Goal: Information Seeking & Learning: Learn about a topic

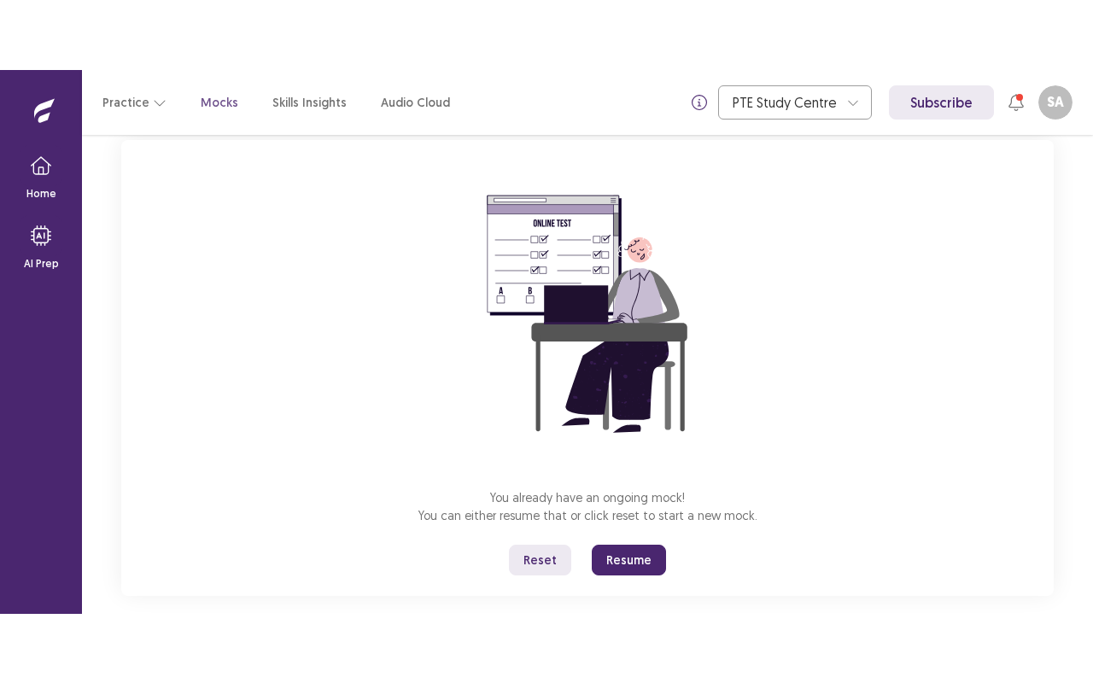
scroll to position [107, 0]
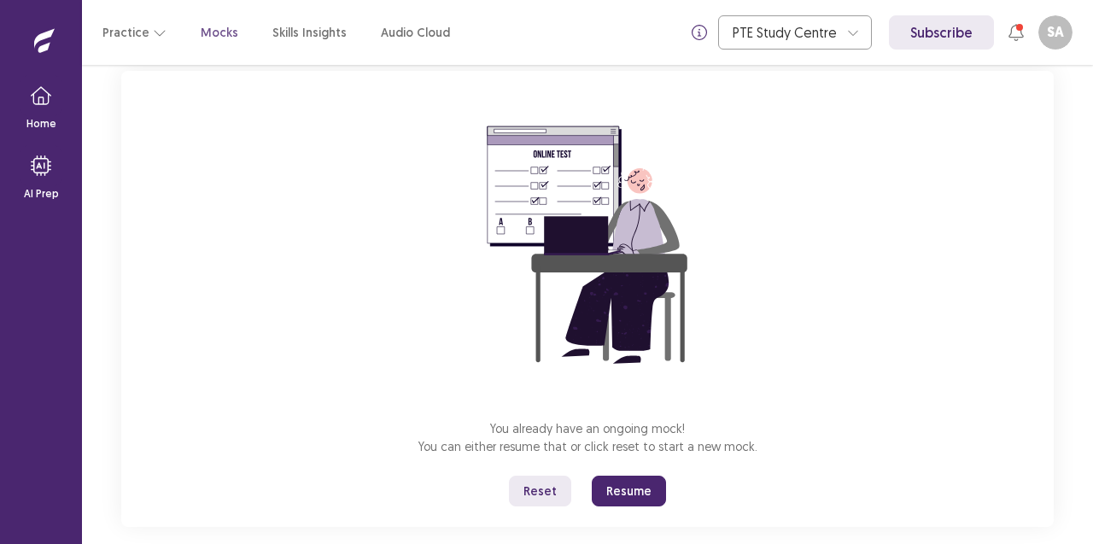
click at [624, 492] on button "Resume" at bounding box center [629, 491] width 74 height 31
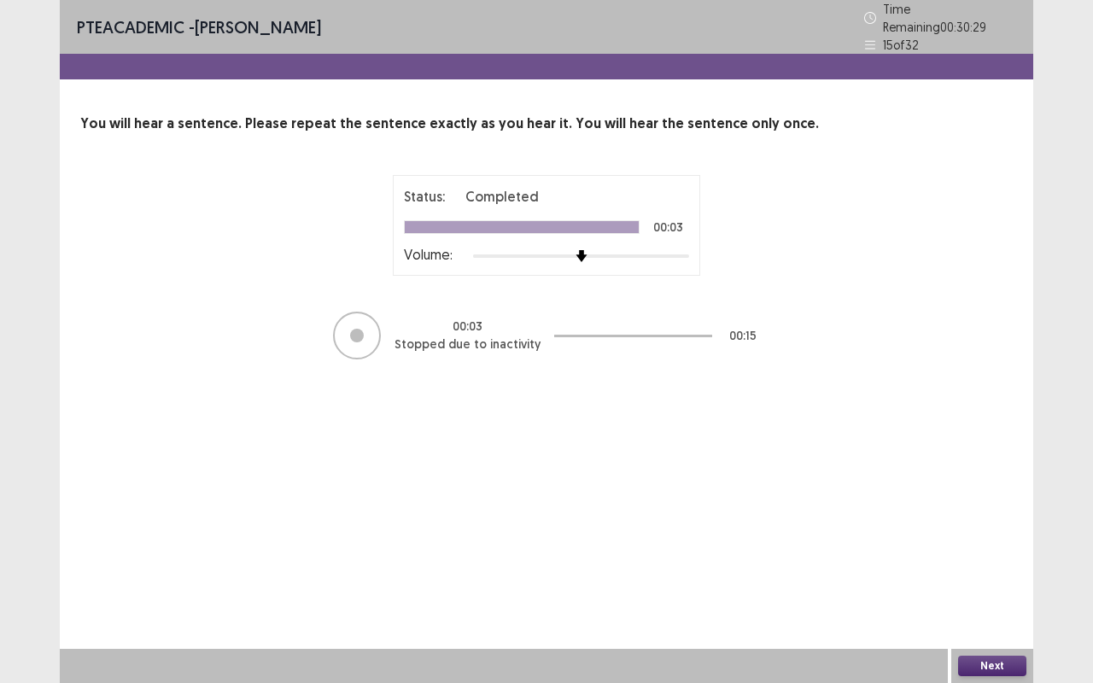
click at [998, 543] on button "Next" at bounding box center [992, 666] width 68 height 20
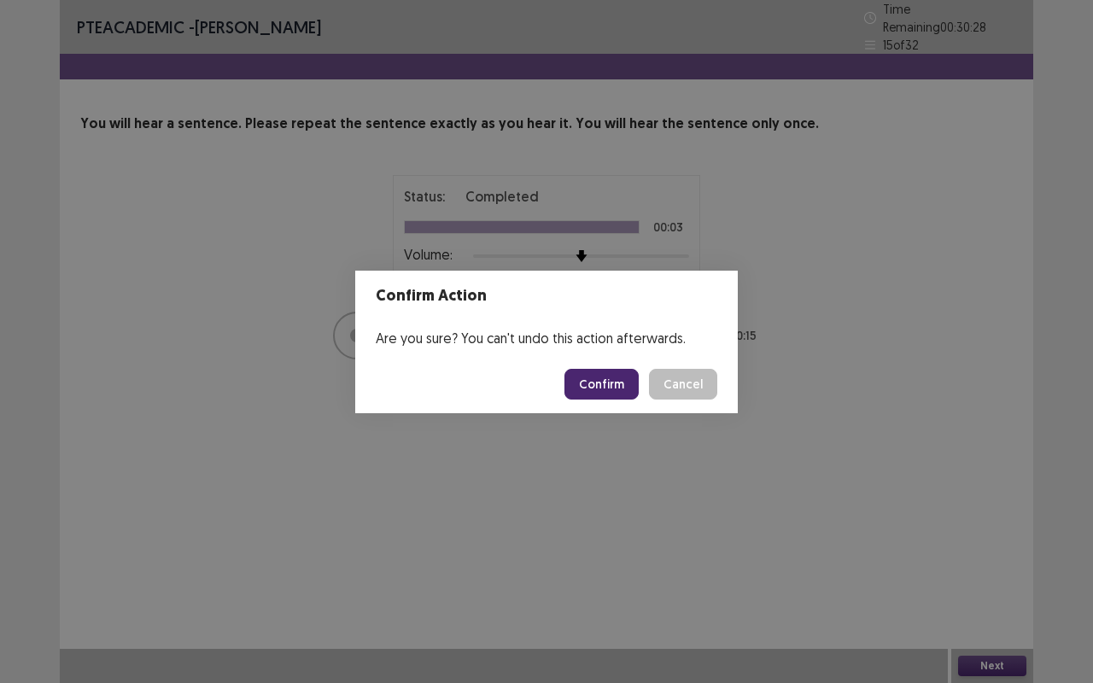
click at [612, 375] on button "Confirm" at bounding box center [602, 384] width 74 height 31
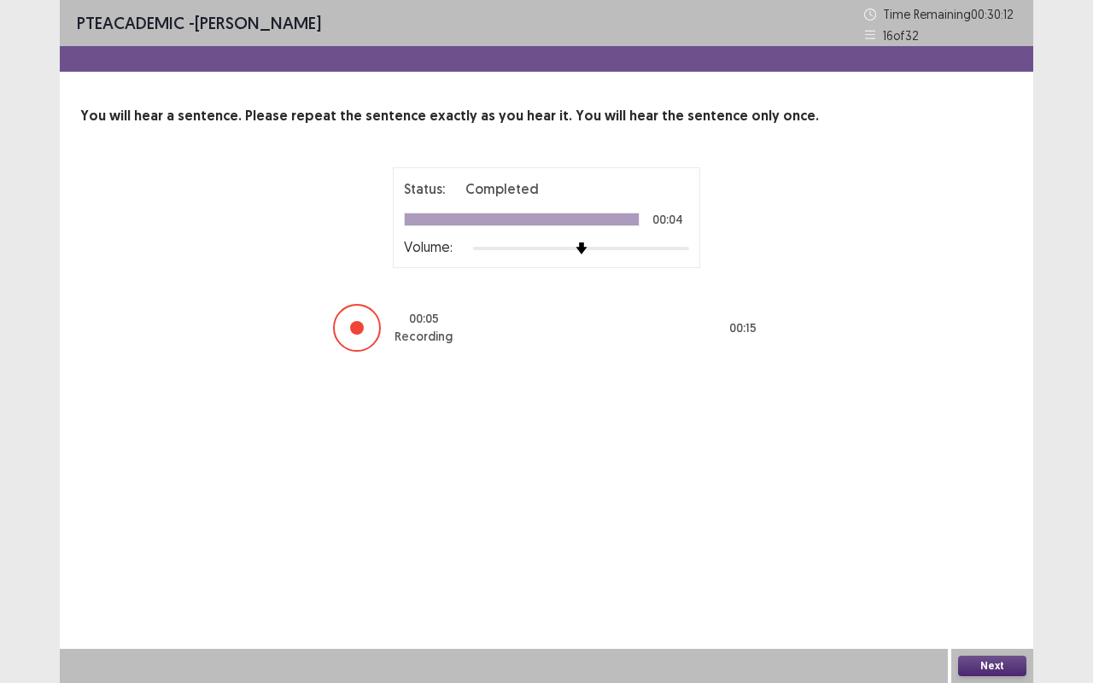
click at [1003, 543] on button "Next" at bounding box center [992, 666] width 68 height 20
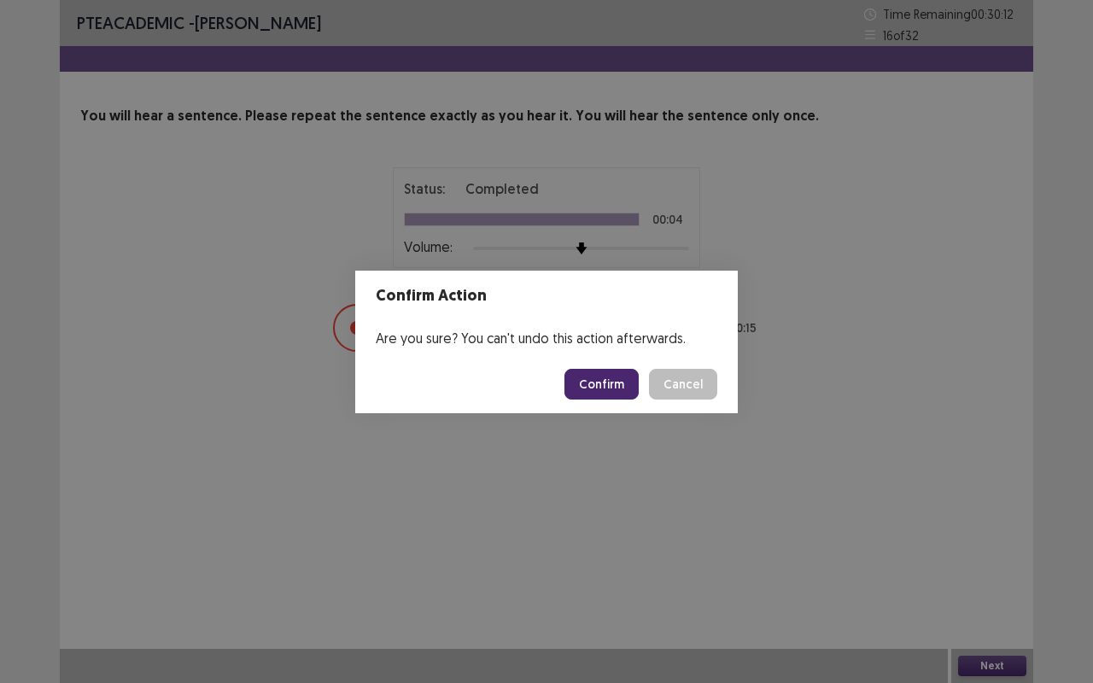
click at [625, 383] on button "Confirm" at bounding box center [602, 384] width 74 height 31
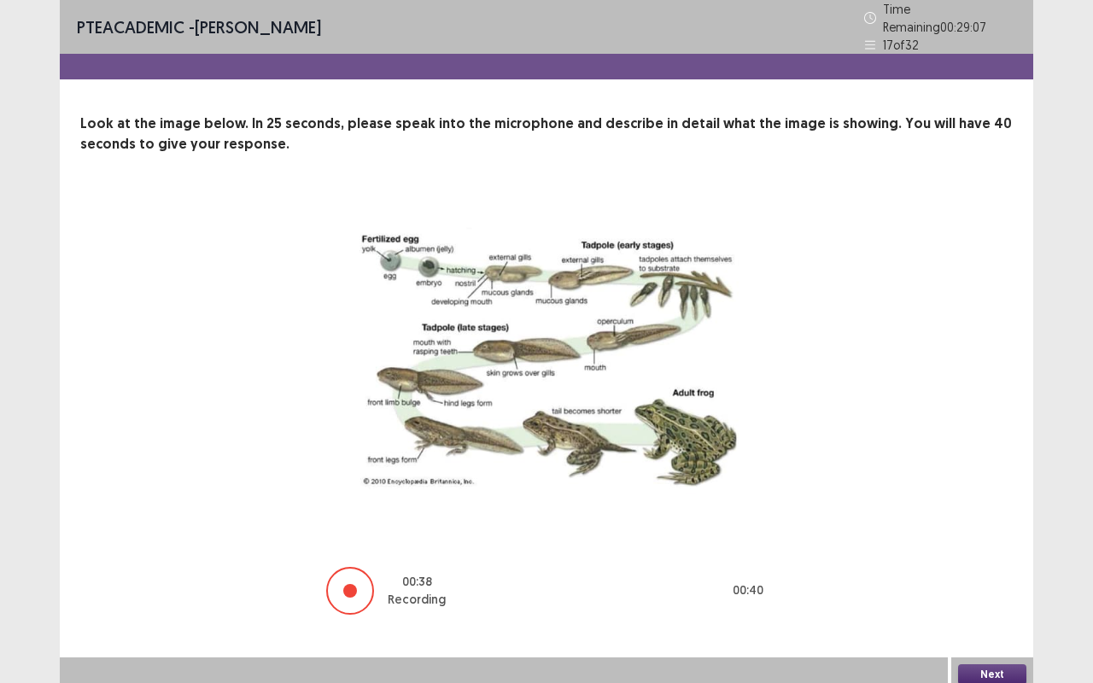
click at [998, 543] on button "Next" at bounding box center [992, 674] width 68 height 20
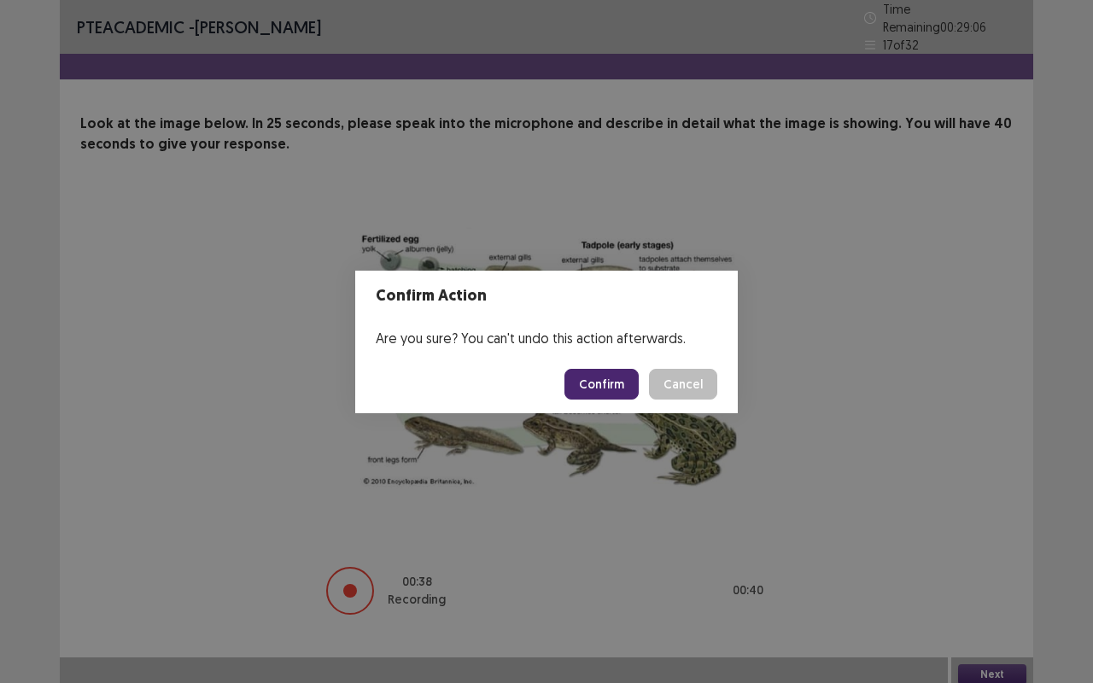
click at [623, 397] on button "Confirm" at bounding box center [602, 384] width 74 height 31
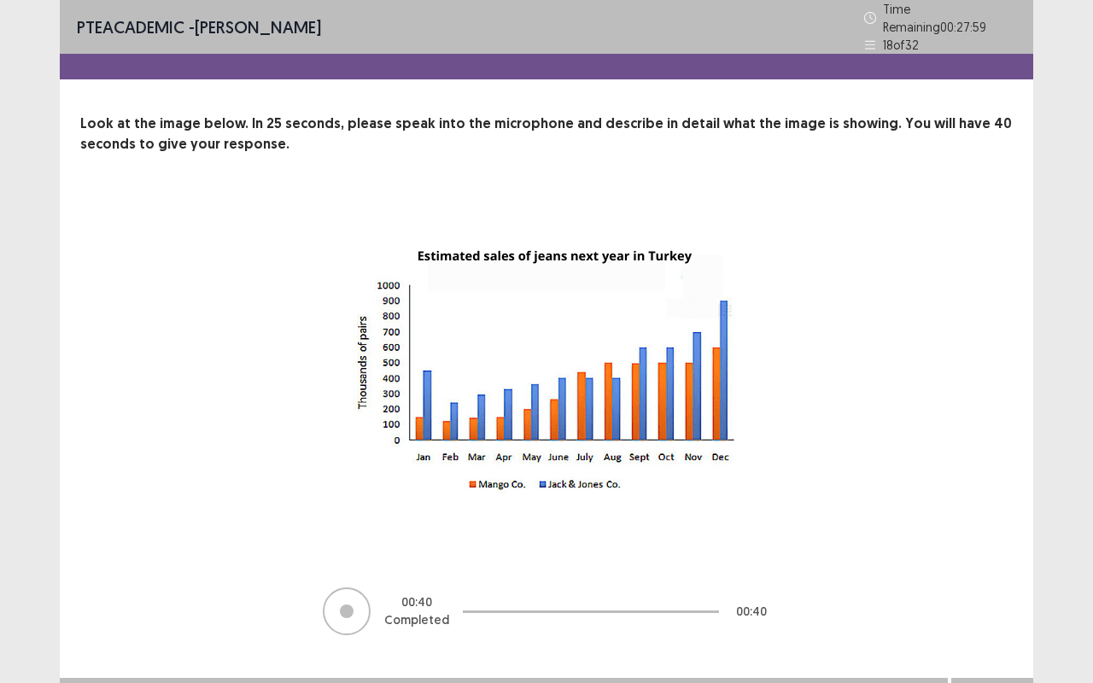
scroll to position [21, 0]
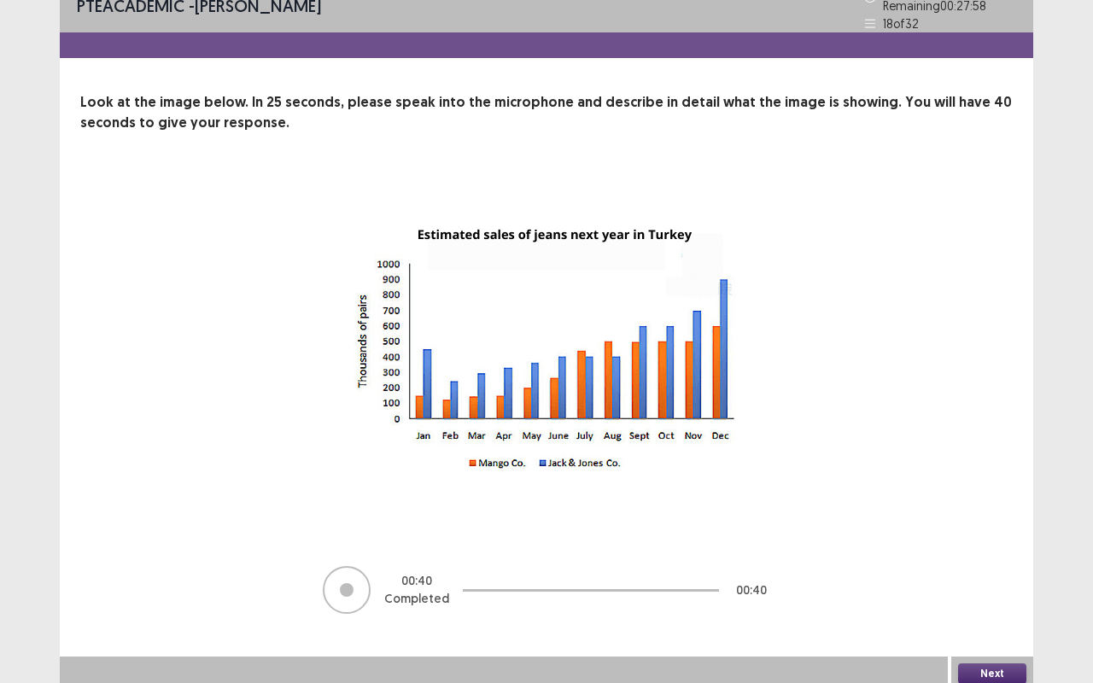
click at [1004, 543] on button "Next" at bounding box center [992, 674] width 68 height 20
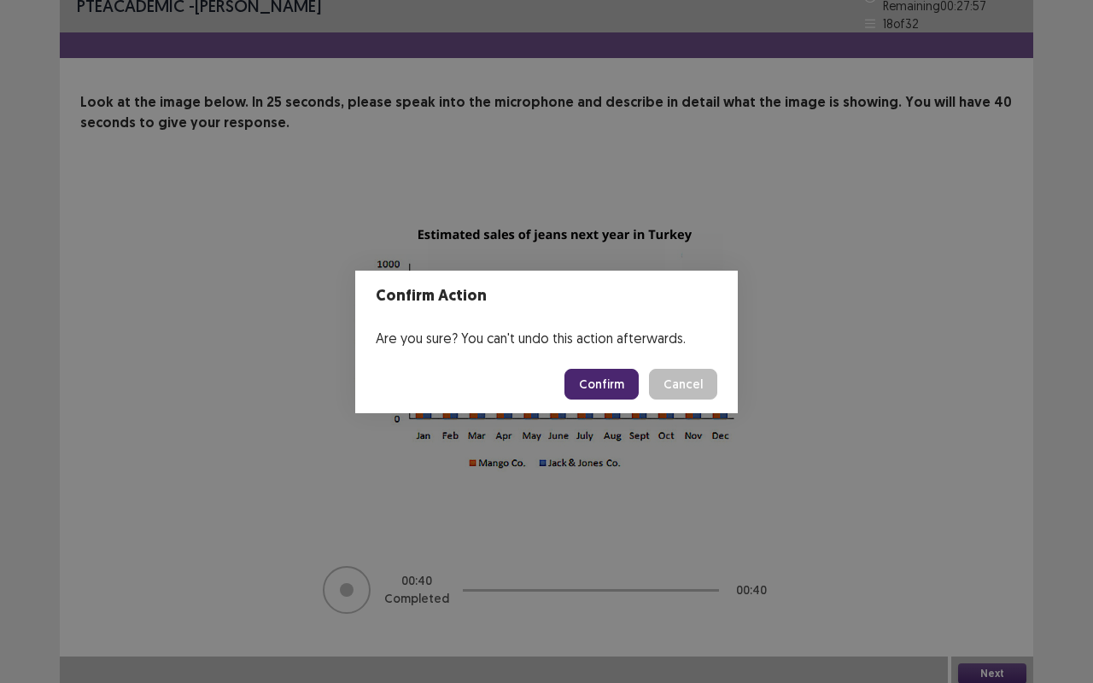
click at [606, 384] on button "Confirm" at bounding box center [602, 384] width 74 height 31
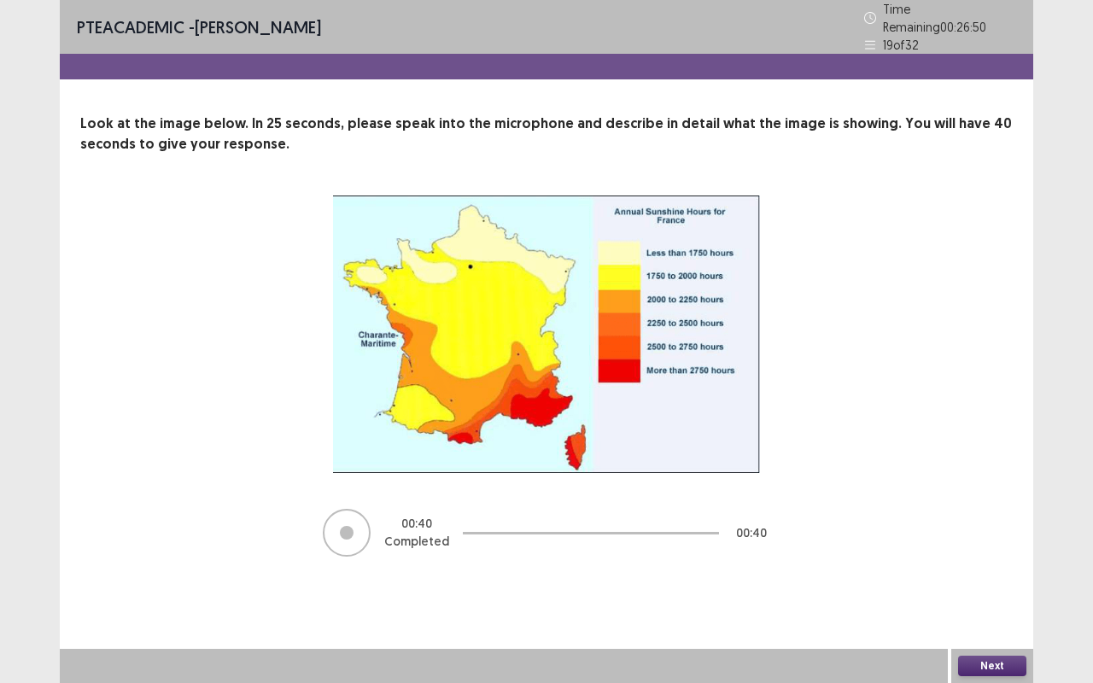
click at [998, 543] on button "Next" at bounding box center [992, 666] width 68 height 20
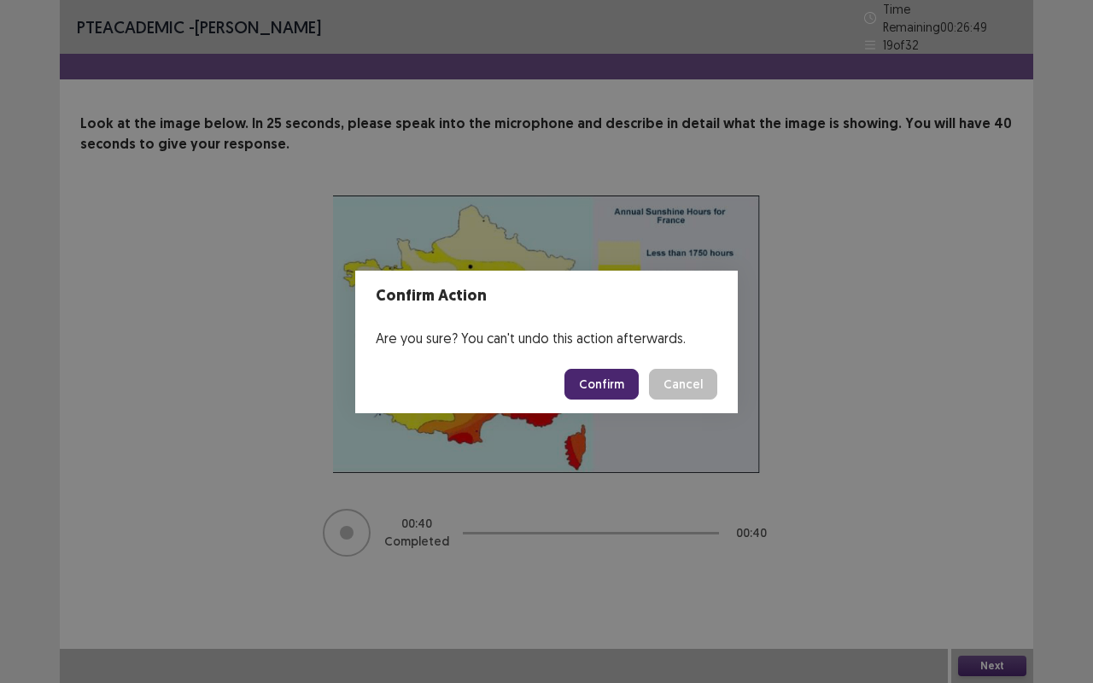
click at [613, 382] on button "Confirm" at bounding box center [602, 384] width 74 height 31
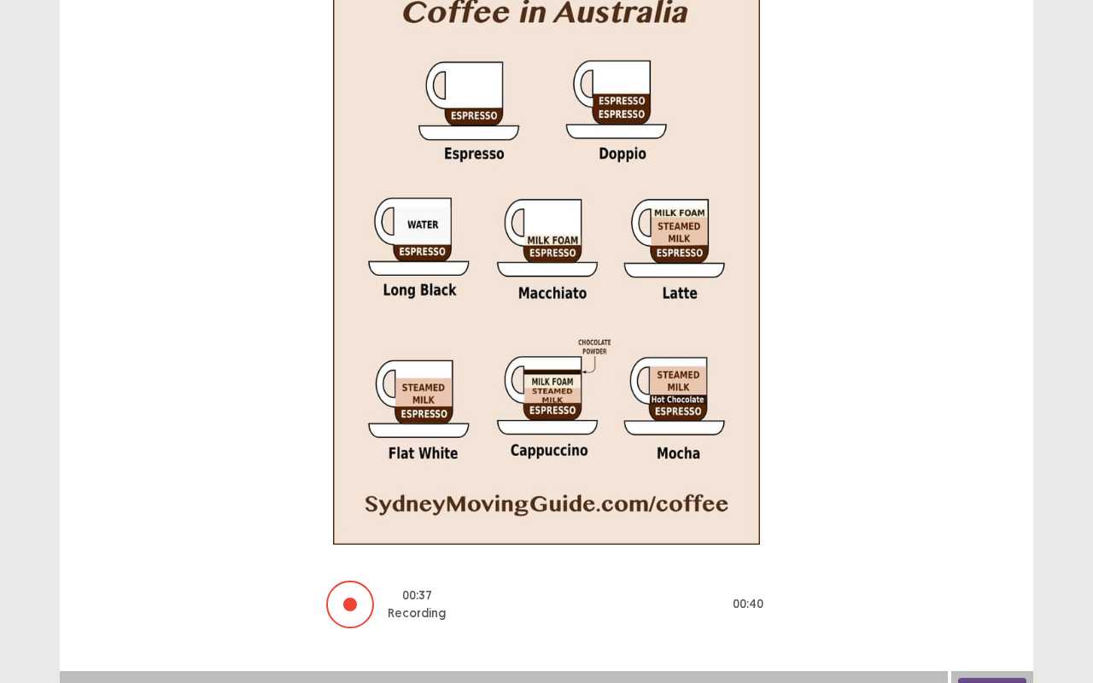
scroll to position [275, 0]
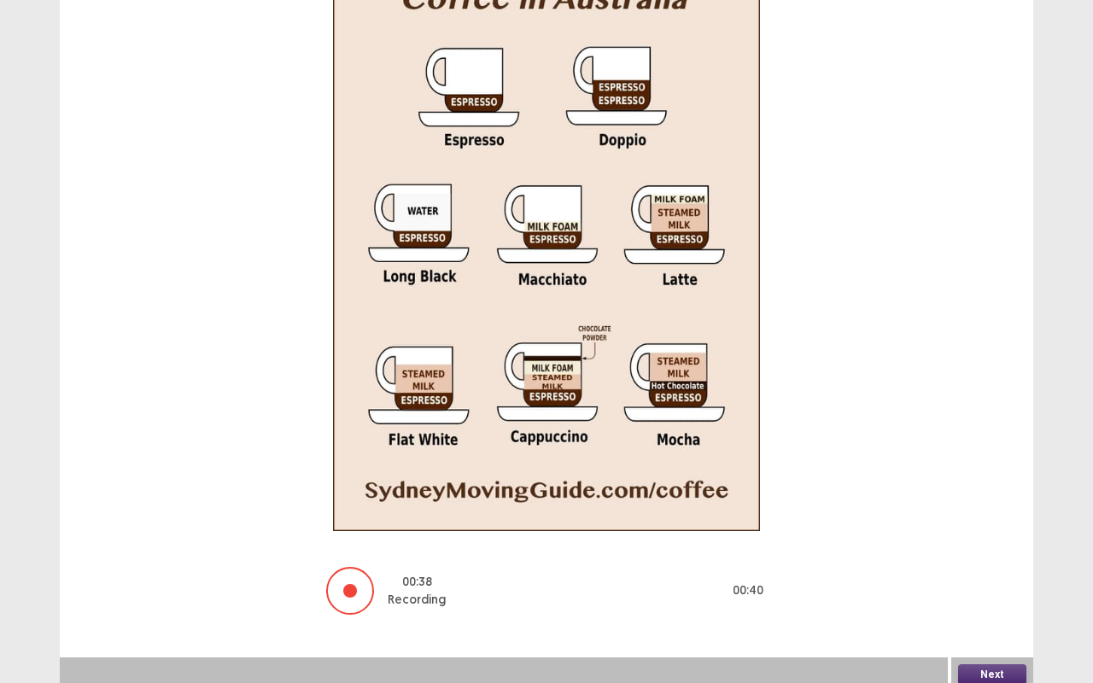
click at [1012, 543] on button "Next" at bounding box center [992, 674] width 68 height 20
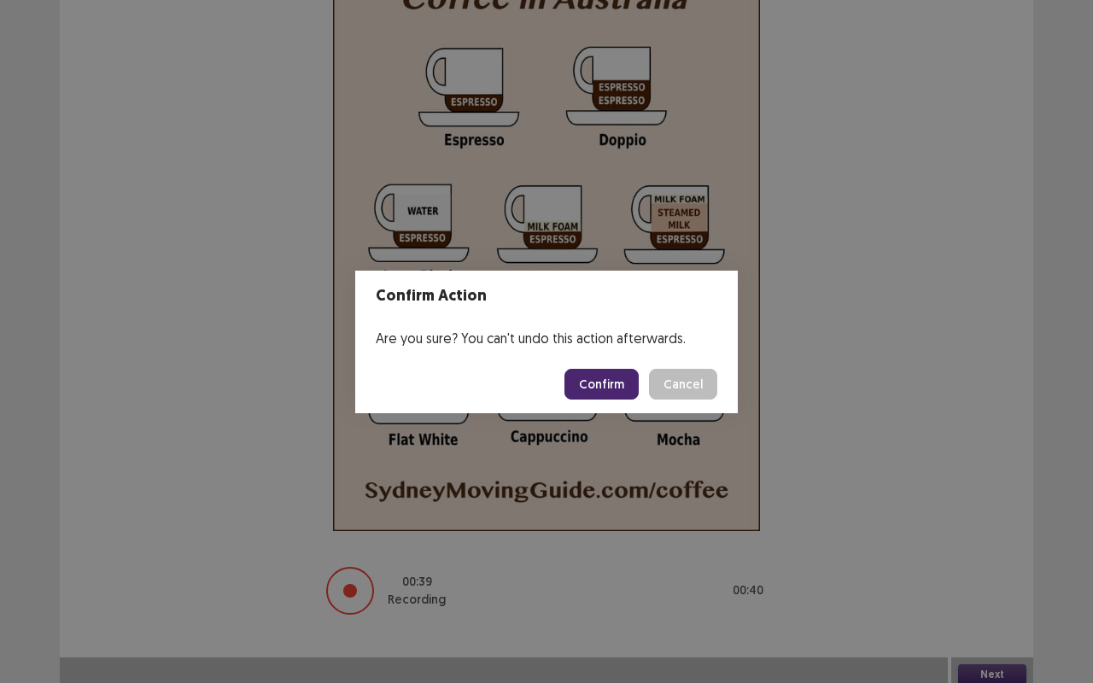
click at [593, 384] on button "Confirm" at bounding box center [602, 384] width 74 height 31
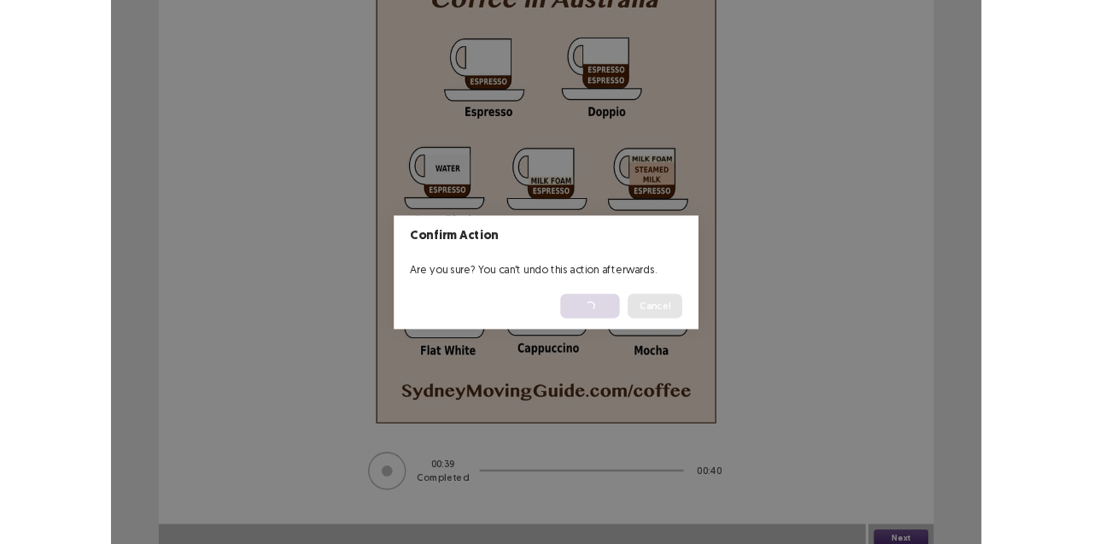
scroll to position [0, 0]
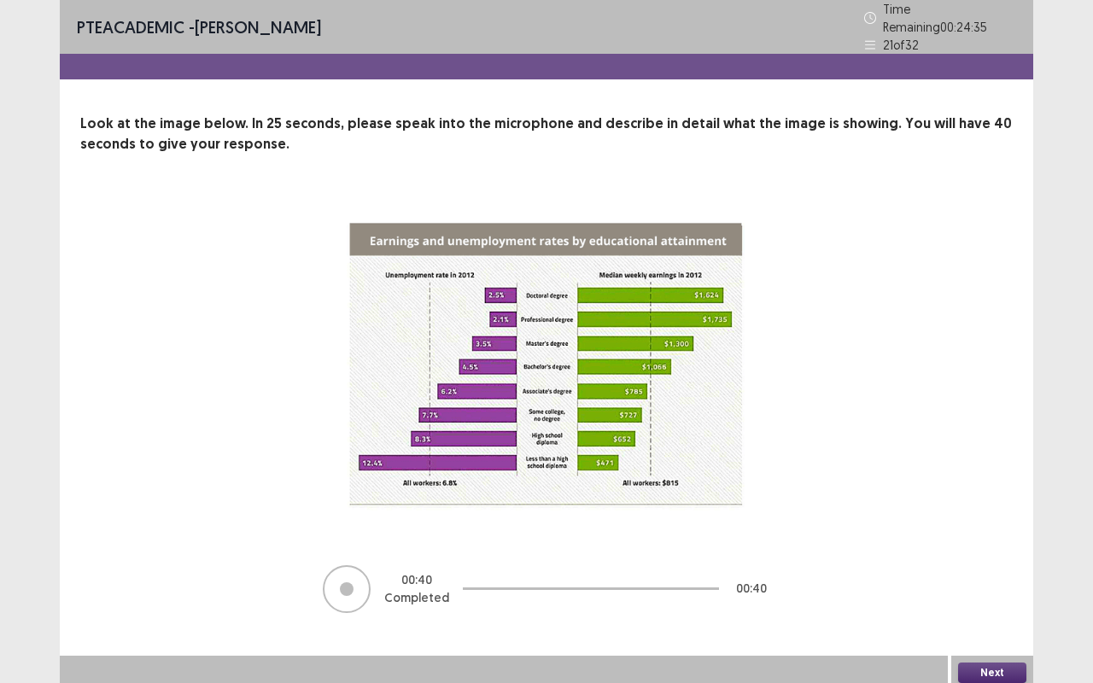
click at [991, 543] on button "Next" at bounding box center [992, 673] width 68 height 20
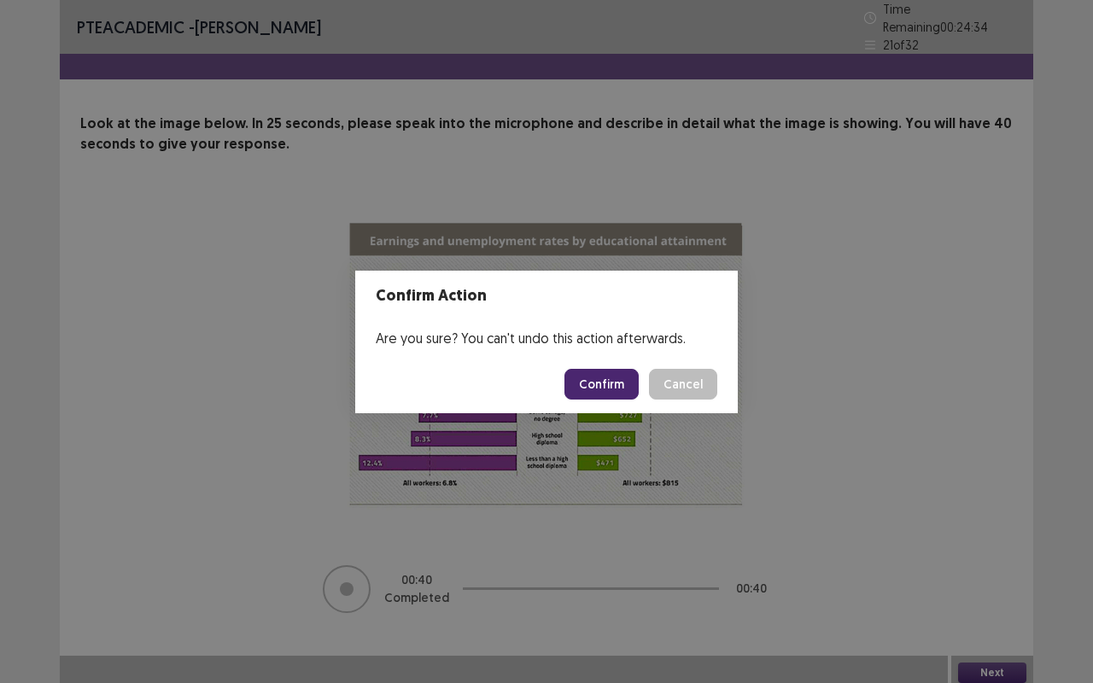
click at [608, 379] on button "Confirm" at bounding box center [602, 384] width 74 height 31
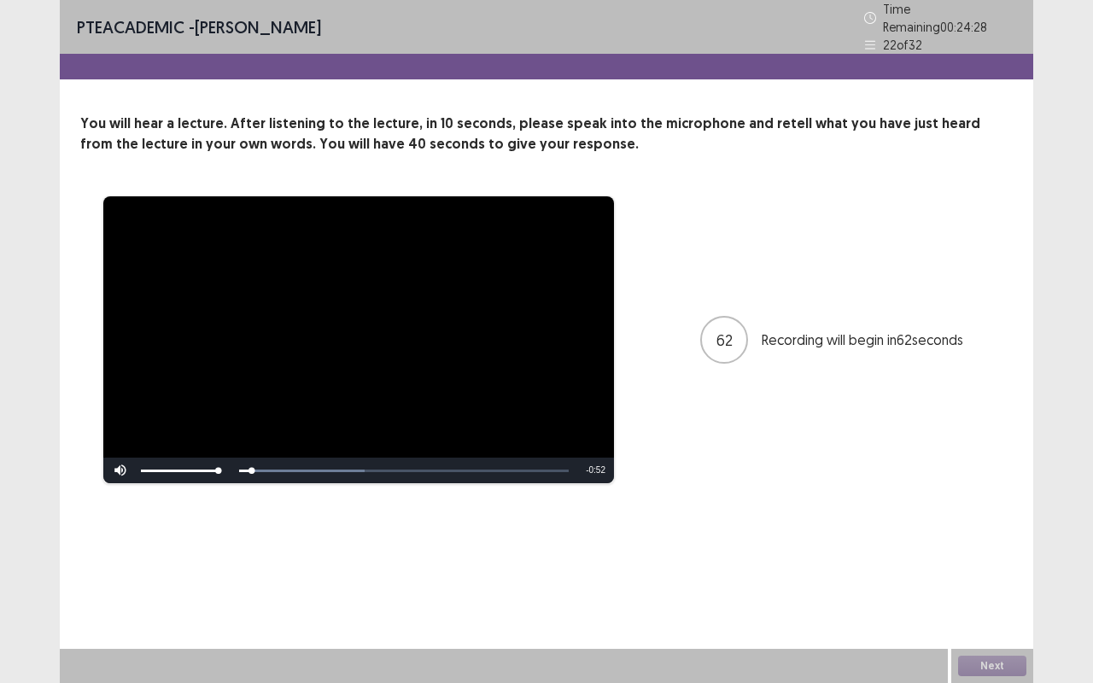
click at [0, 543] on div "**********" at bounding box center [546, 341] width 1093 height 683
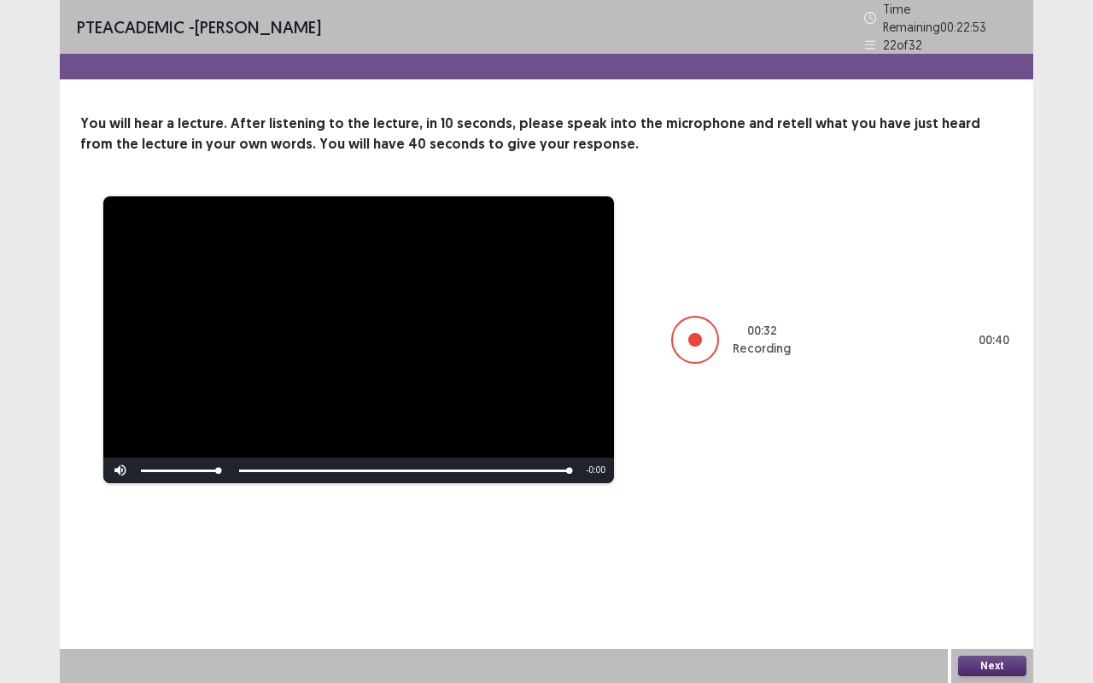
click at [999, 543] on button "Next" at bounding box center [992, 666] width 68 height 20
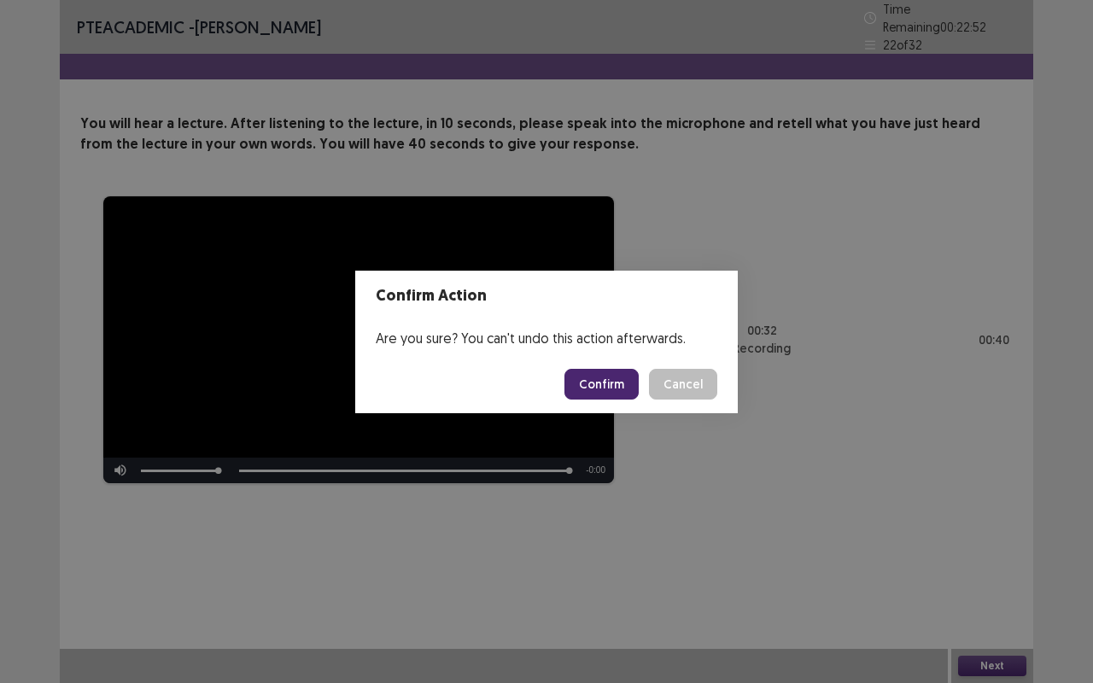
click at [591, 398] on button "Confirm" at bounding box center [602, 384] width 74 height 31
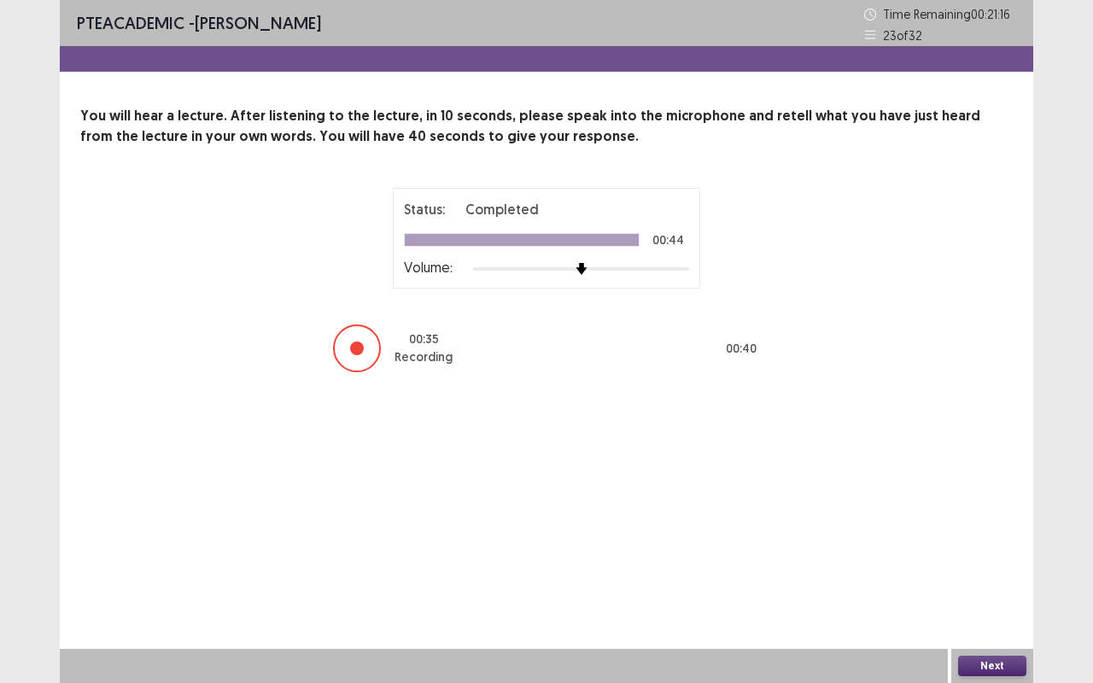
click at [976, 543] on button "Next" at bounding box center [992, 666] width 68 height 20
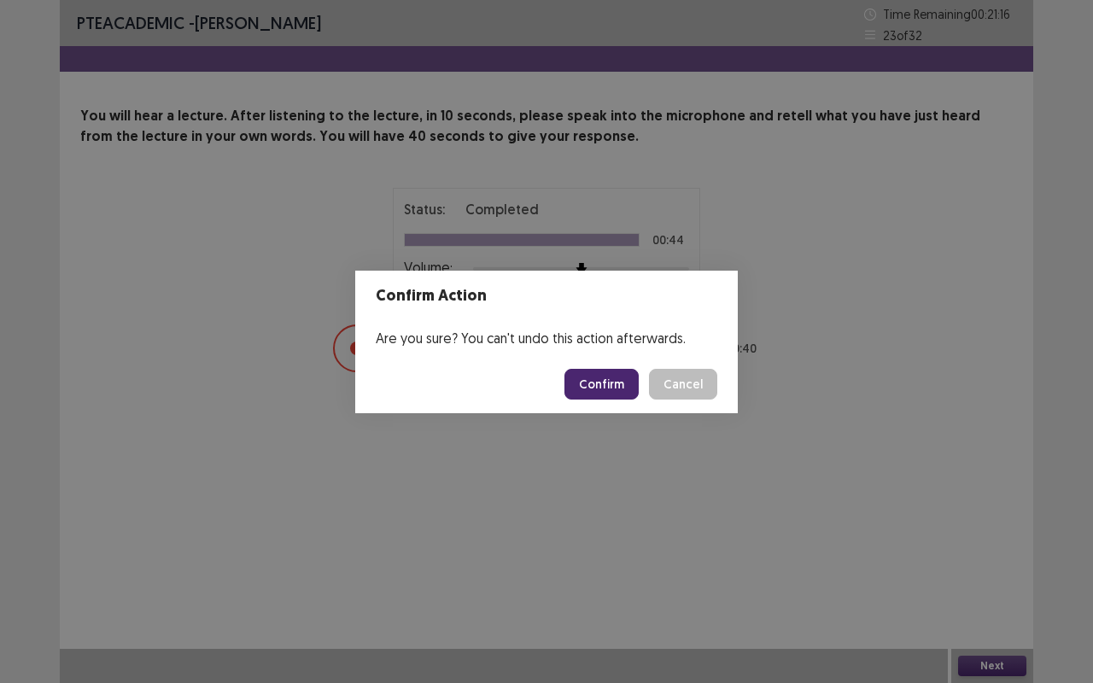
click at [588, 383] on button "Confirm" at bounding box center [602, 384] width 74 height 31
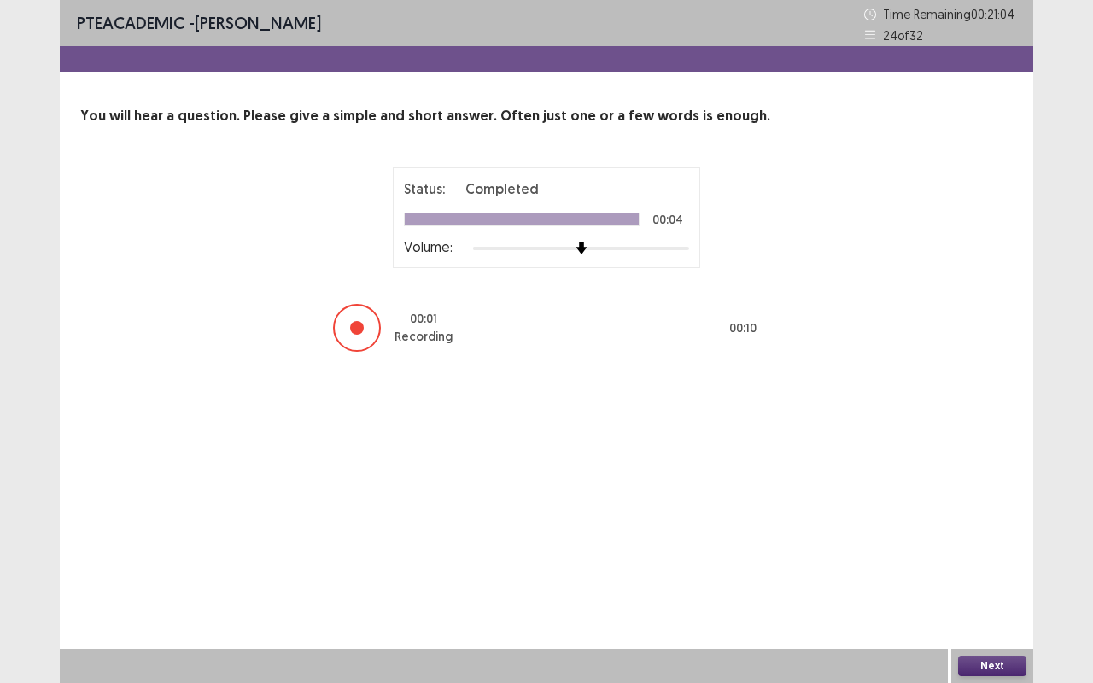
click at [1008, 543] on button "Next" at bounding box center [992, 666] width 68 height 20
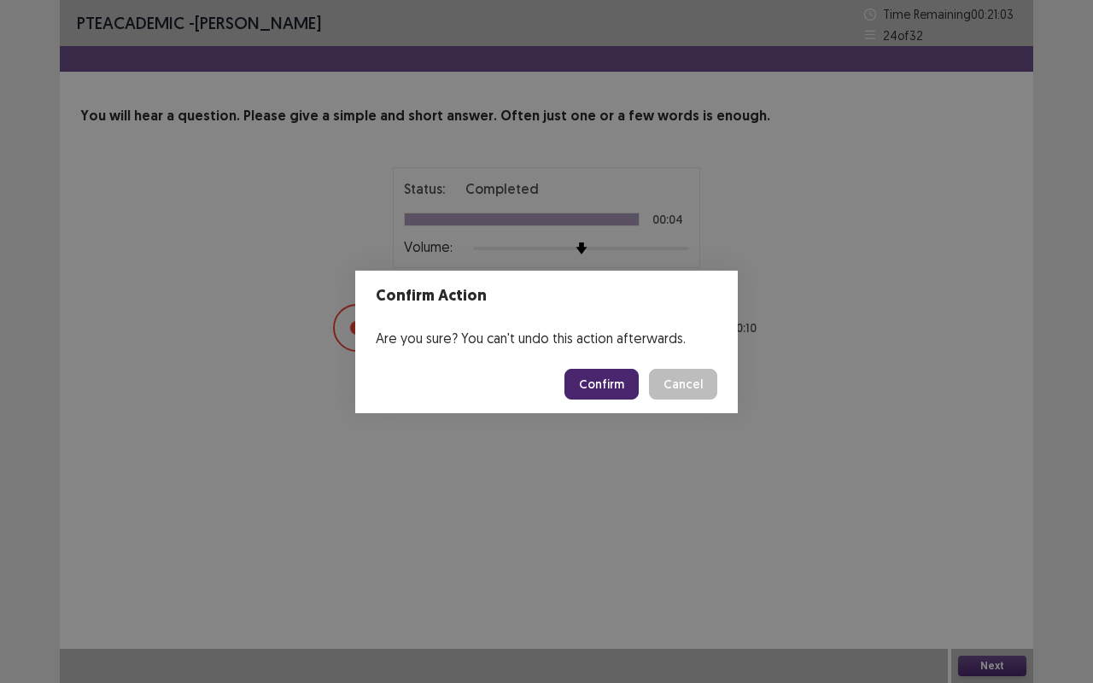
click at [599, 389] on button "Confirm" at bounding box center [602, 384] width 74 height 31
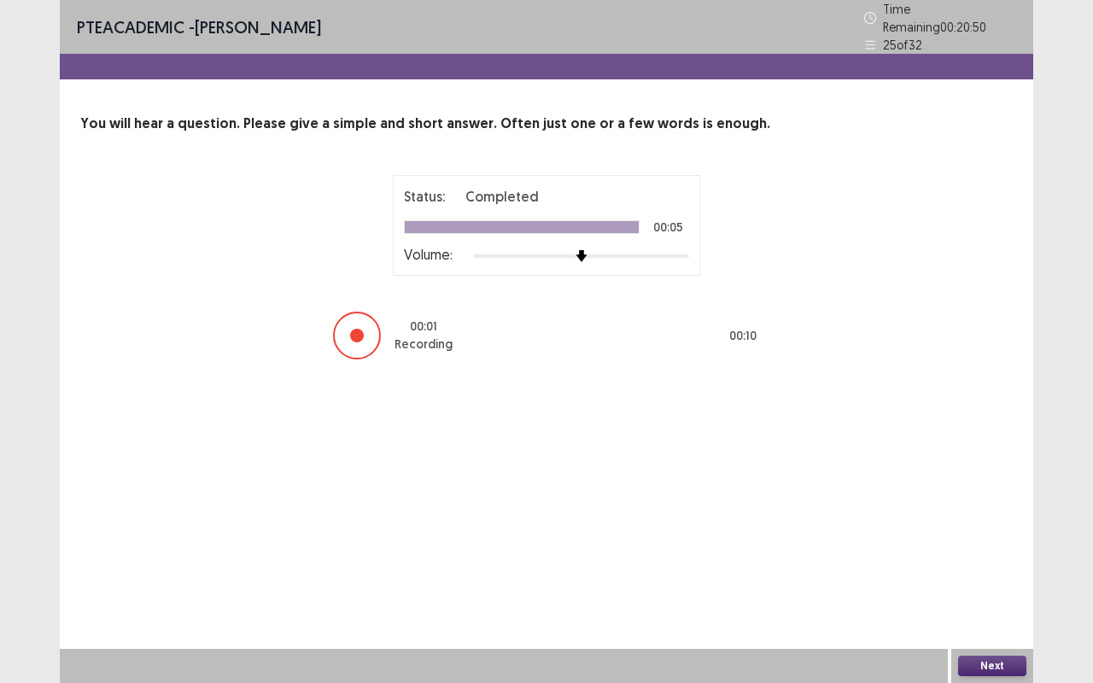
click at [1008, 543] on button "Next" at bounding box center [992, 666] width 68 height 20
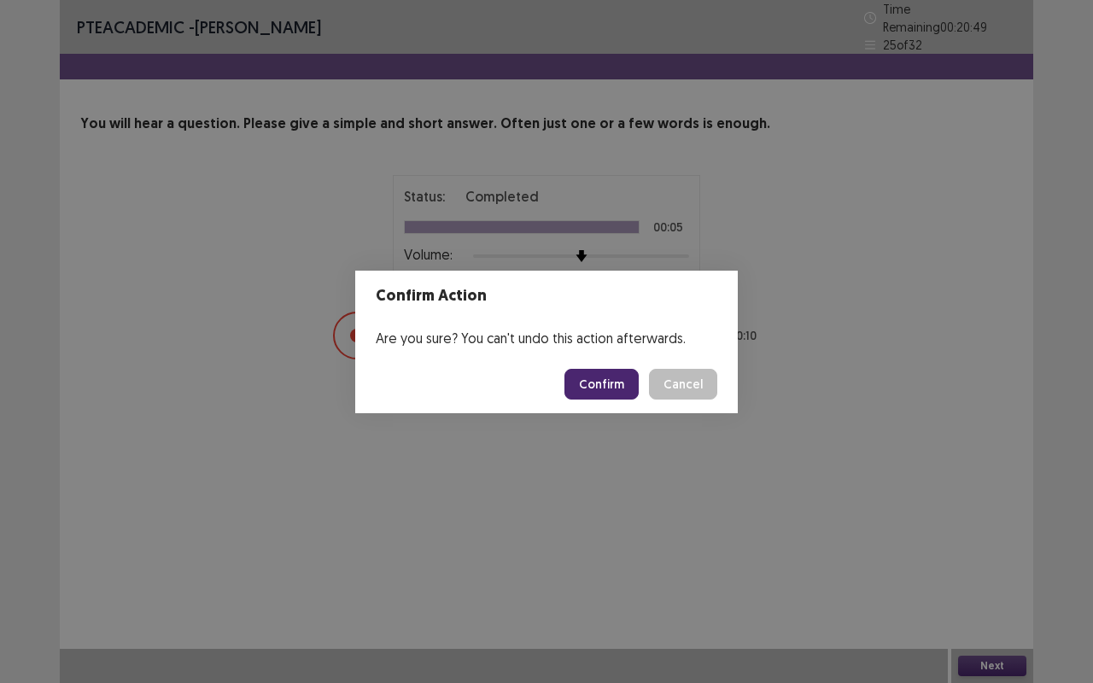
click at [601, 389] on button "Confirm" at bounding box center [602, 384] width 74 height 31
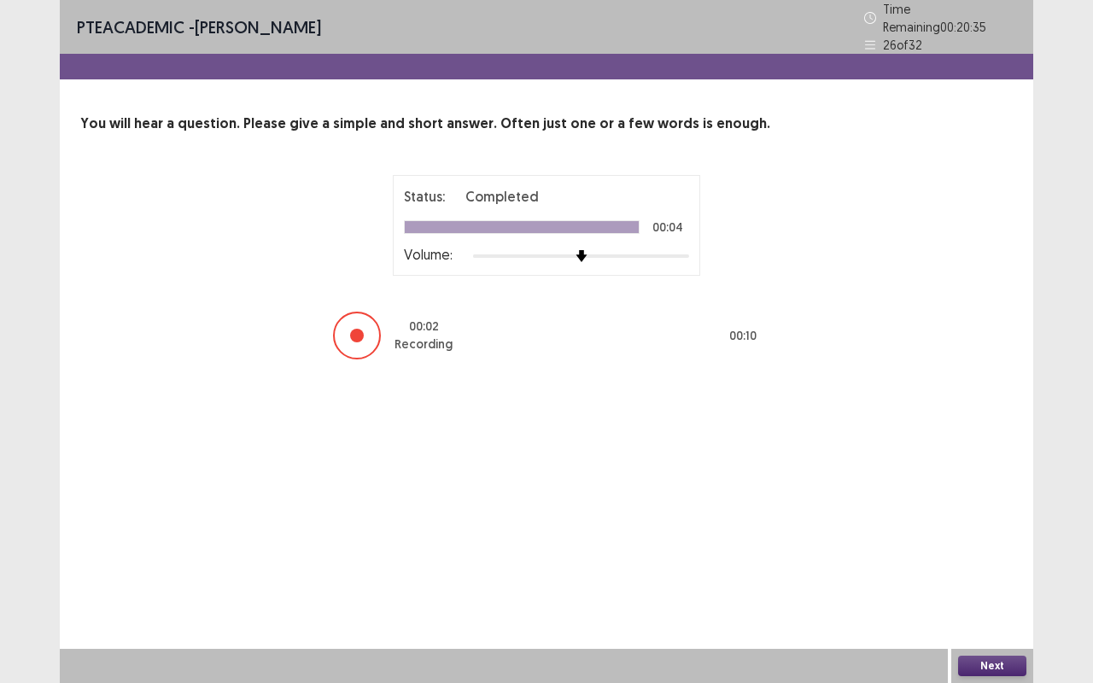
click at [1001, 543] on button "Next" at bounding box center [992, 666] width 68 height 20
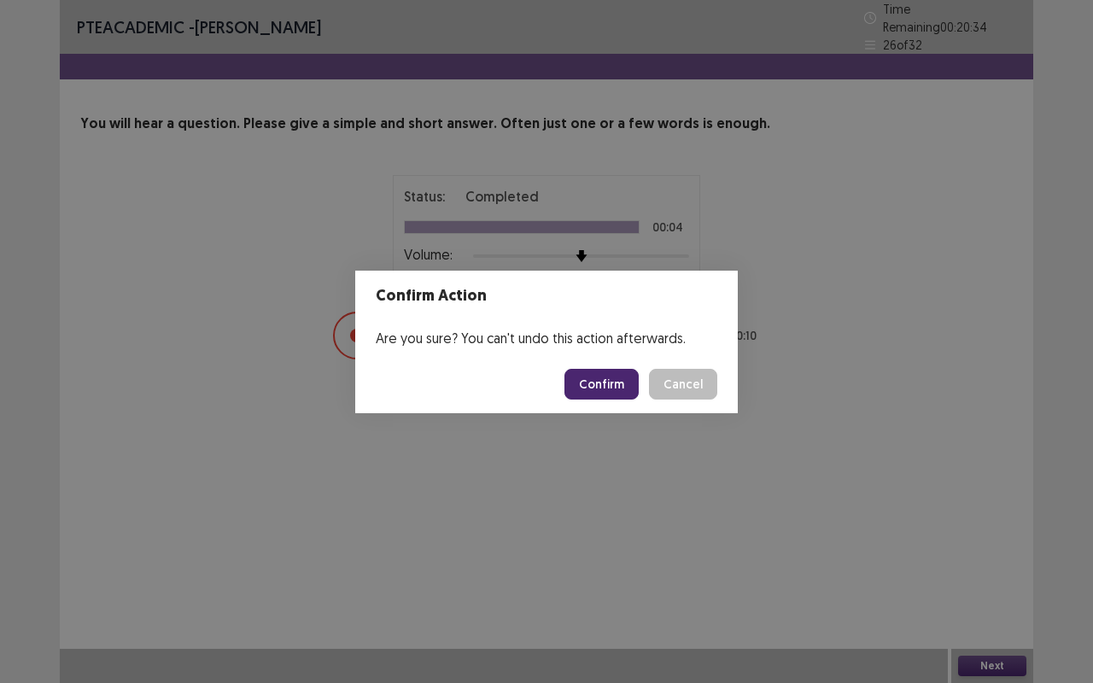
click at [600, 384] on button "Confirm" at bounding box center [602, 384] width 74 height 31
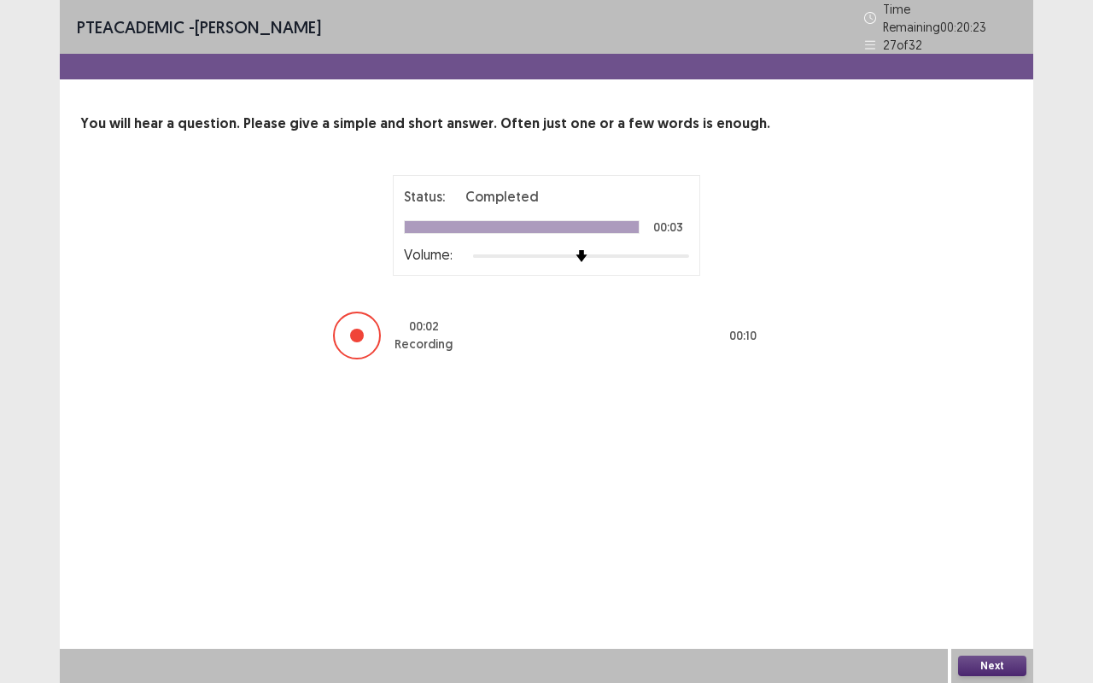
click at [992, 543] on button "Next" at bounding box center [992, 666] width 68 height 20
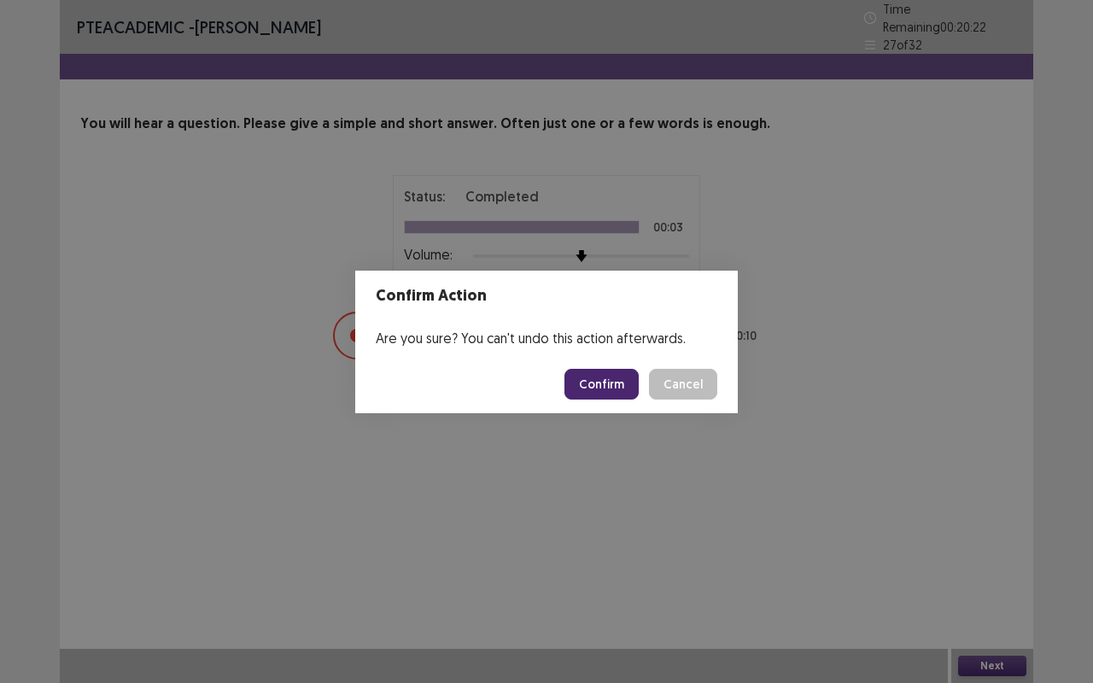
click at [586, 387] on button "Confirm" at bounding box center [602, 384] width 74 height 31
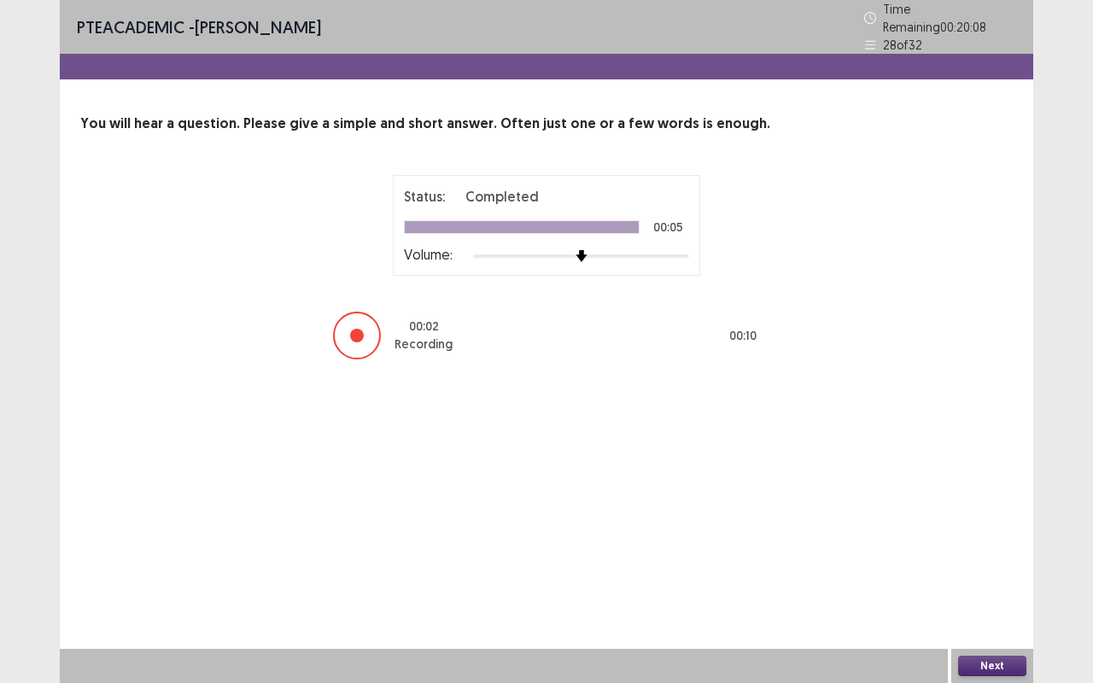
click at [998, 543] on button "Next" at bounding box center [992, 666] width 68 height 20
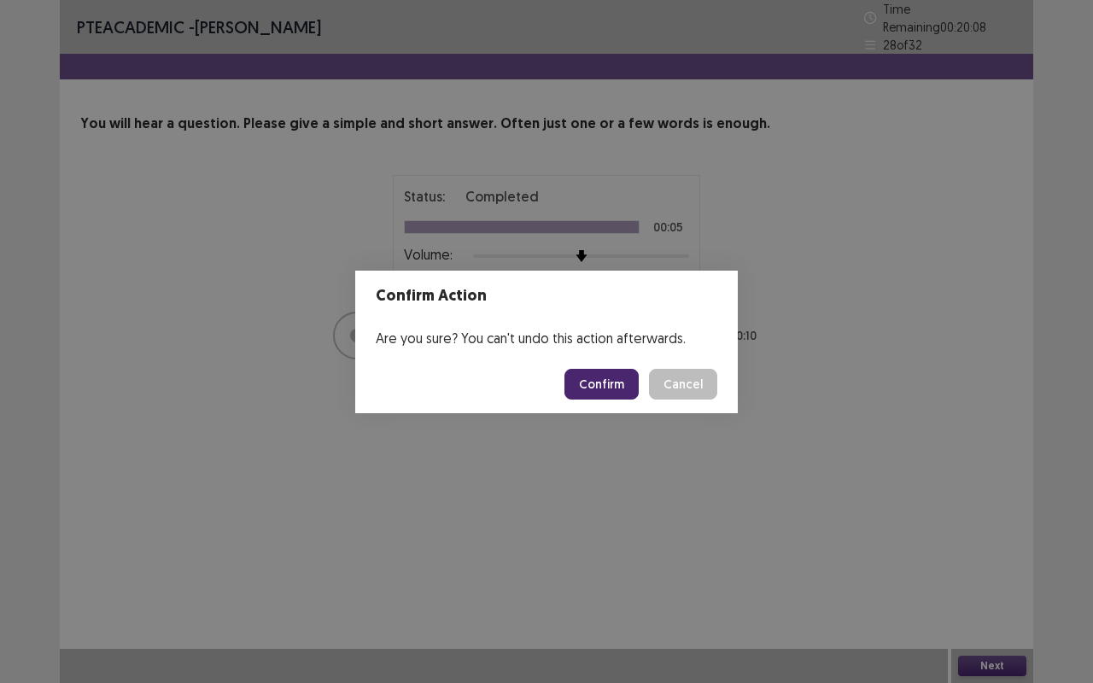
click at [607, 388] on button "Confirm" at bounding box center [602, 384] width 74 height 31
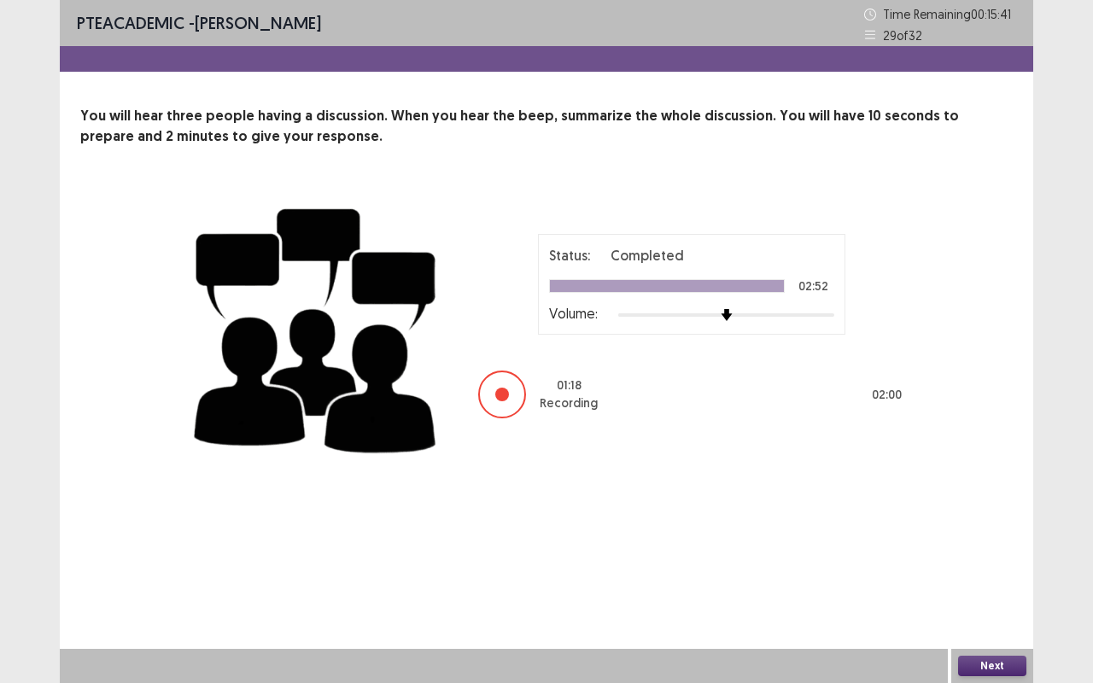
click at [1017, 543] on button "Next" at bounding box center [992, 666] width 68 height 20
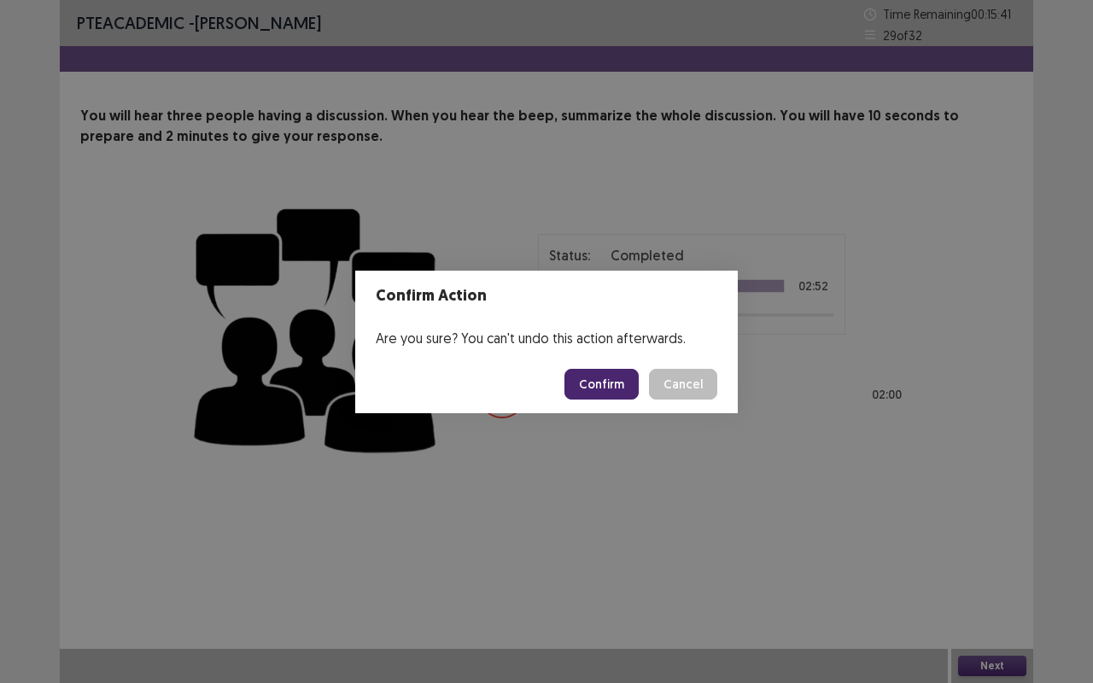
click at [600, 389] on button "Confirm" at bounding box center [602, 384] width 74 height 31
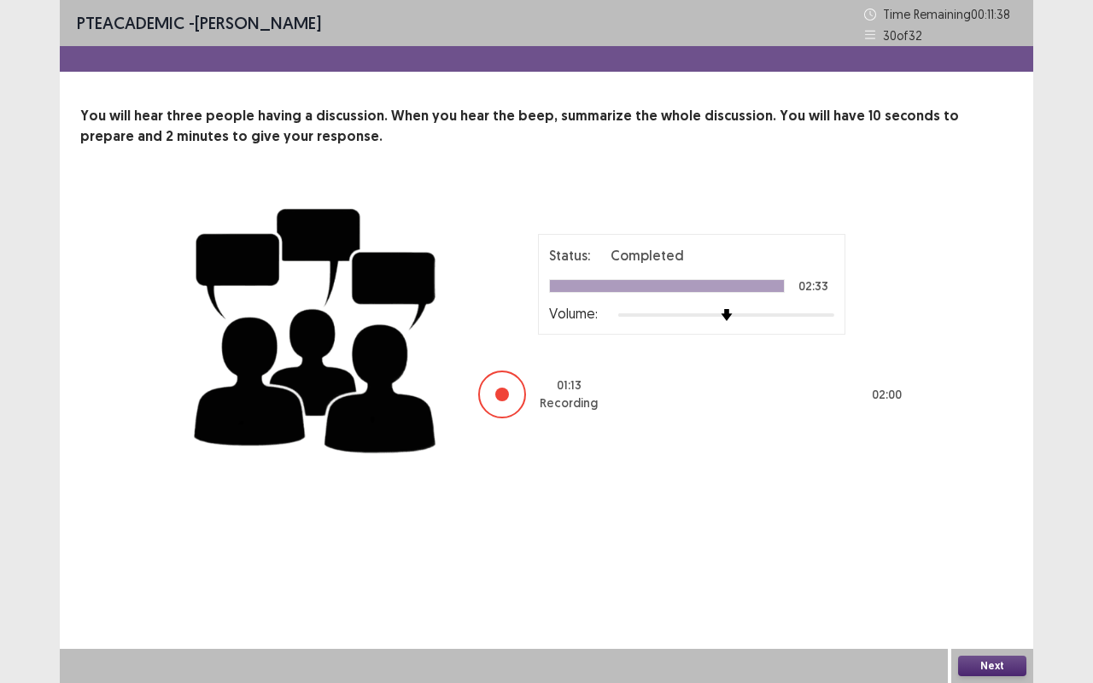
click at [994, 543] on button "Next" at bounding box center [992, 666] width 68 height 20
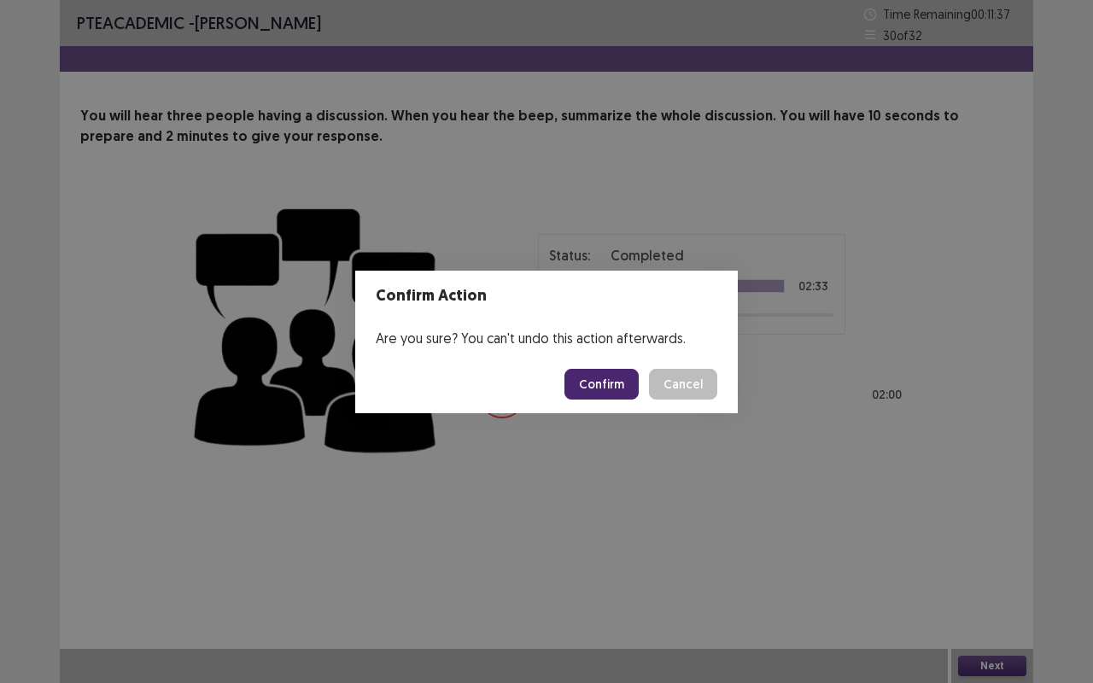
click at [603, 381] on button "Confirm" at bounding box center [602, 384] width 74 height 31
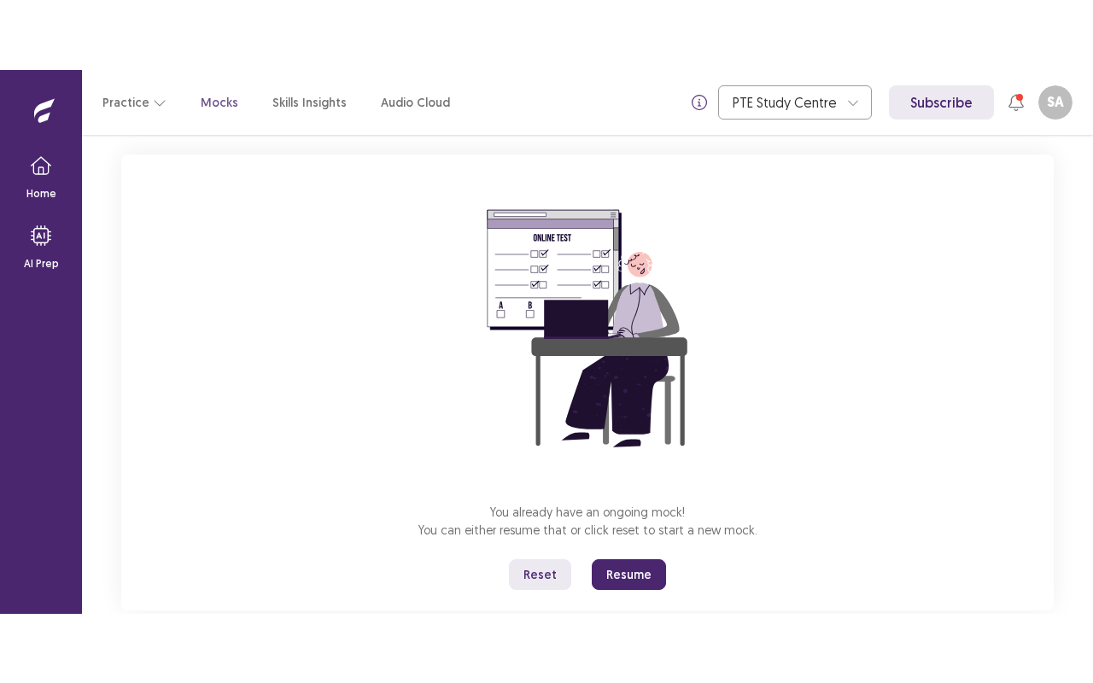
scroll to position [130, 0]
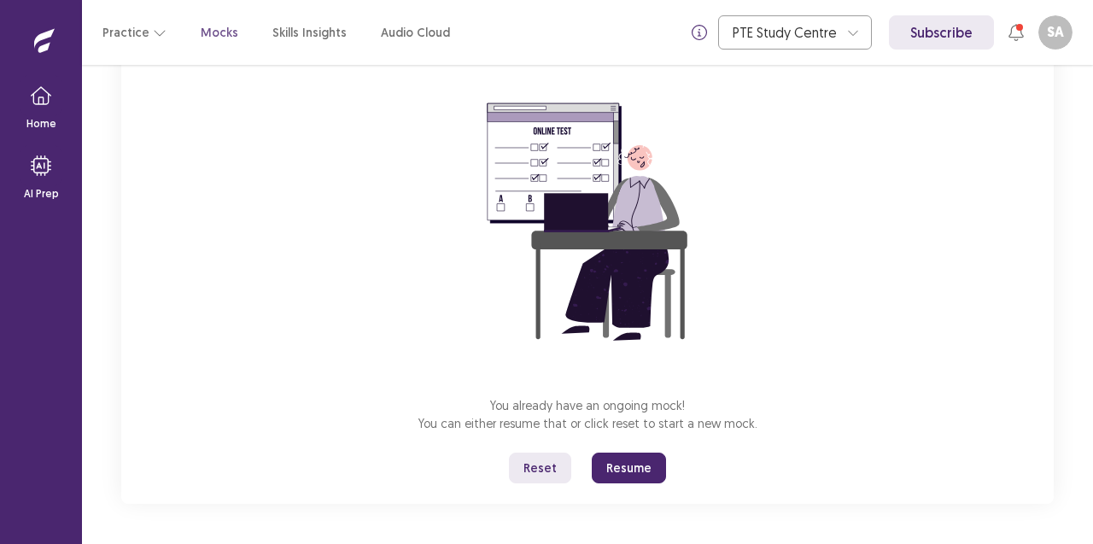
click at [647, 463] on button "Resume" at bounding box center [629, 468] width 74 height 31
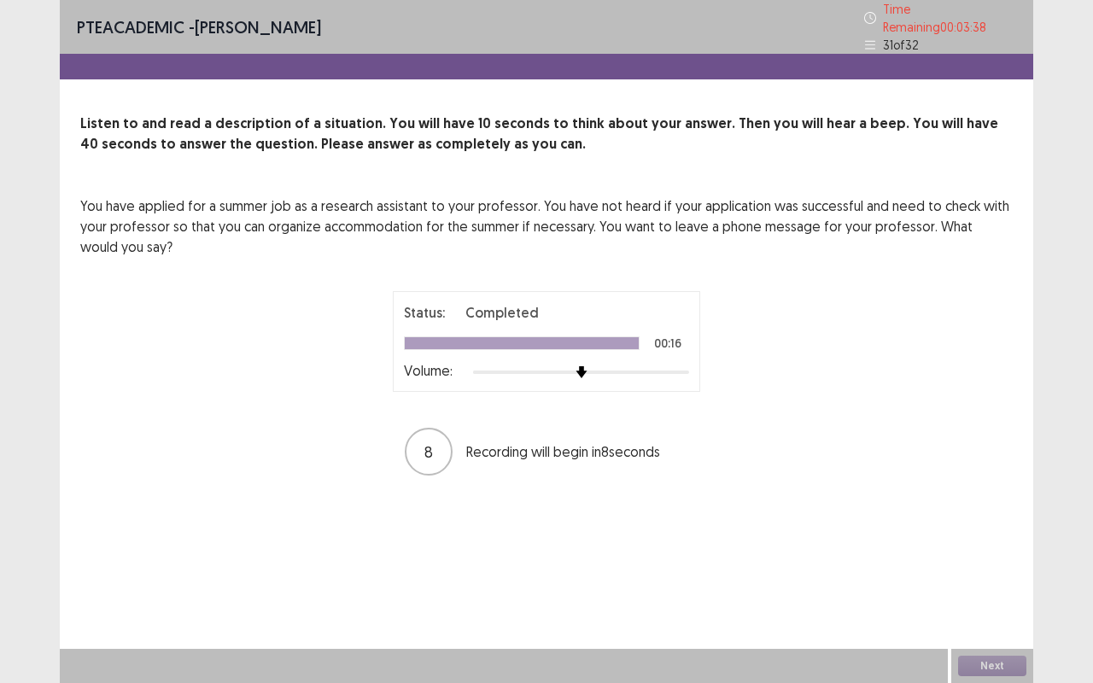
click at [117, 435] on div "You have applied for a summer job as a research assistant to your professor. Yo…" at bounding box center [546, 337] width 933 height 282
click at [124, 441] on div "You have applied for a summer job as a research assistant to your professor. Yo…" at bounding box center [546, 337] width 933 height 282
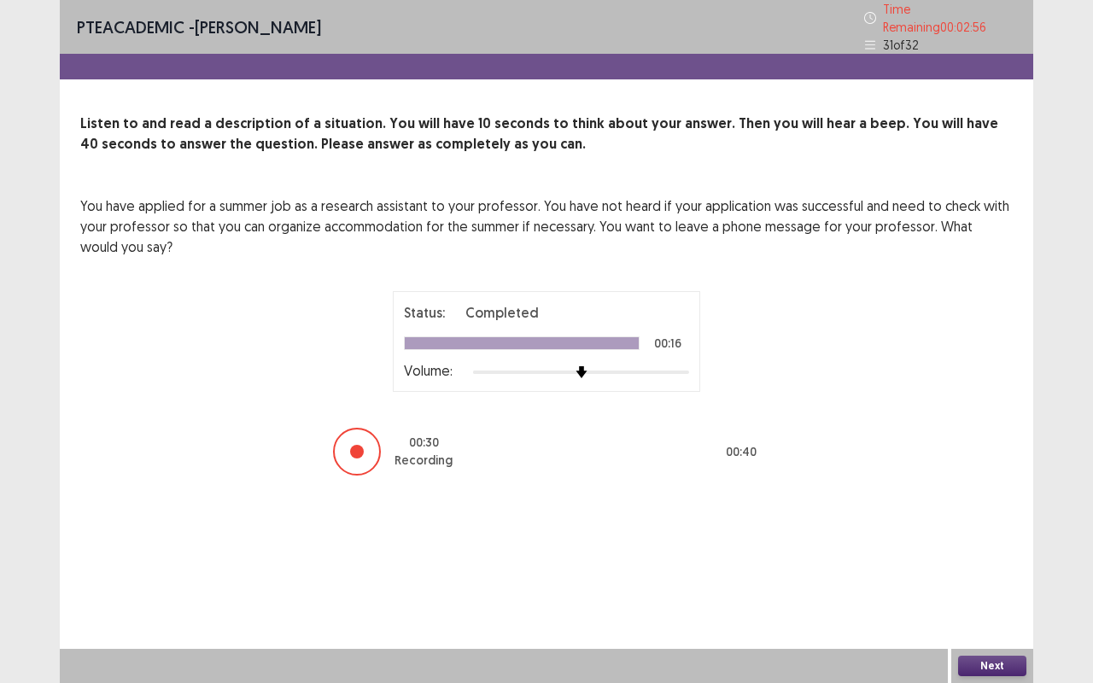
click at [986, 543] on button "Next" at bounding box center [992, 666] width 68 height 20
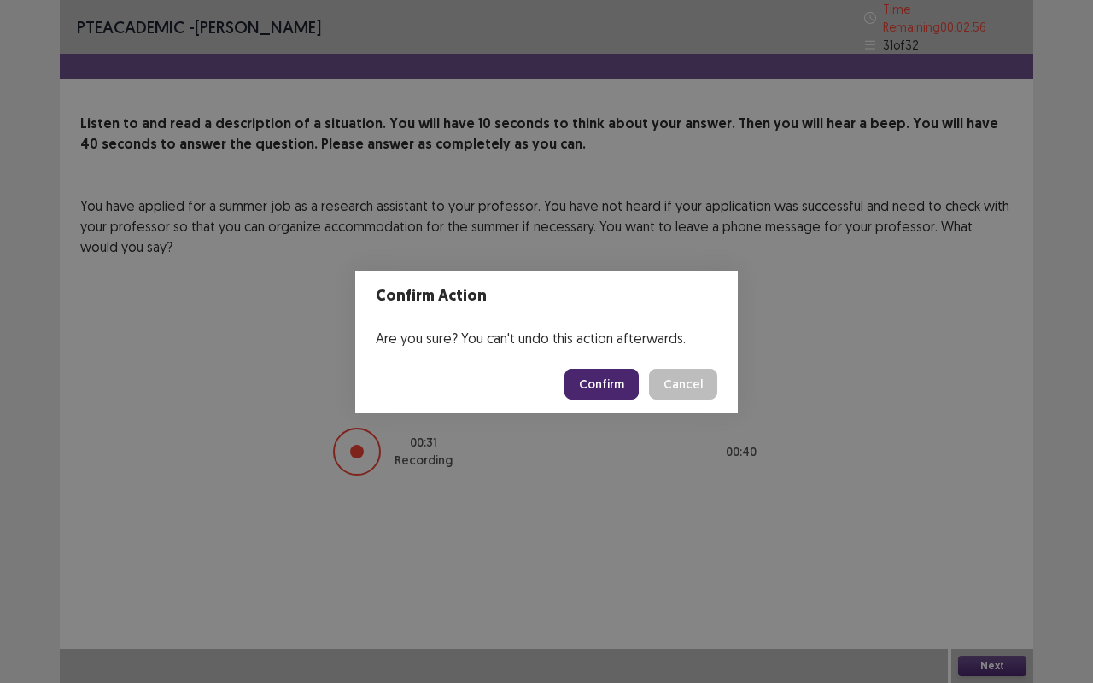
click at [593, 387] on button "Confirm" at bounding box center [602, 384] width 74 height 31
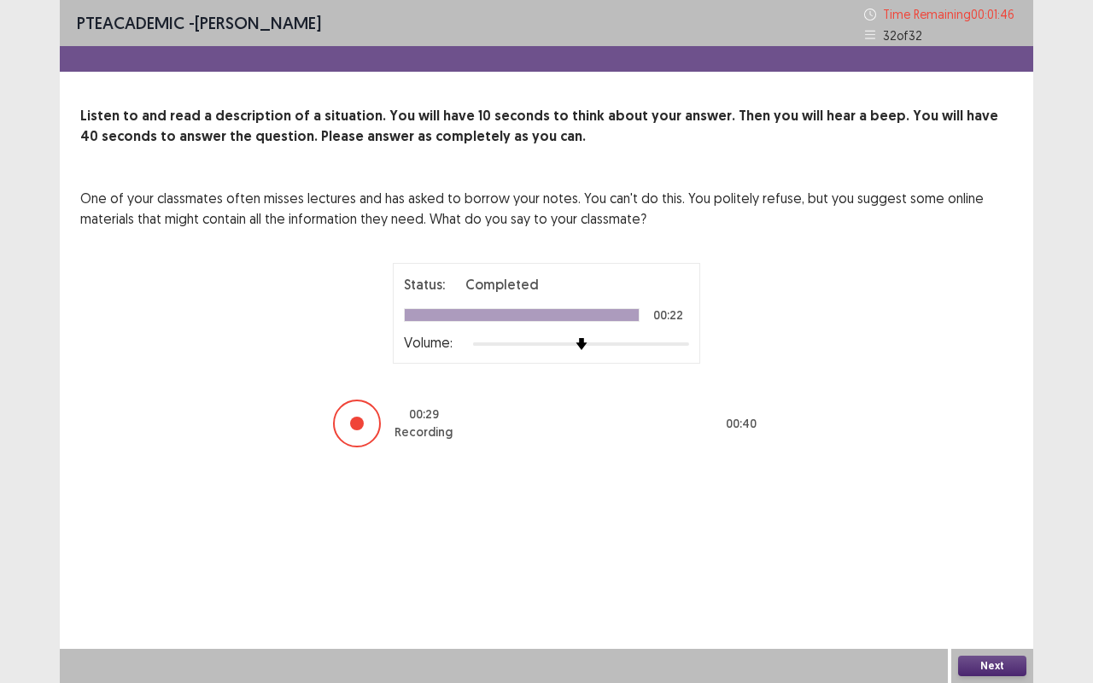
click at [1020, 543] on button "Next" at bounding box center [992, 666] width 68 height 20
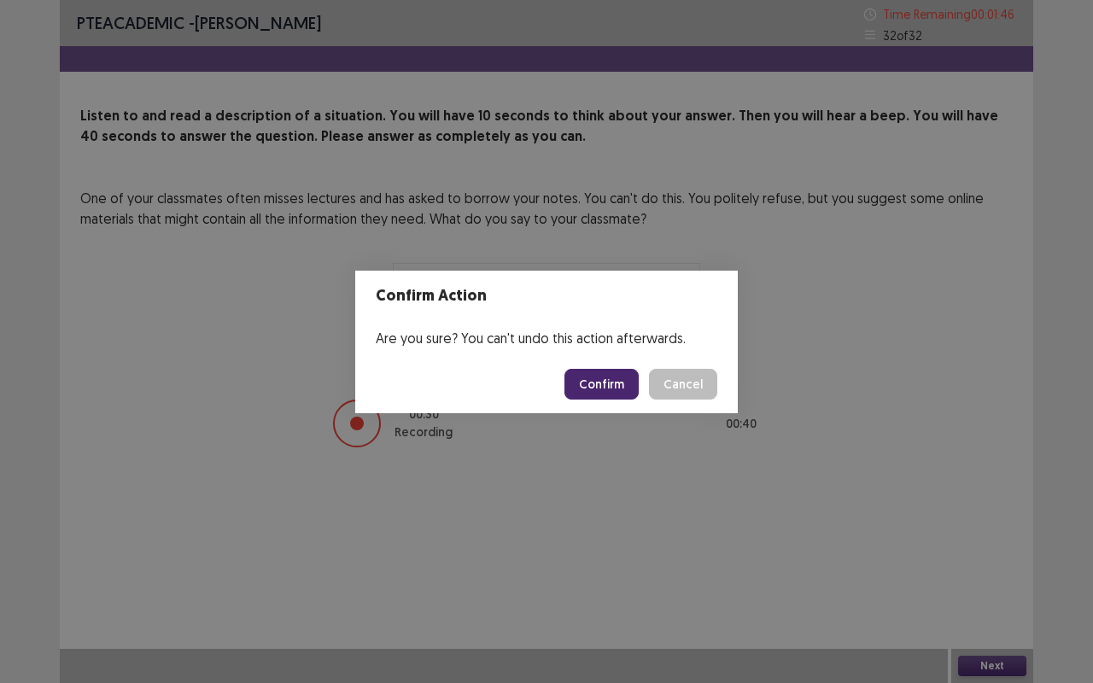
click at [591, 372] on button "Confirm" at bounding box center [602, 384] width 74 height 31
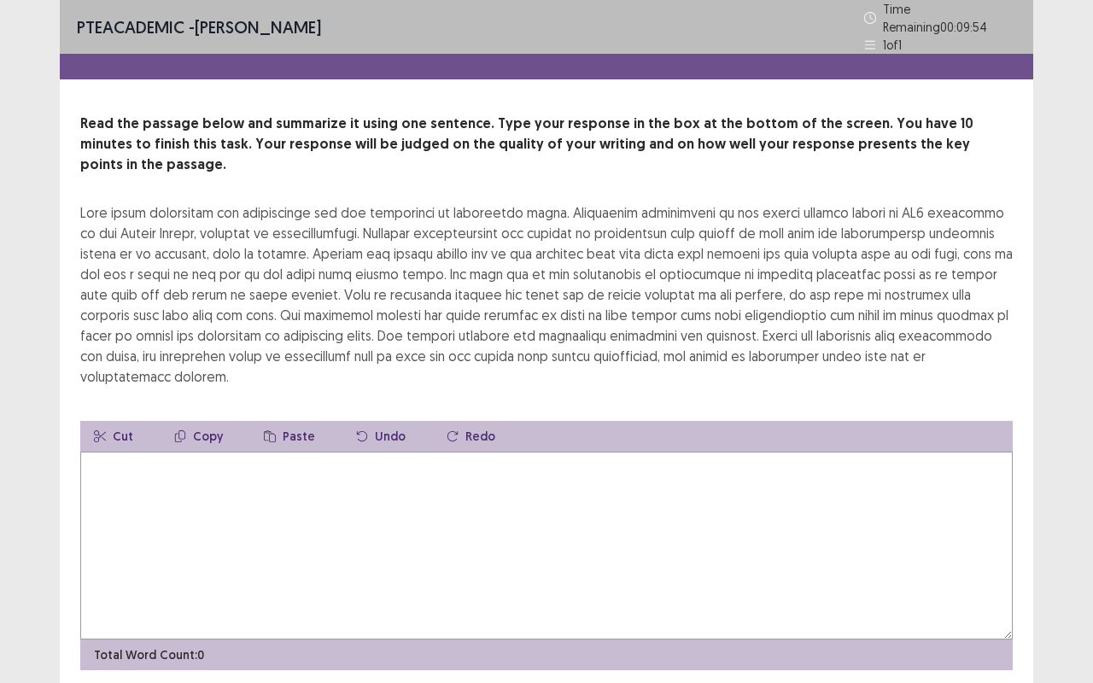
click at [111, 523] on textarea at bounding box center [546, 546] width 933 height 188
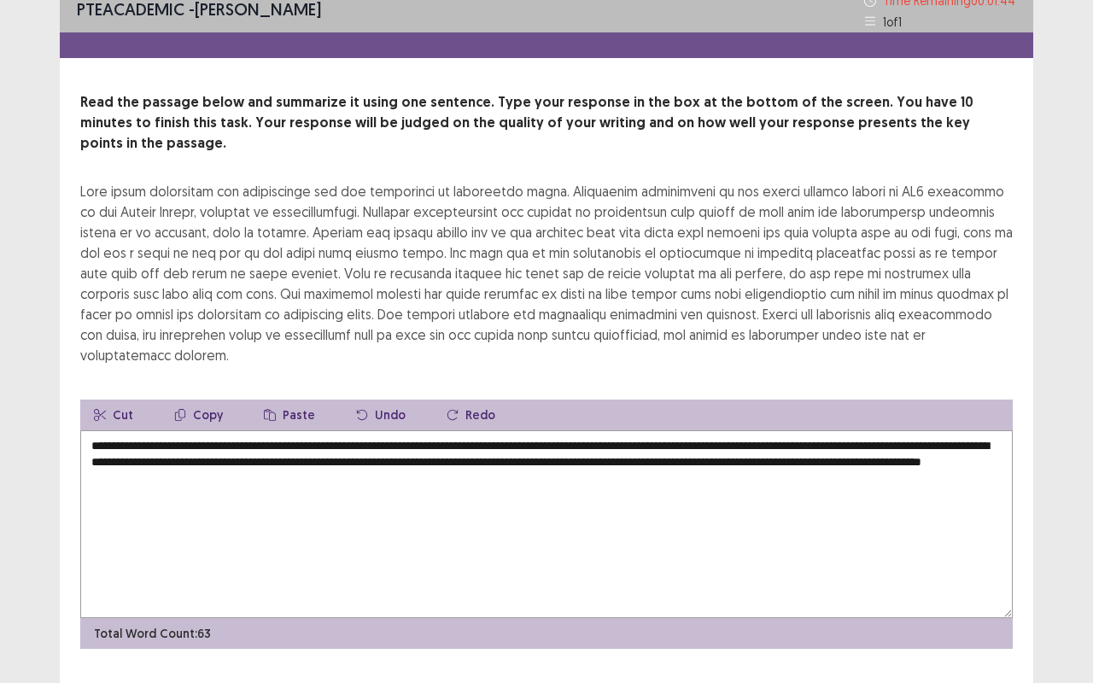
click at [762, 430] on textarea "**********" at bounding box center [546, 524] width 933 height 188
click at [635, 430] on textarea "**********" at bounding box center [546, 524] width 933 height 188
click at [381, 441] on textarea "**********" at bounding box center [546, 524] width 933 height 188
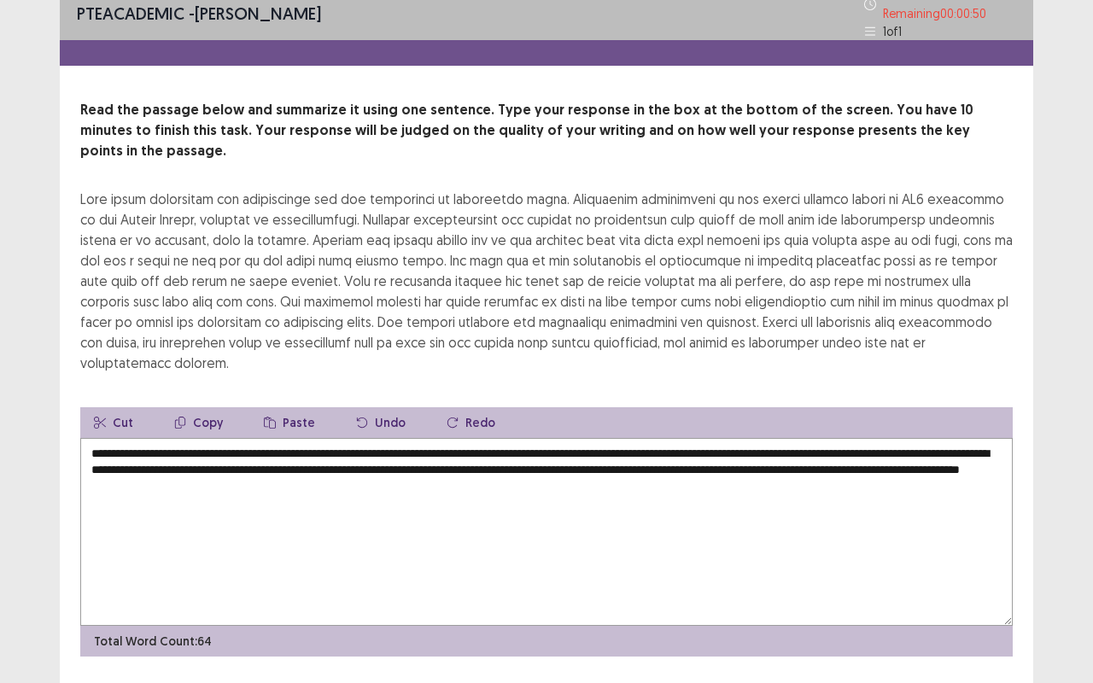
click at [428, 442] on textarea "**********" at bounding box center [546, 532] width 933 height 188
click at [378, 444] on textarea "**********" at bounding box center [546, 532] width 933 height 188
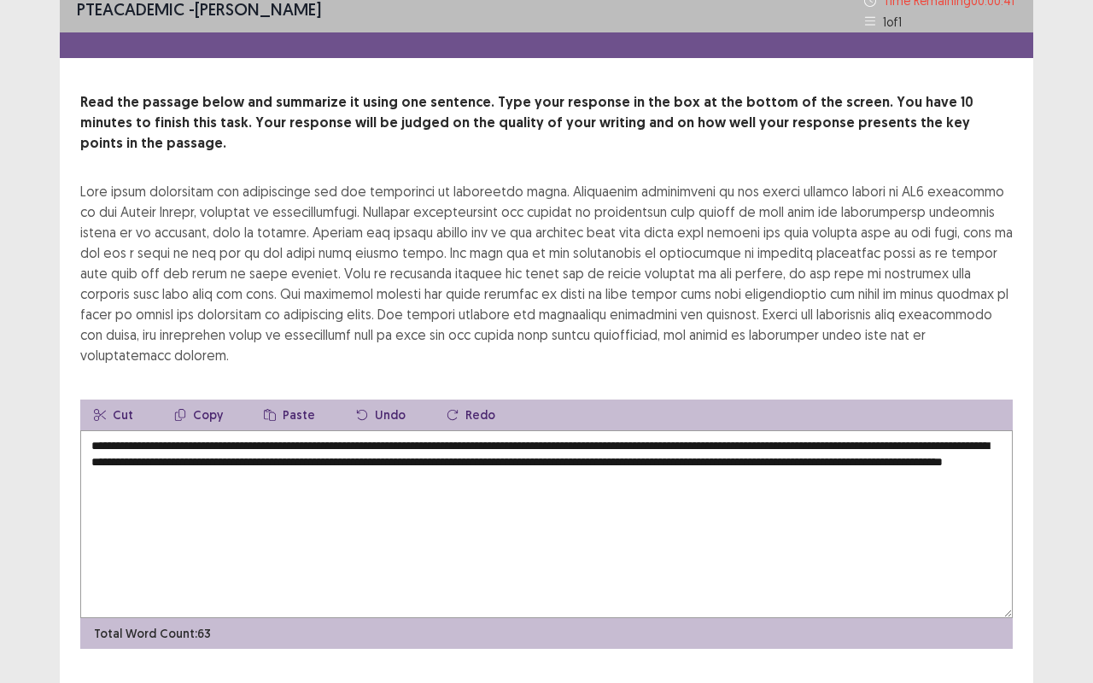
click at [413, 441] on textarea "**********" at bounding box center [546, 524] width 933 height 188
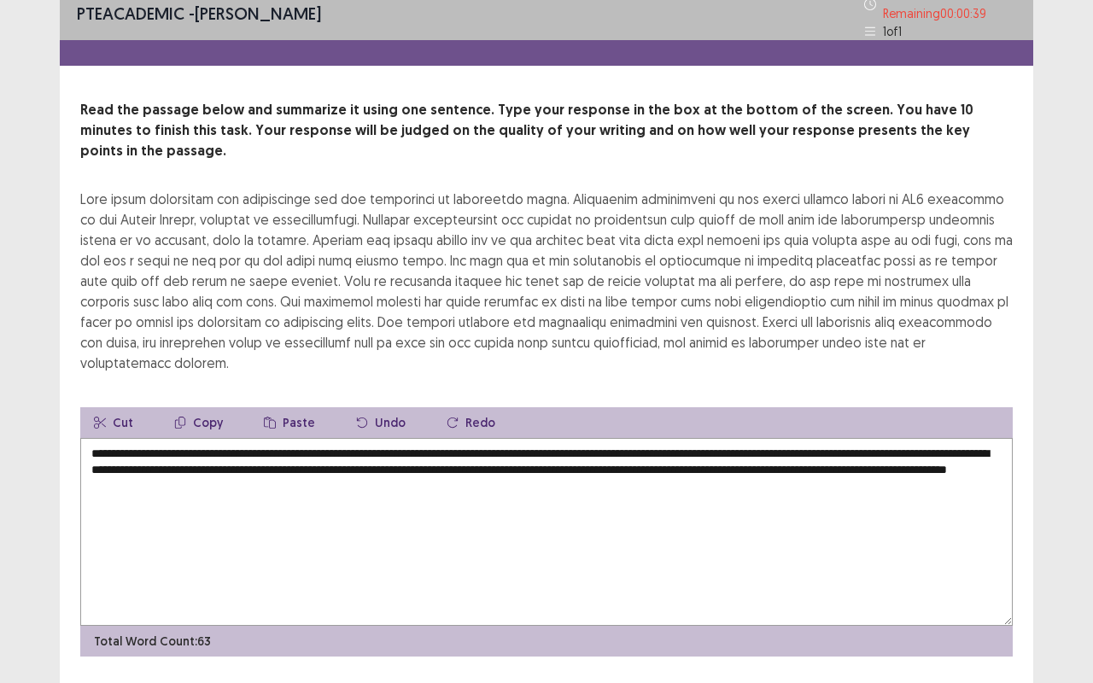
click at [517, 442] on textarea "**********" at bounding box center [546, 532] width 933 height 188
type textarea "**********"
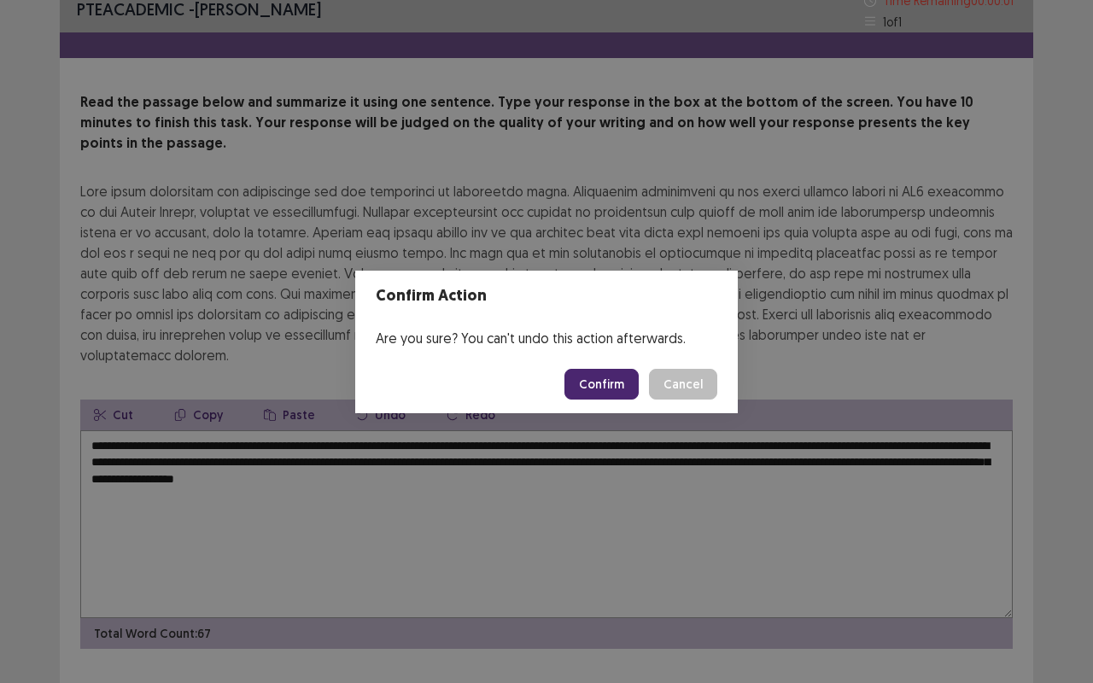
click at [565, 410] on footer "Confirm Cancel" at bounding box center [546, 384] width 383 height 58
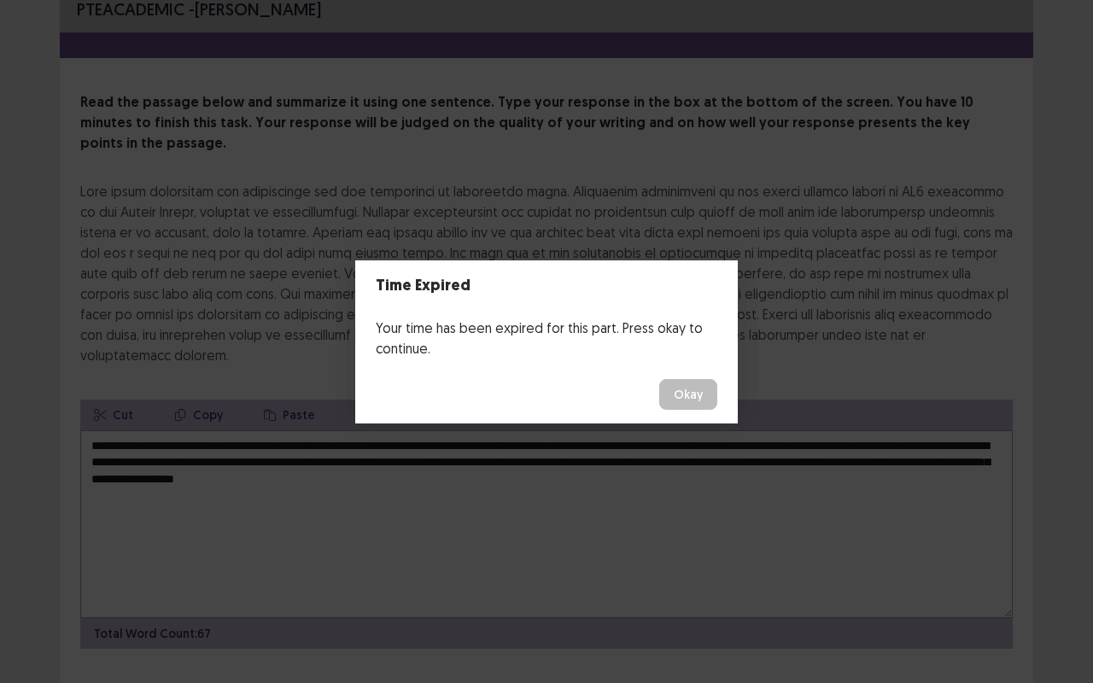
click at [701, 391] on button "Okay" at bounding box center [688, 394] width 58 height 31
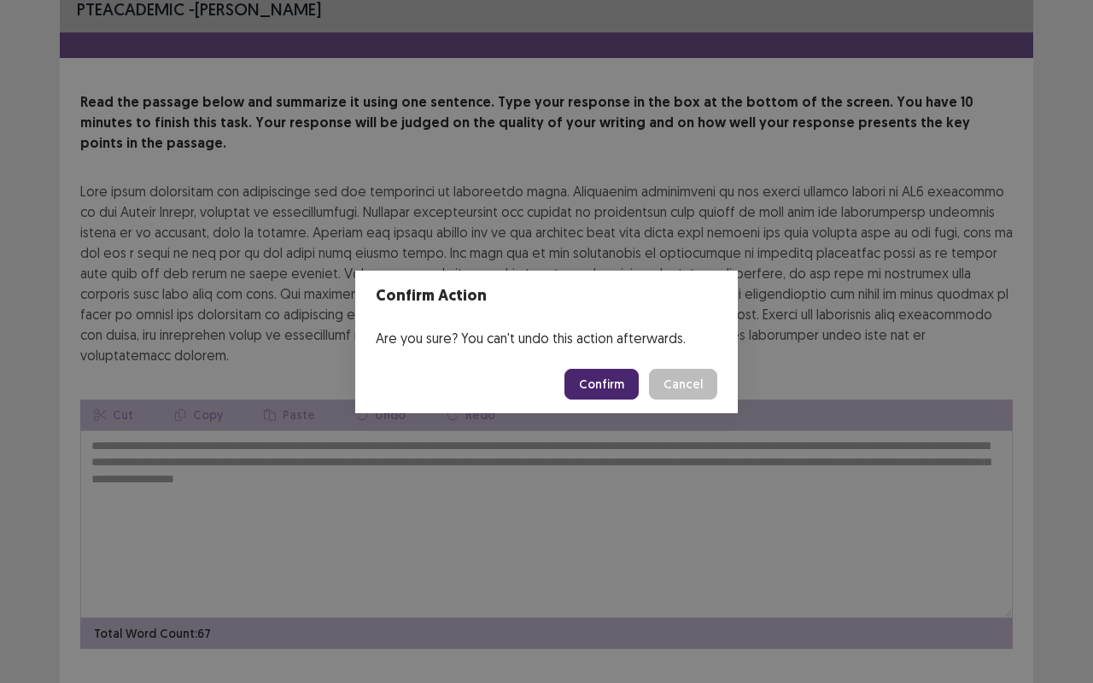
click at [605, 398] on button "Confirm" at bounding box center [602, 384] width 74 height 31
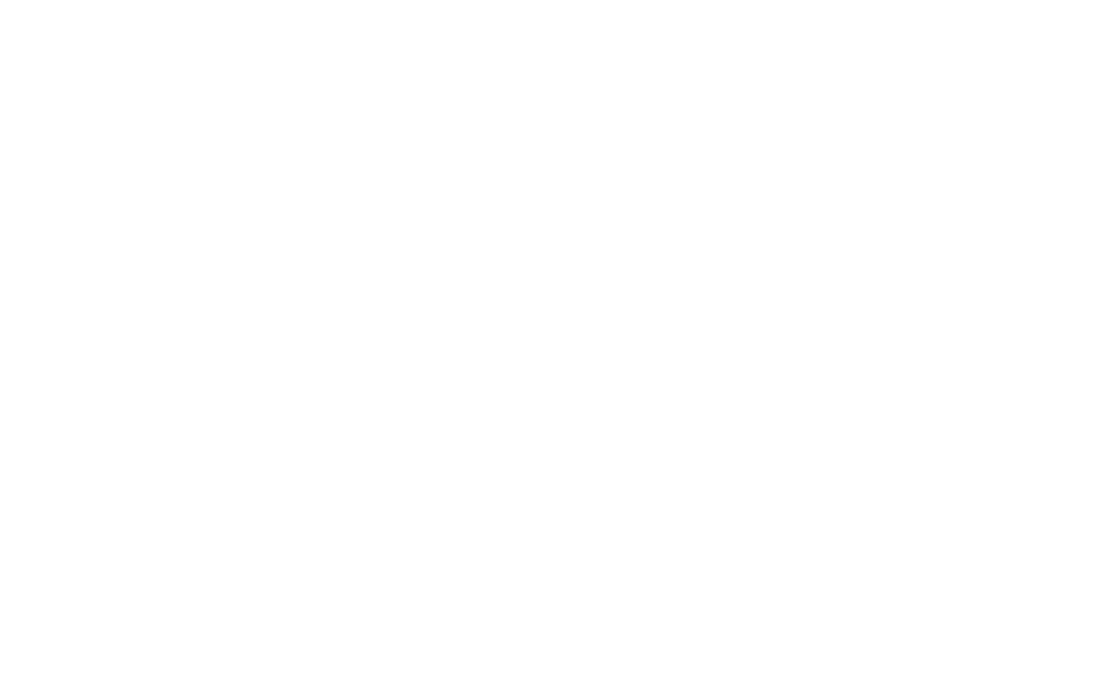
scroll to position [0, 0]
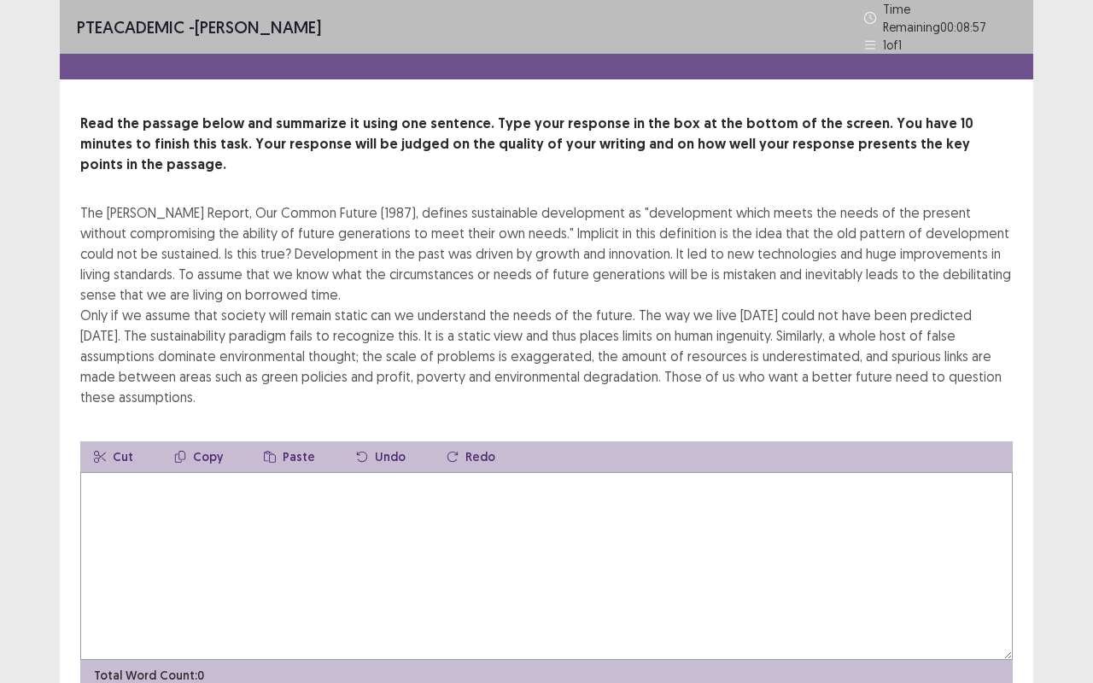
click at [571, 483] on textarea at bounding box center [546, 566] width 933 height 188
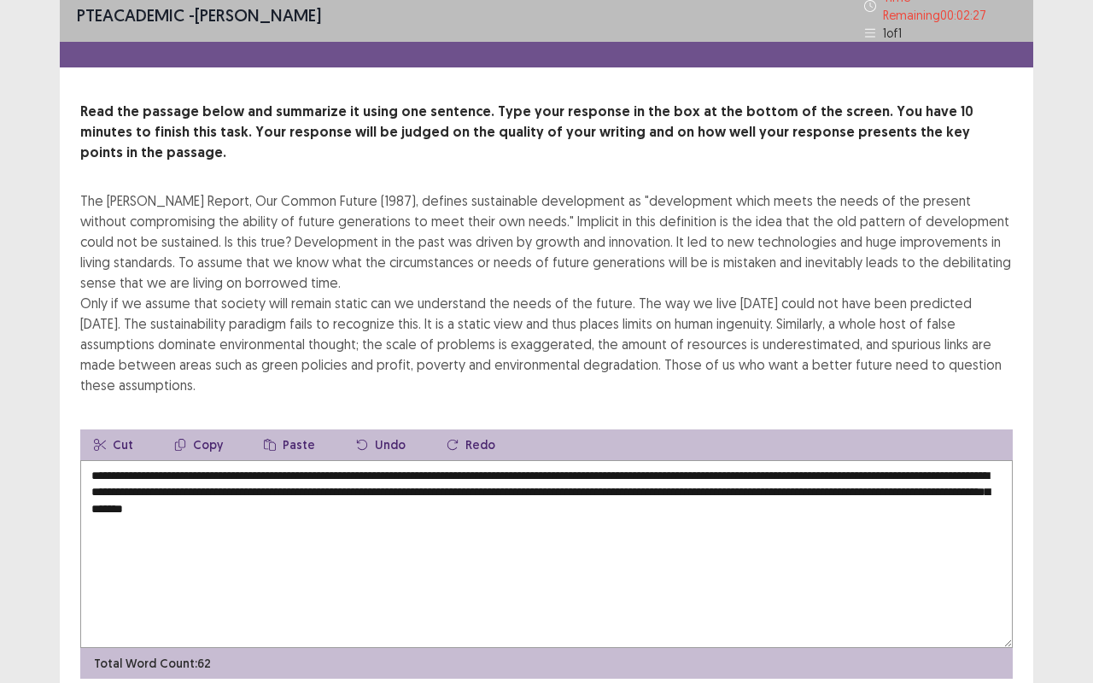
scroll to position [10, 0]
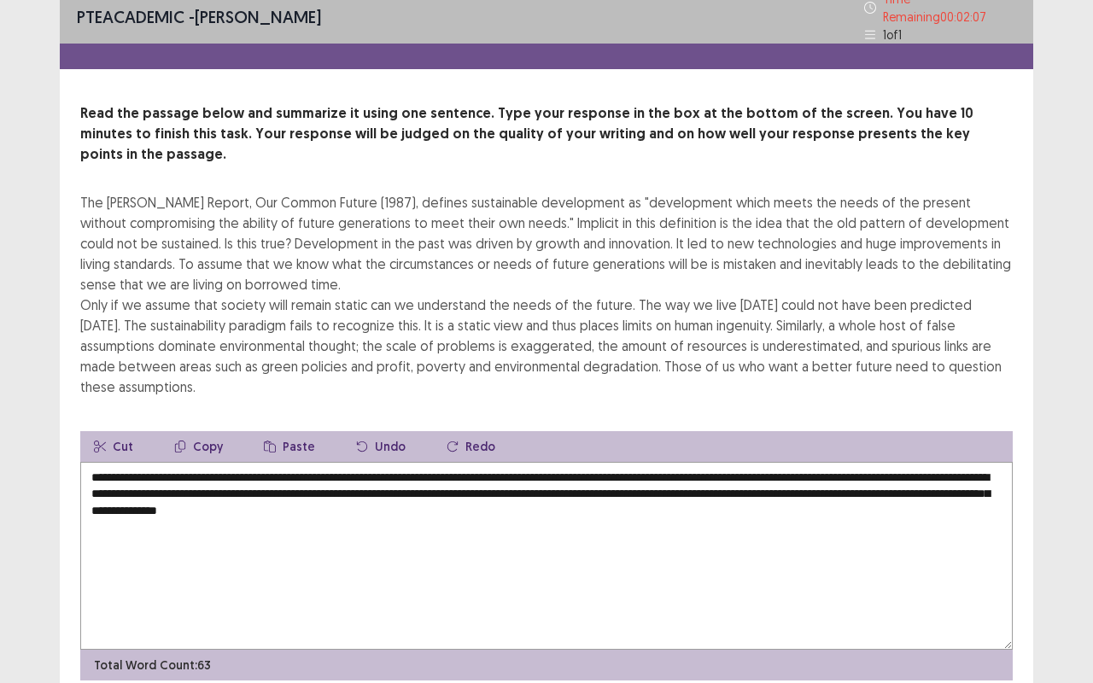
click at [585, 490] on textarea "**********" at bounding box center [546, 556] width 933 height 188
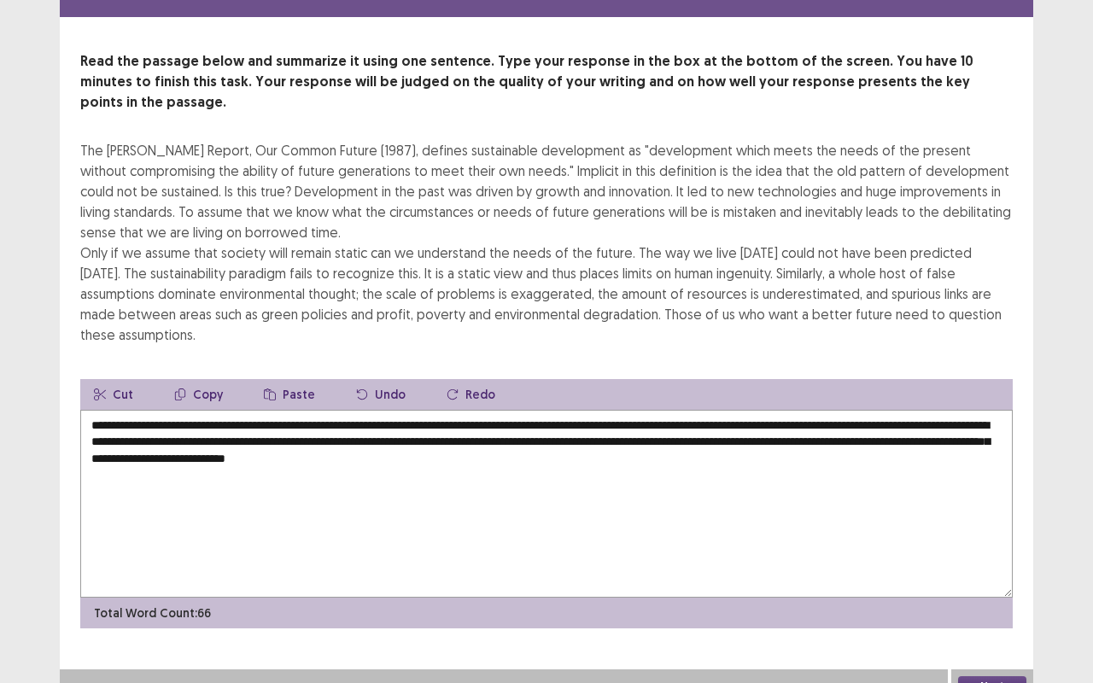
click at [577, 442] on textarea "**********" at bounding box center [546, 504] width 933 height 188
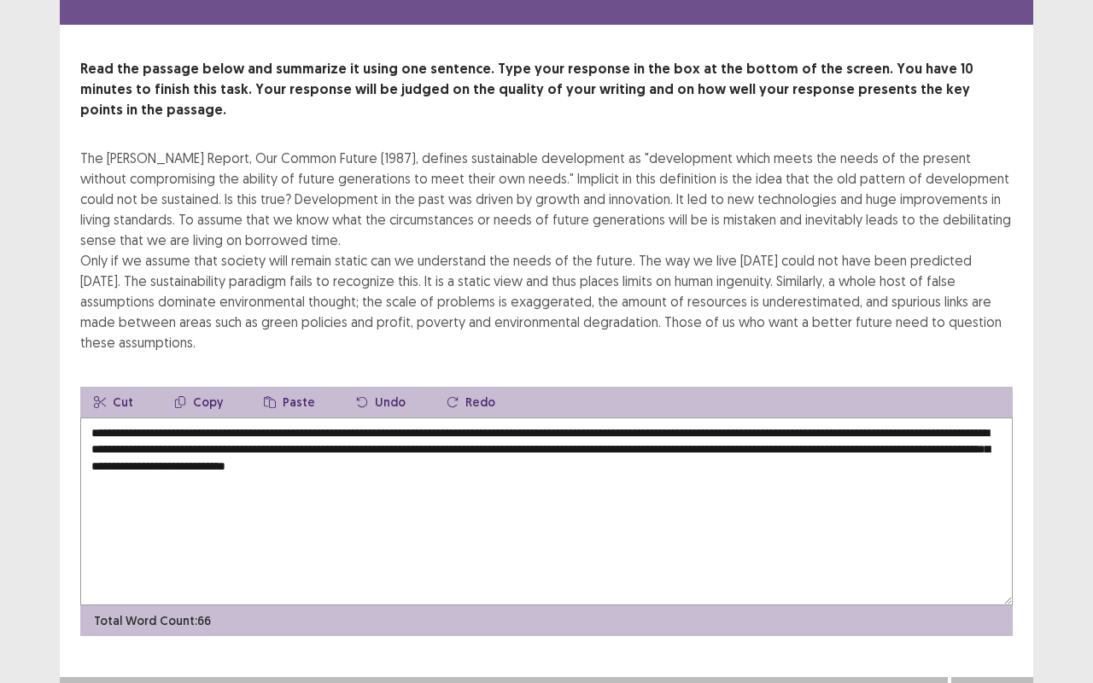
type textarea "**********"
click at [1005, 543] on button "Next" at bounding box center [992, 694] width 68 height 20
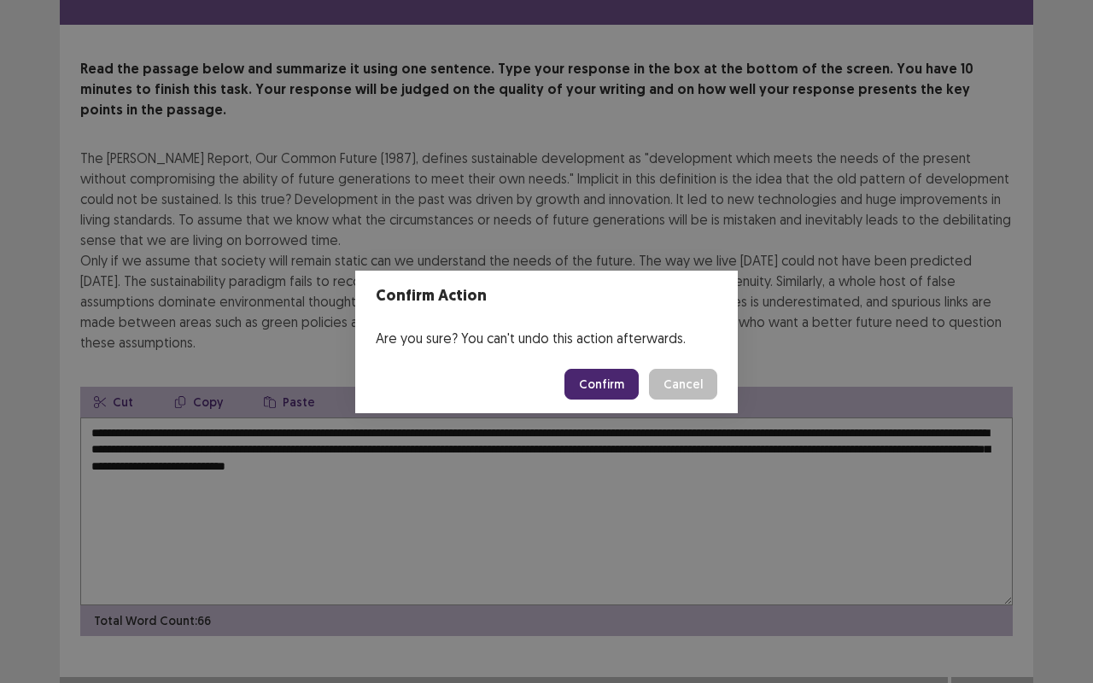
click at [622, 396] on button "Confirm" at bounding box center [602, 384] width 74 height 31
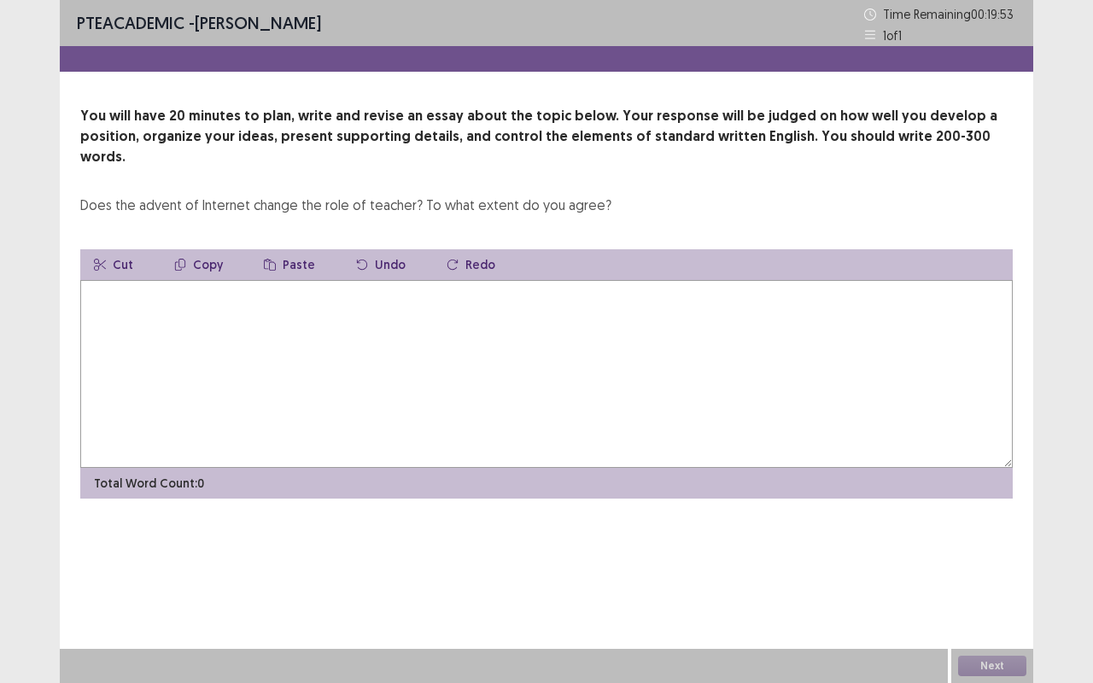
click at [870, 363] on textarea at bounding box center [546, 374] width 933 height 188
click at [981, 166] on div "You will have 20 minutes to plan, write and revise an essay about the topic bel…" at bounding box center [546, 160] width 933 height 109
click at [219, 335] on textarea at bounding box center [546, 374] width 933 height 188
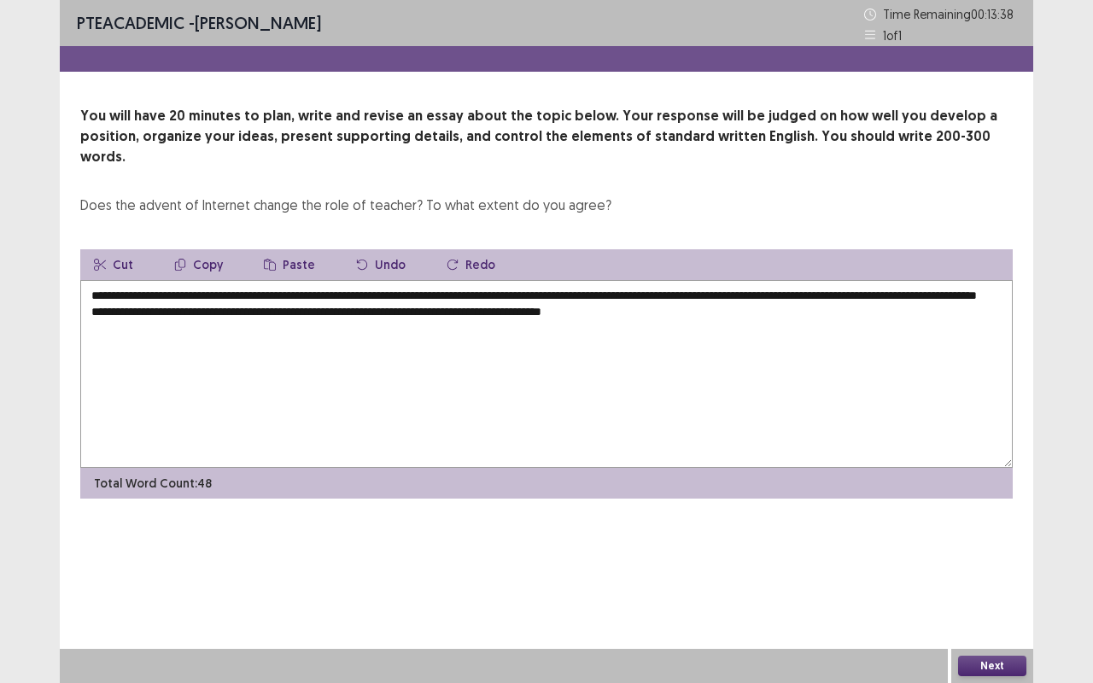
click at [270, 298] on textarea "**********" at bounding box center [546, 374] width 933 height 188
click at [987, 280] on textarea "**********" at bounding box center [546, 374] width 933 height 188
click at [998, 290] on textarea "**********" at bounding box center [546, 374] width 933 height 188
click at [995, 281] on textarea "**********" at bounding box center [546, 374] width 933 height 188
click at [282, 290] on textarea "**********" at bounding box center [546, 374] width 933 height 188
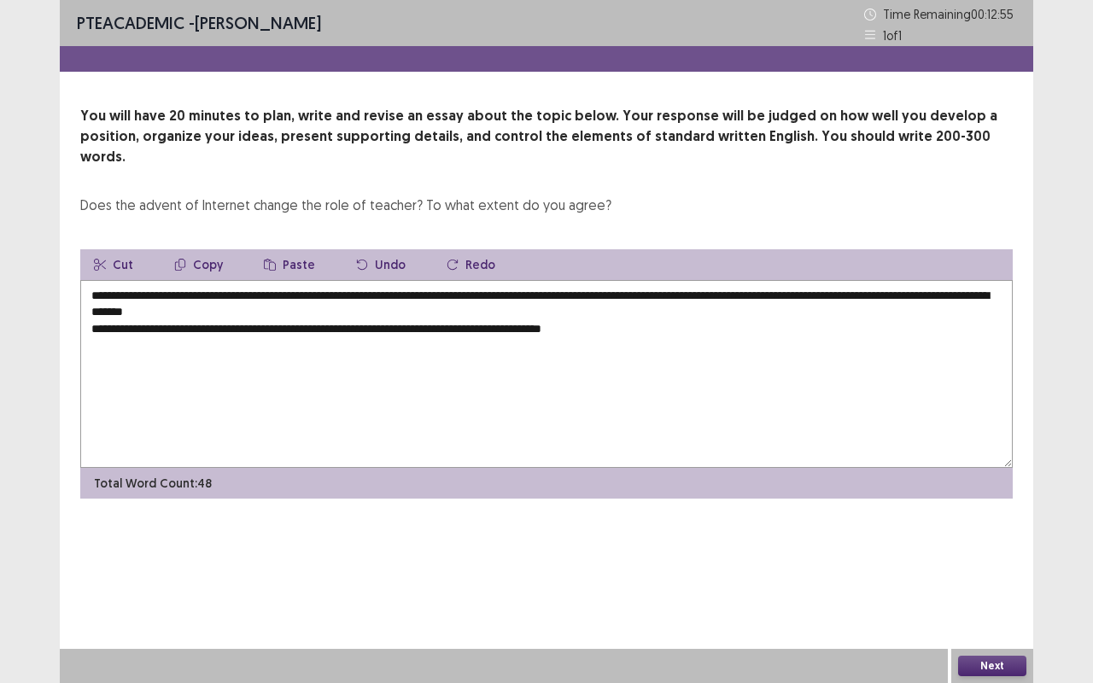
click at [683, 312] on textarea "**********" at bounding box center [546, 374] width 933 height 188
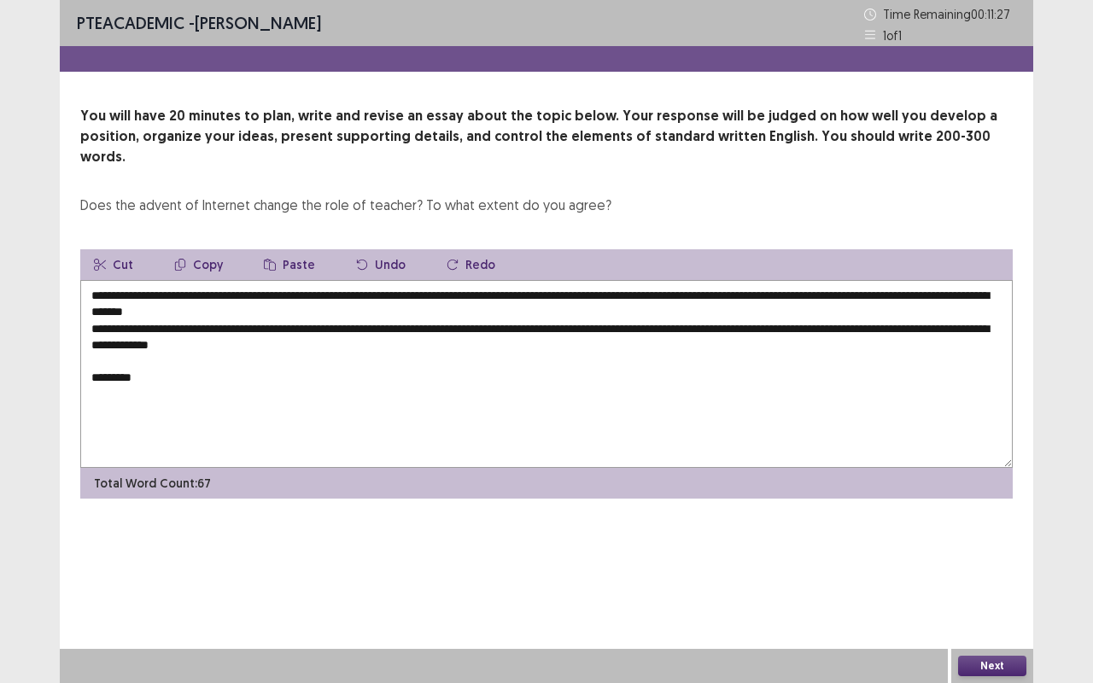
click at [111, 299] on textarea "**********" at bounding box center [546, 374] width 933 height 188
click at [208, 351] on textarea "**********" at bounding box center [546, 374] width 933 height 188
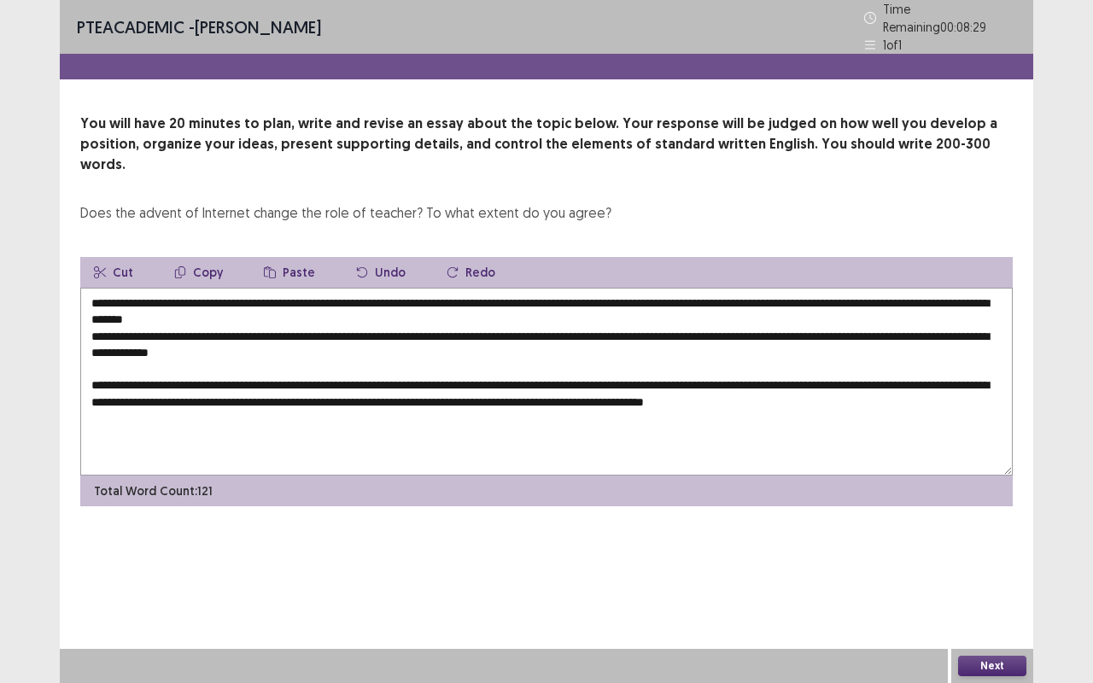
click at [91, 312] on textarea "**********" at bounding box center [546, 382] width 933 height 188
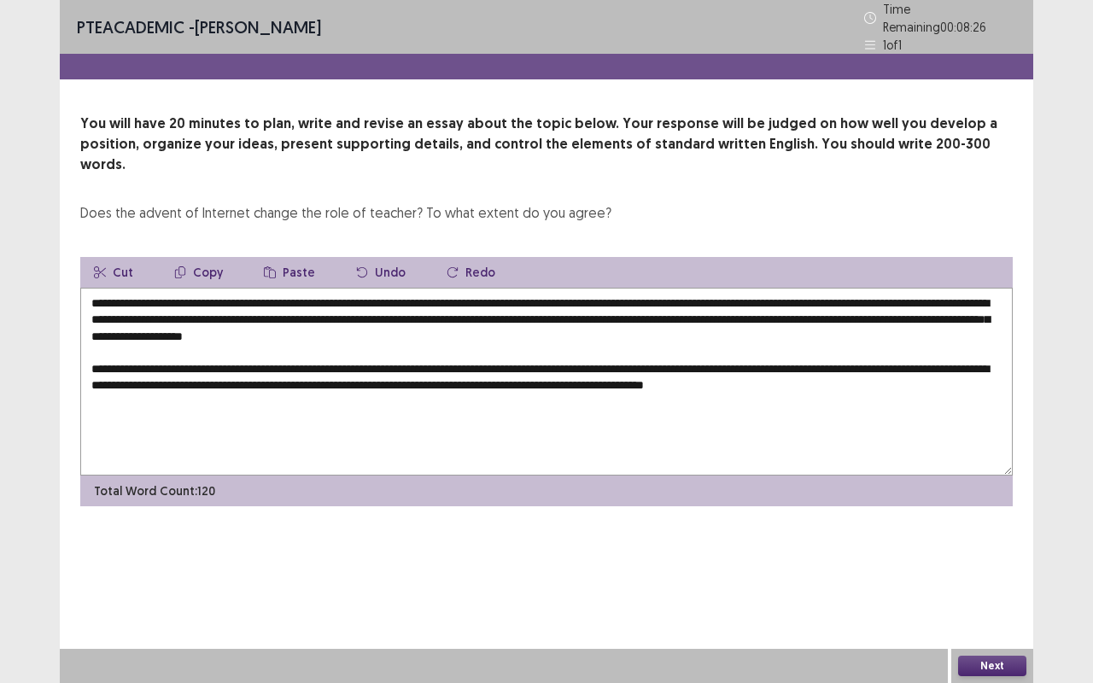
click at [945, 365] on textarea "**********" at bounding box center [546, 382] width 933 height 188
click at [122, 313] on textarea "**********" at bounding box center [546, 382] width 933 height 188
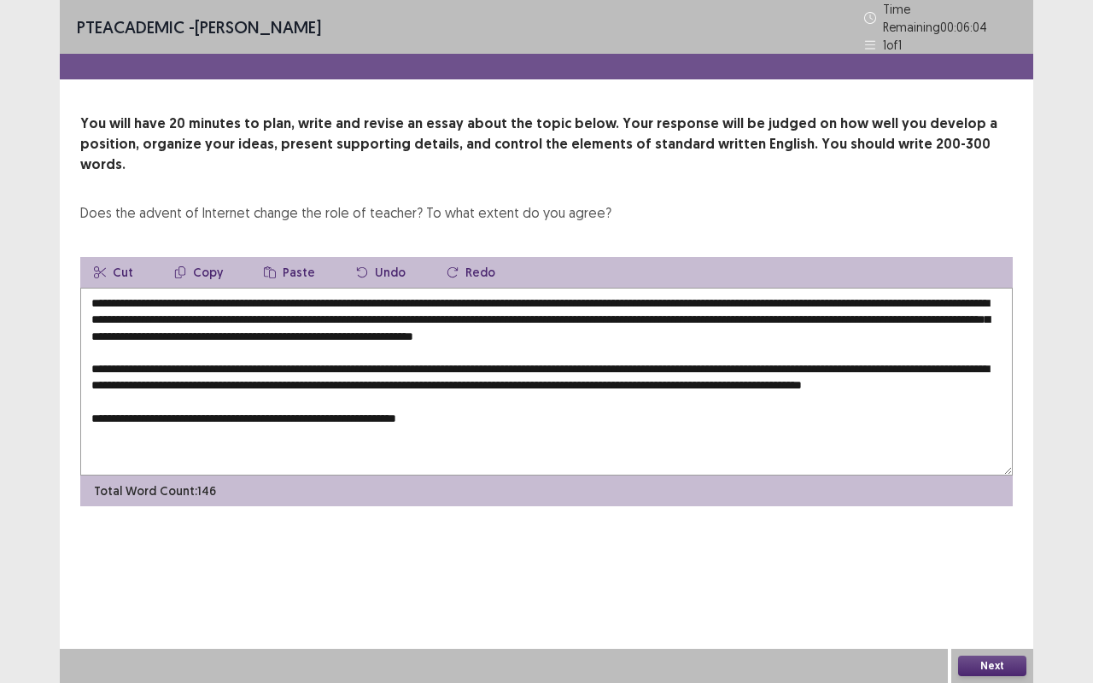
click at [407, 307] on textarea "**********" at bounding box center [546, 382] width 933 height 188
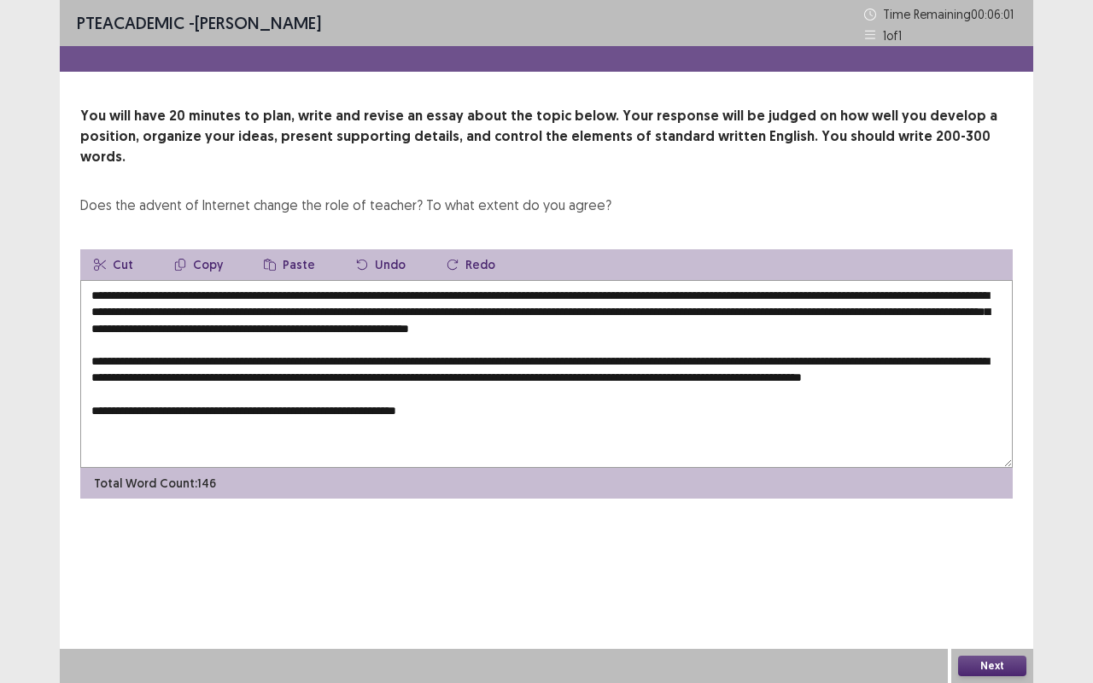
click at [506, 408] on textarea "**********" at bounding box center [546, 374] width 933 height 188
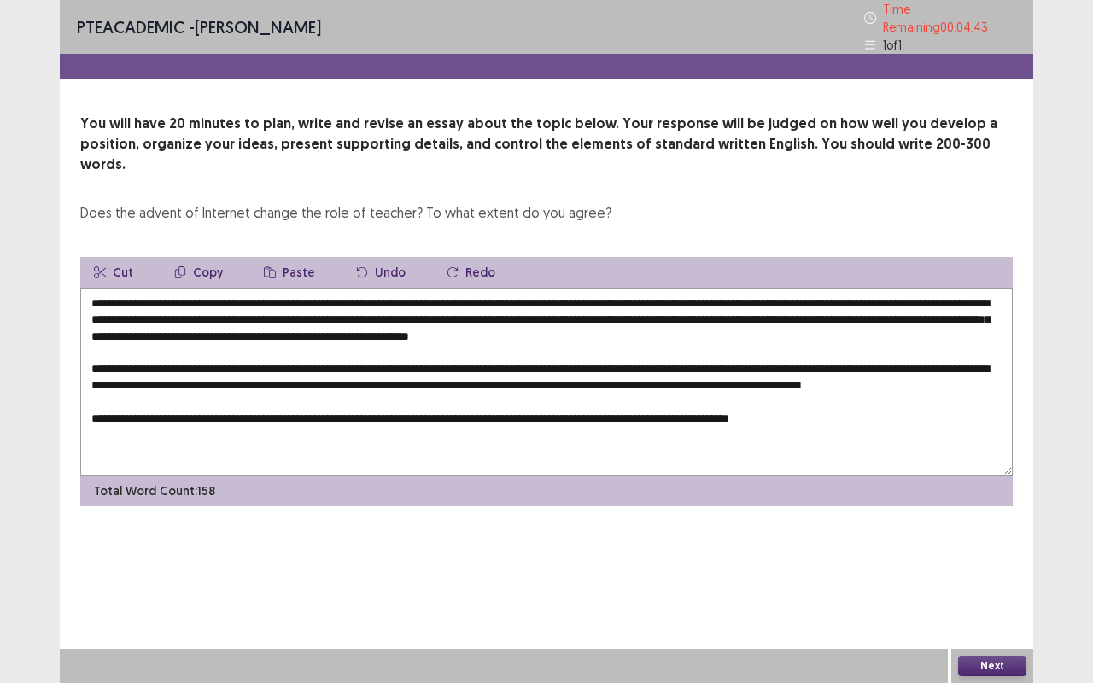
click at [532, 407] on textarea "**********" at bounding box center [546, 382] width 933 height 188
click at [897, 413] on textarea "**********" at bounding box center [546, 382] width 933 height 188
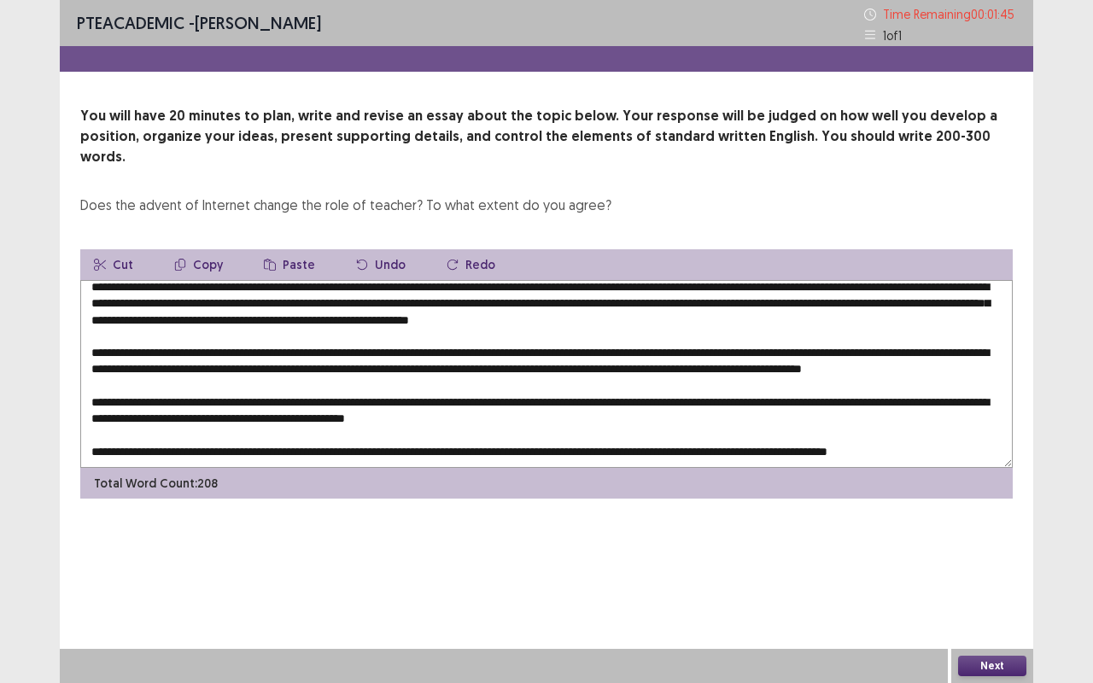
scroll to position [32, 0]
click at [618, 396] on textarea at bounding box center [546, 374] width 933 height 188
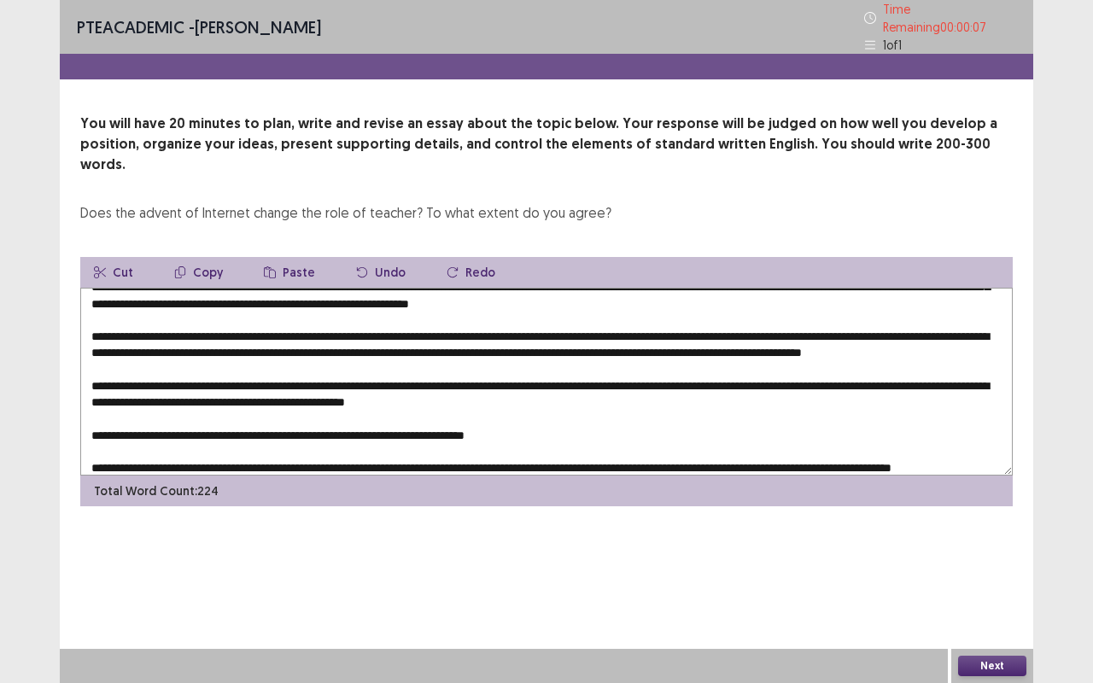
click at [91, 436] on textarea at bounding box center [546, 382] width 933 height 188
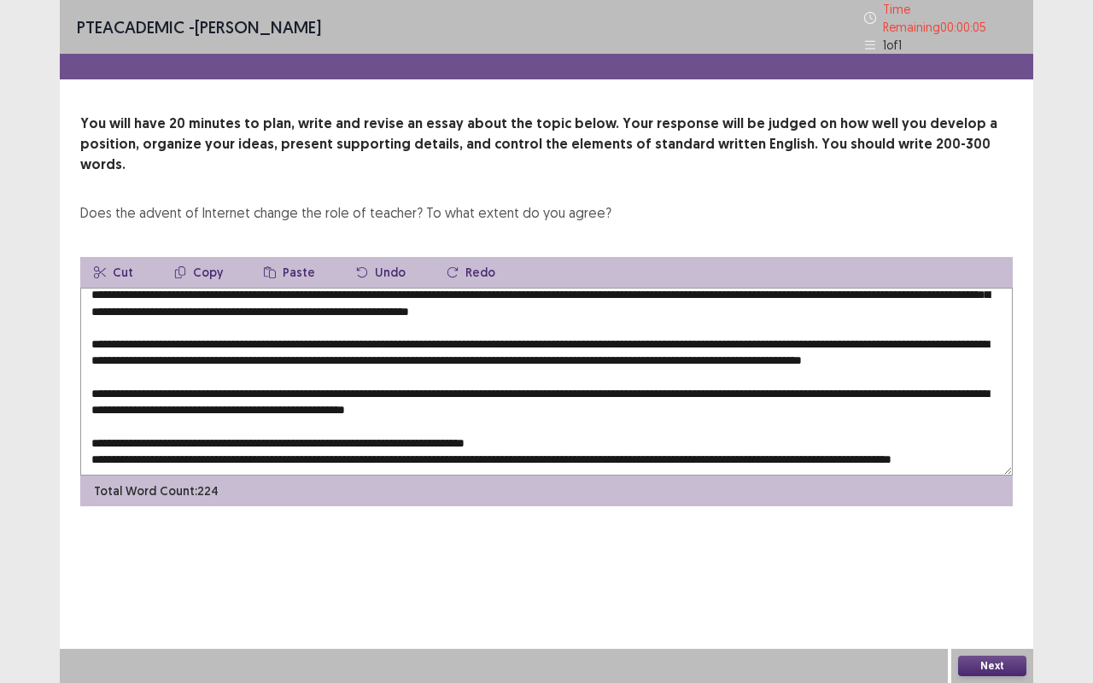
click at [94, 417] on textarea at bounding box center [546, 382] width 933 height 188
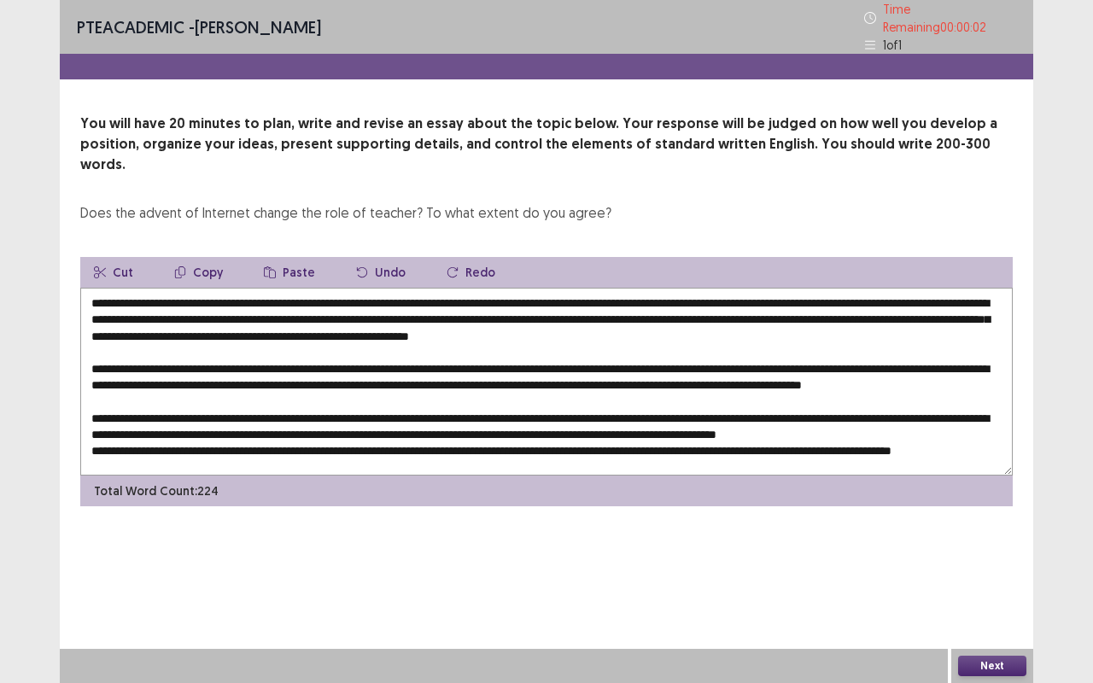
click at [105, 409] on textarea at bounding box center [546, 382] width 933 height 188
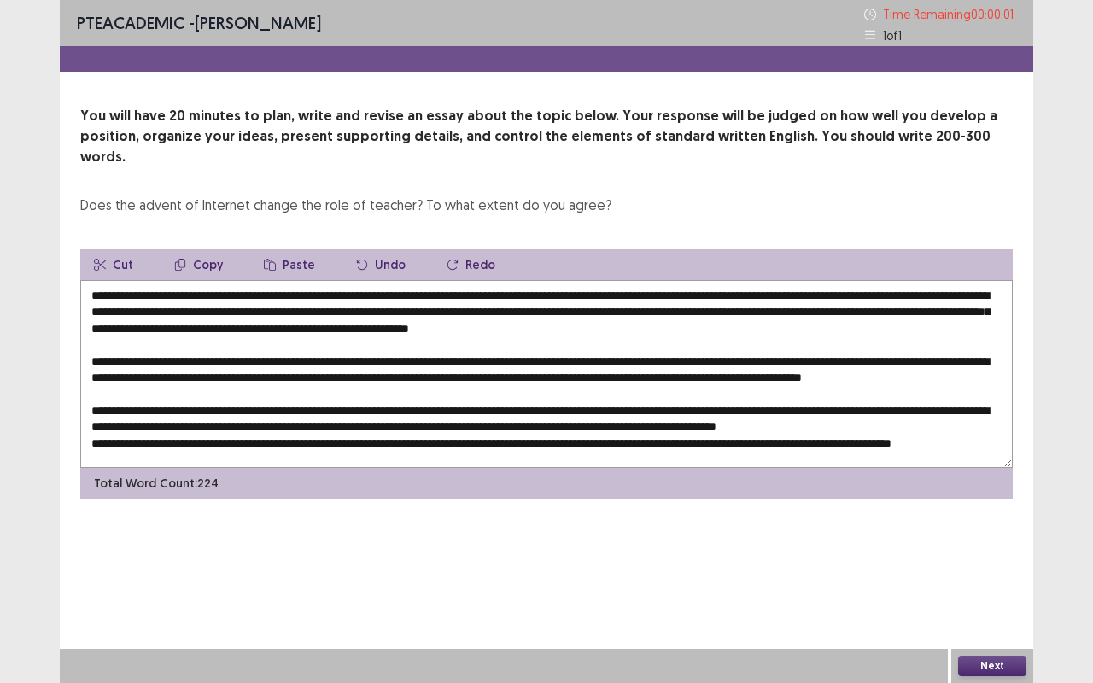
scroll to position [40, 0]
type textarea "**********"
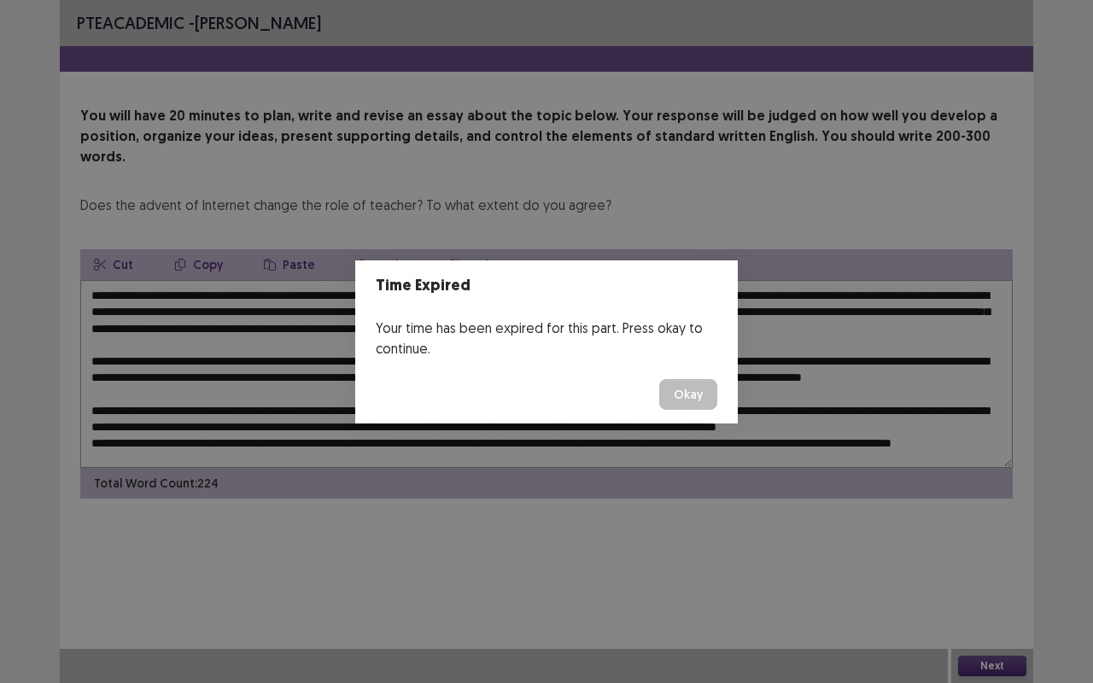
click at [710, 401] on button "Okay" at bounding box center [688, 394] width 58 height 31
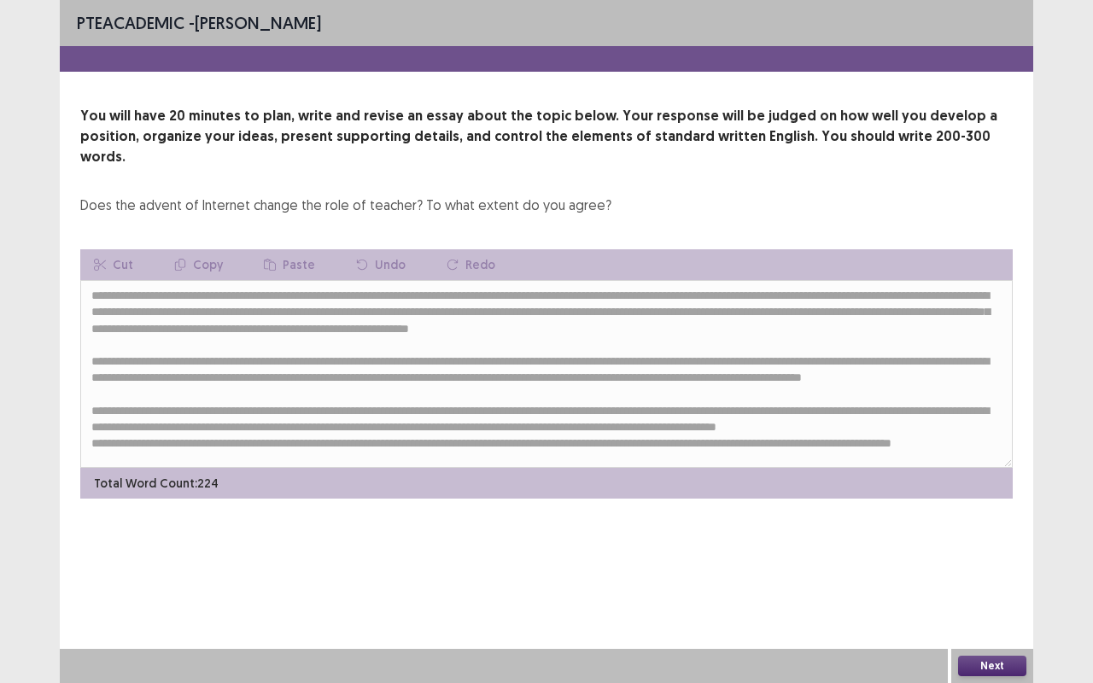
click at [1004, 543] on button "Next" at bounding box center [992, 666] width 68 height 20
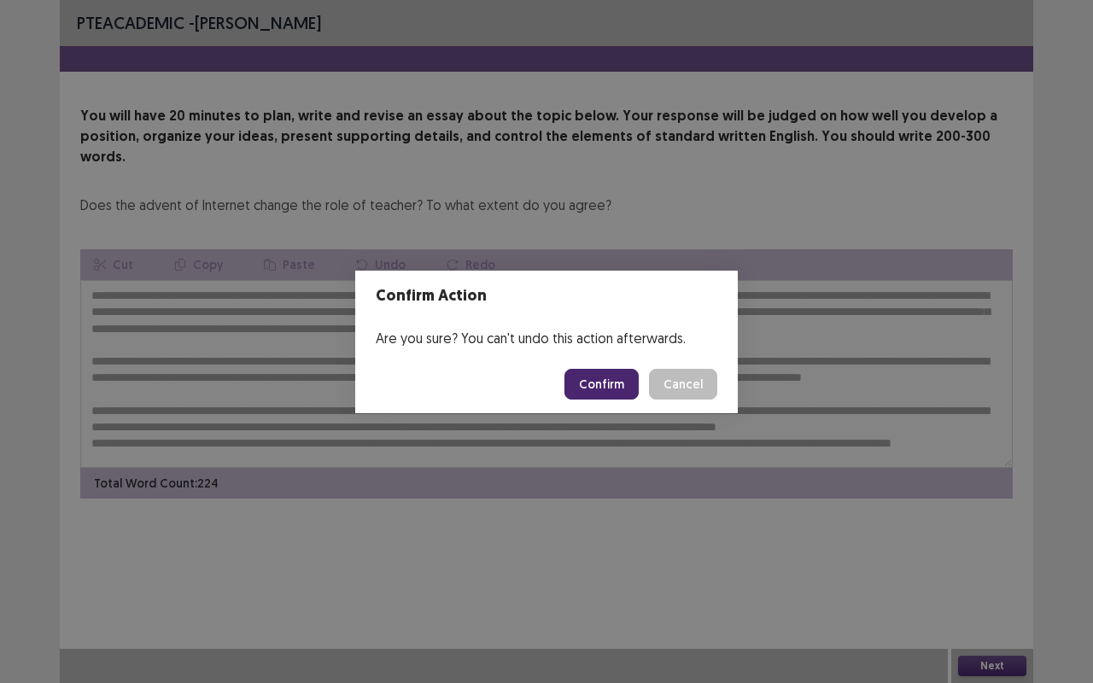
click at [612, 369] on button "Confirm" at bounding box center [602, 384] width 74 height 31
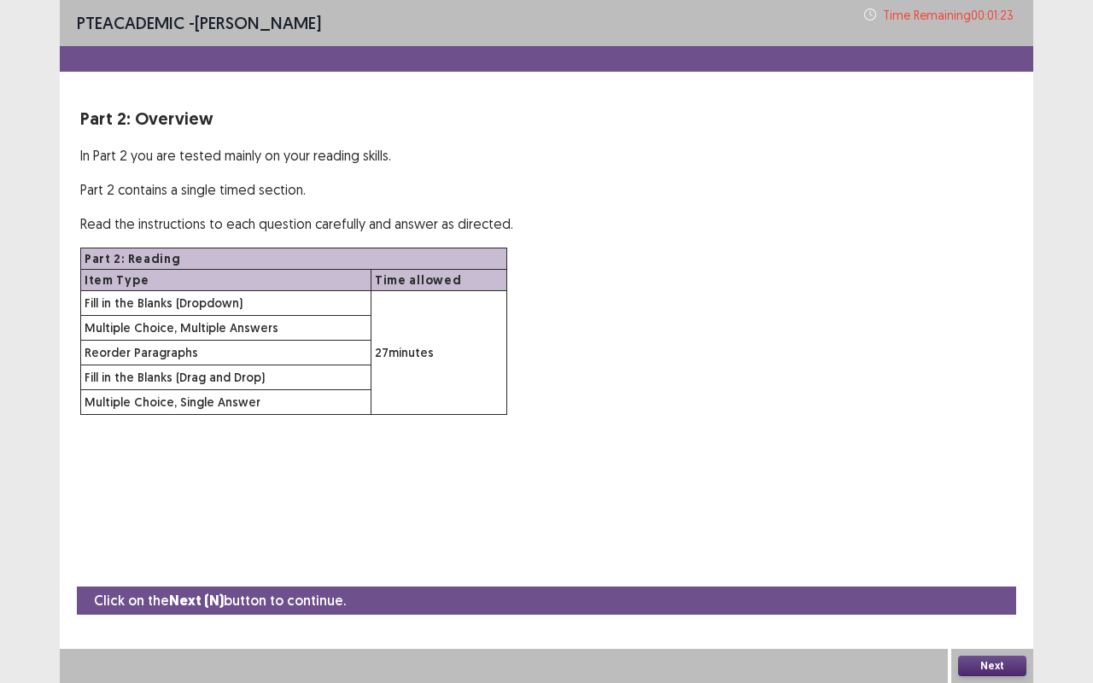
click at [991, 543] on button "Next" at bounding box center [992, 666] width 68 height 20
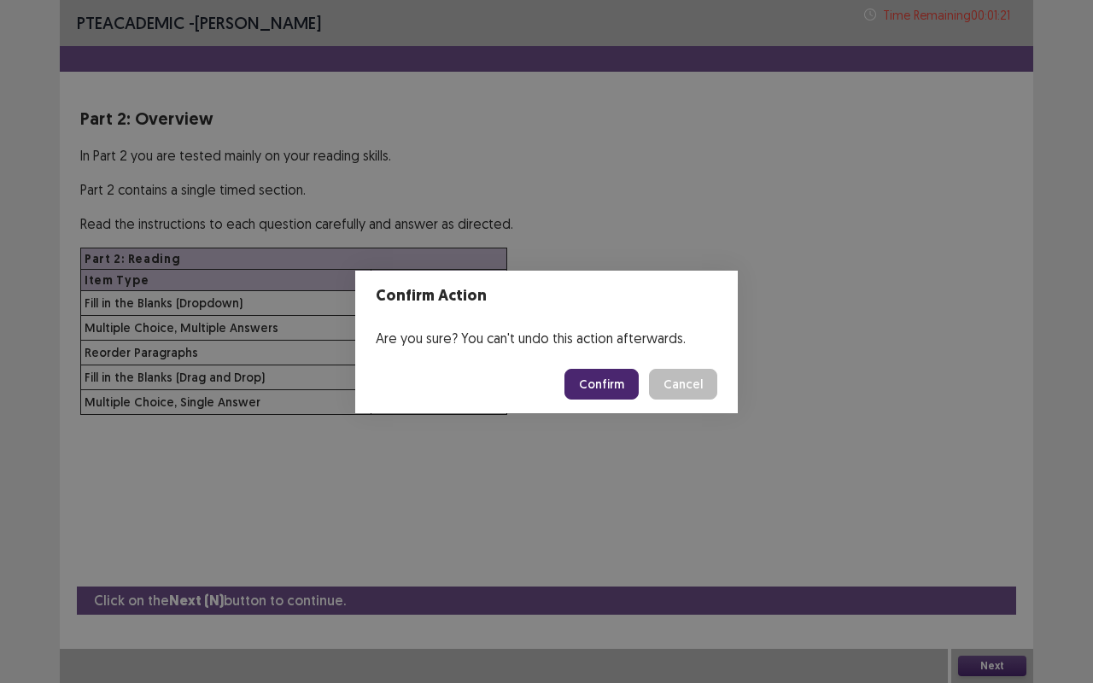
click at [598, 374] on button "Confirm" at bounding box center [602, 384] width 74 height 31
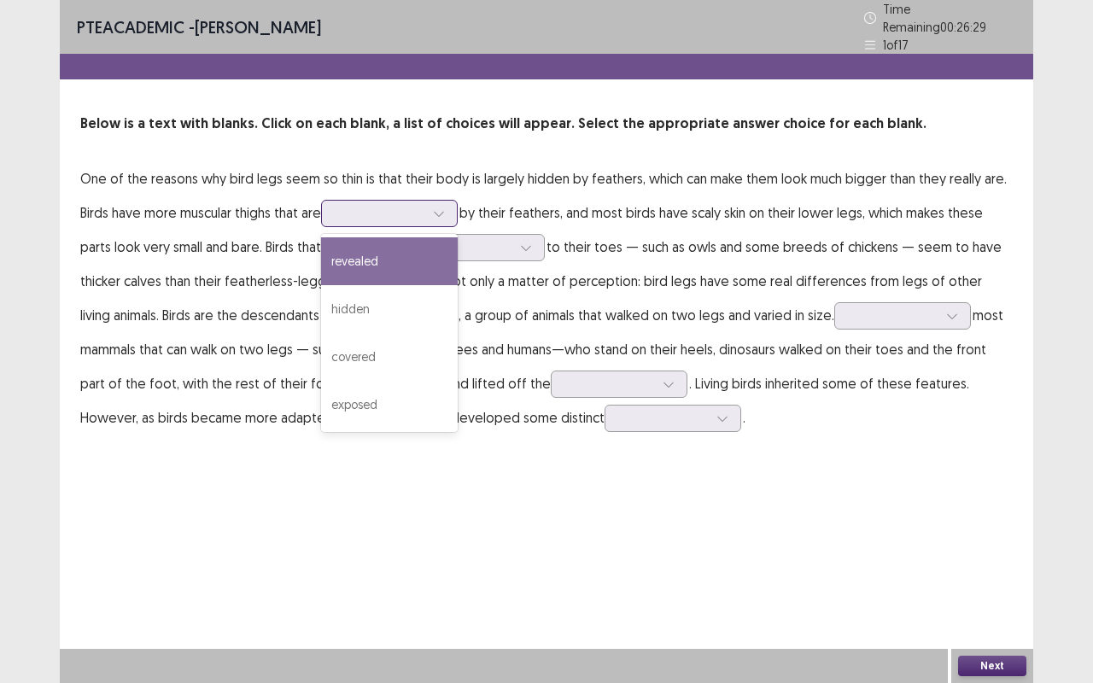
click at [401, 399] on div "exposed" at bounding box center [389, 405] width 137 height 48
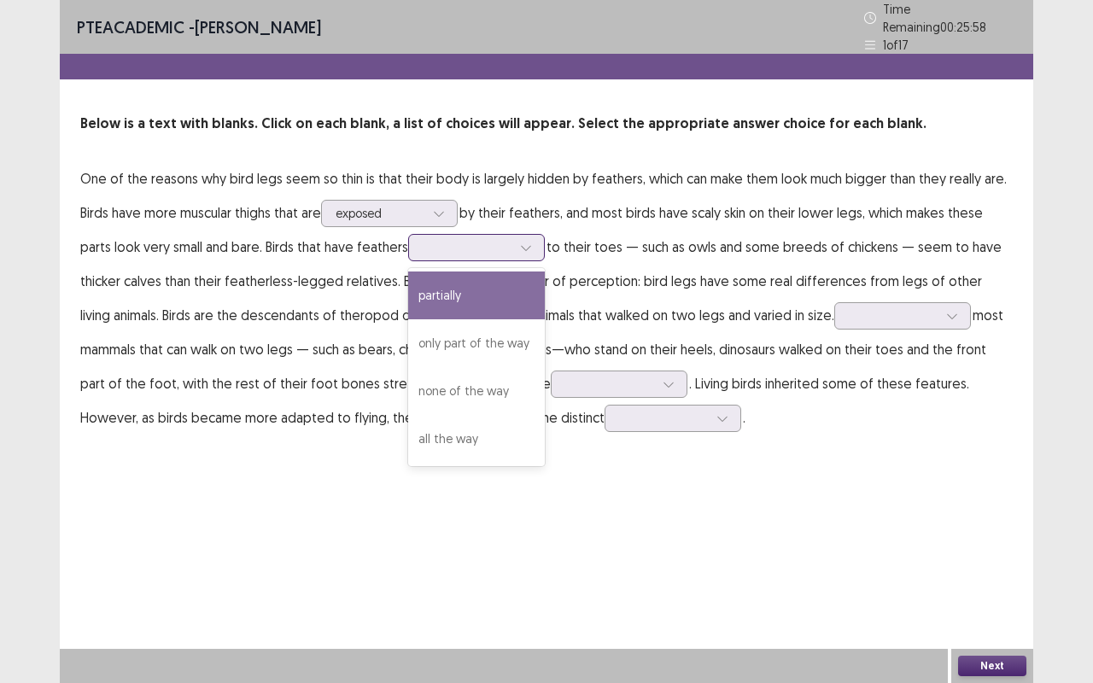
click at [509, 389] on div "none of the way" at bounding box center [476, 391] width 137 height 48
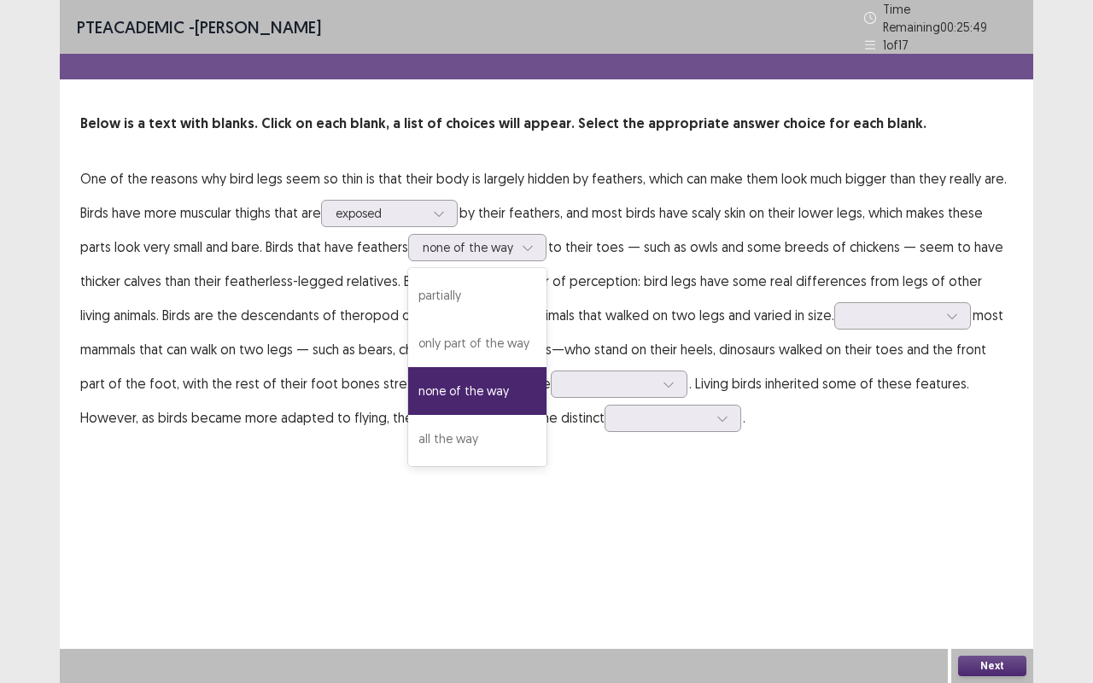
click at [600, 473] on div "PTE academic - Sophia Aucena Time Remaining 00 : 25 : 49 1 of 17 Below is a tex…" at bounding box center [547, 341] width 974 height 683
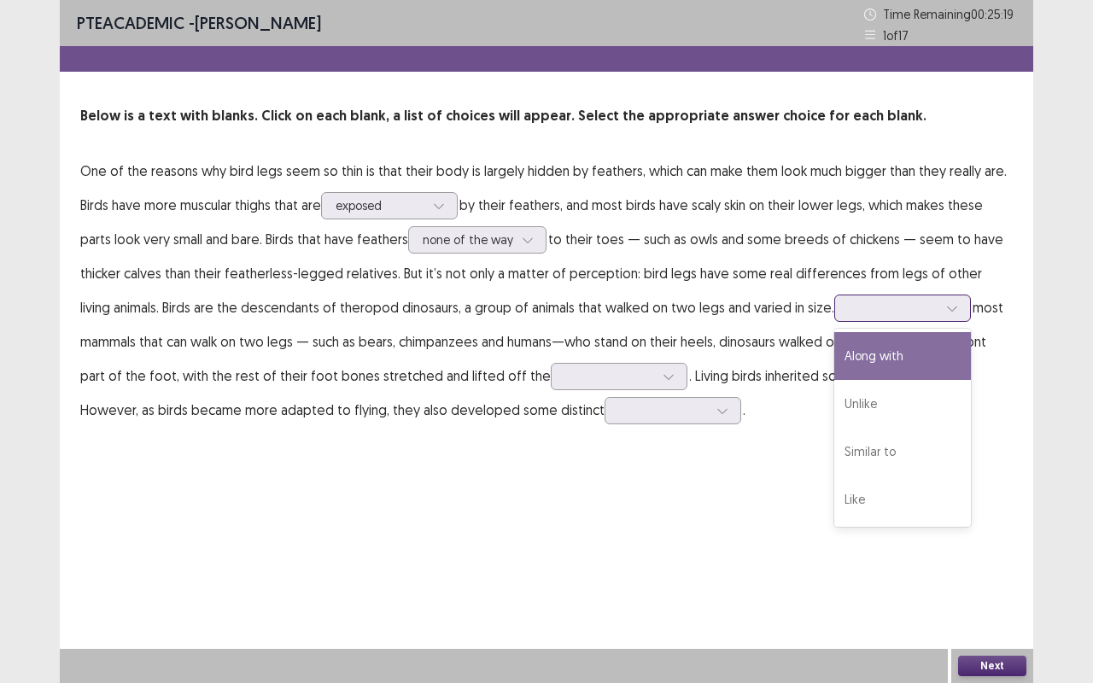
click at [885, 449] on div "Similar to" at bounding box center [902, 452] width 137 height 48
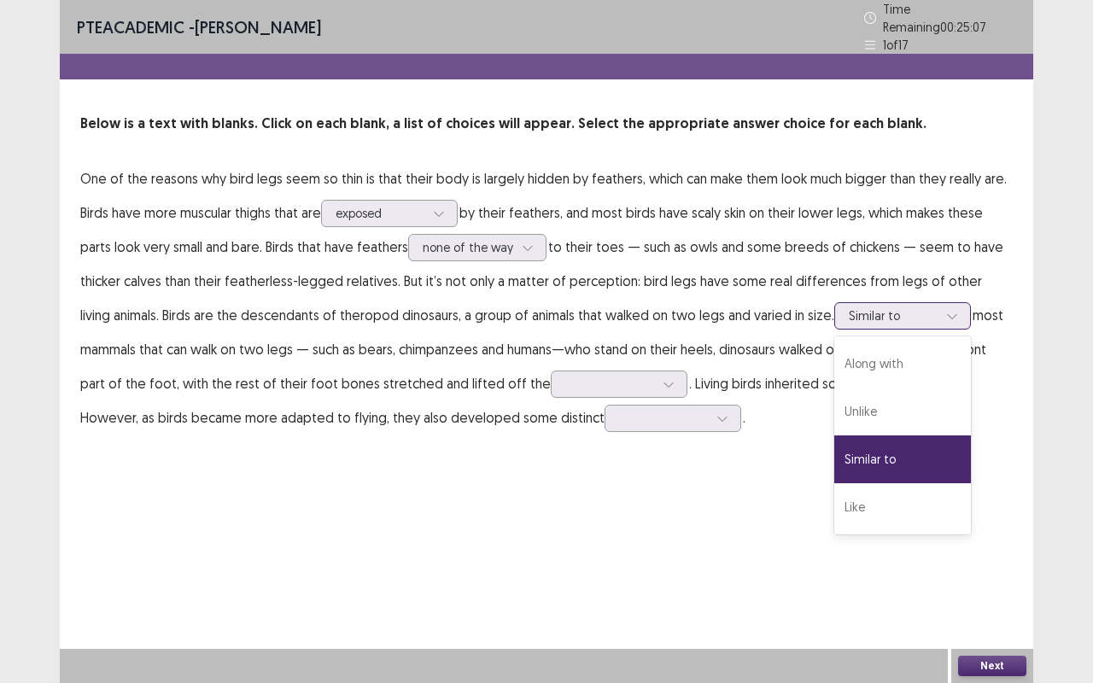
click at [895, 407] on div "Unlike" at bounding box center [902, 412] width 137 height 48
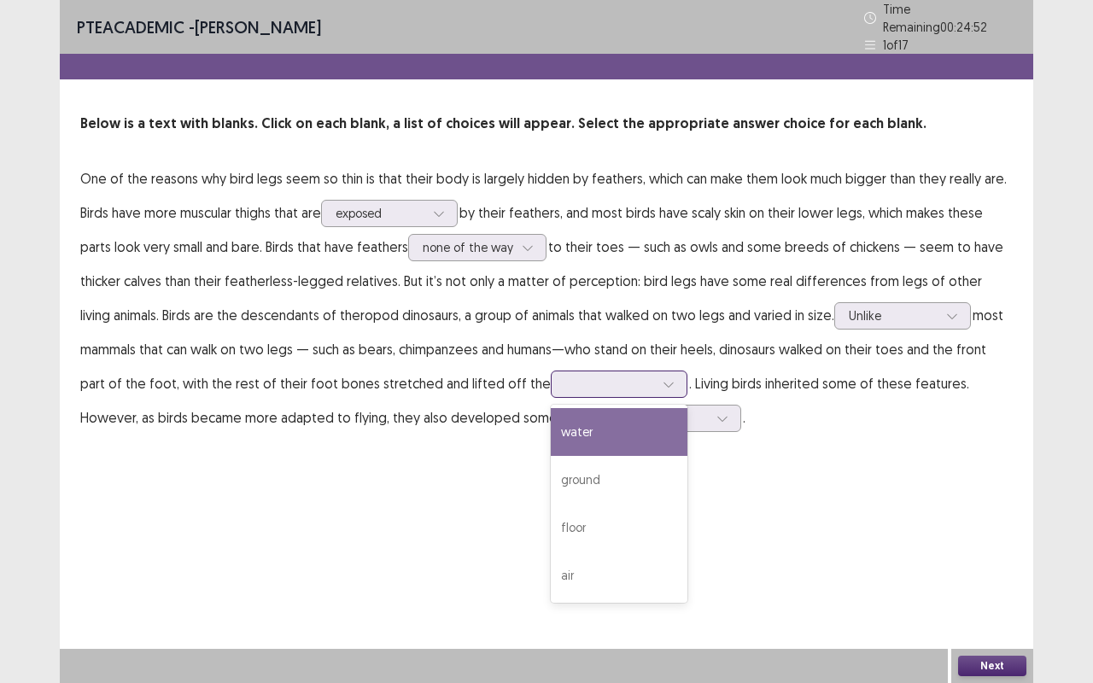
click at [593, 478] on div "ground" at bounding box center [619, 480] width 137 height 48
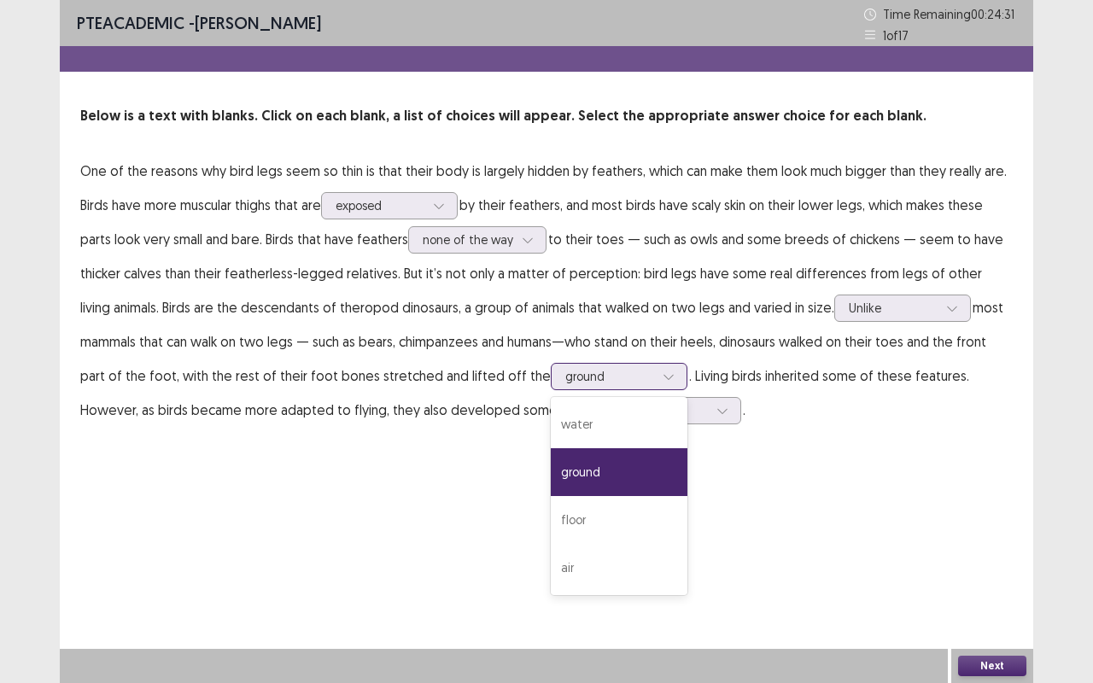
click at [590, 543] on div "air" at bounding box center [619, 568] width 137 height 48
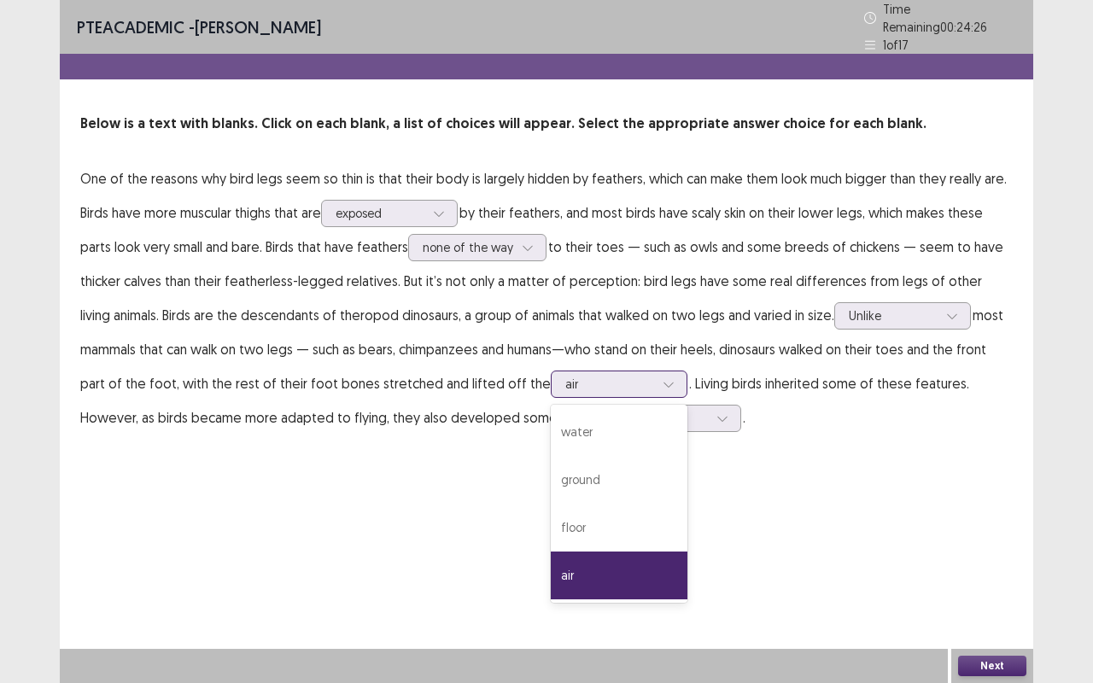
click at [590, 488] on div "ground" at bounding box center [619, 480] width 137 height 48
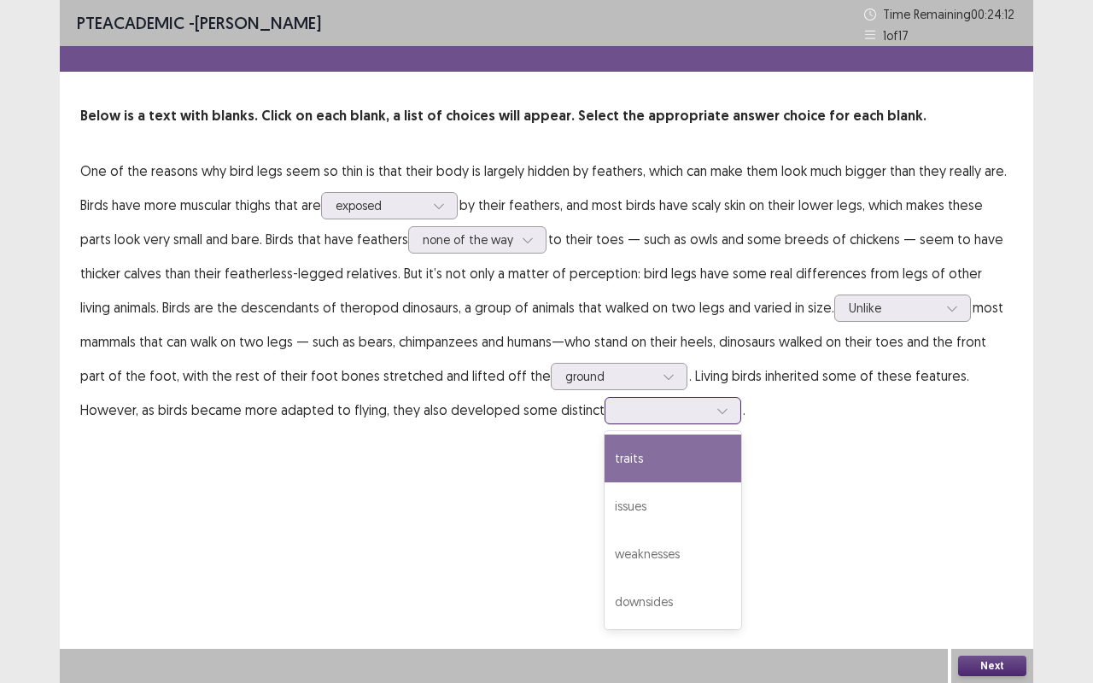
click at [623, 479] on div "traits" at bounding box center [673, 459] width 137 height 48
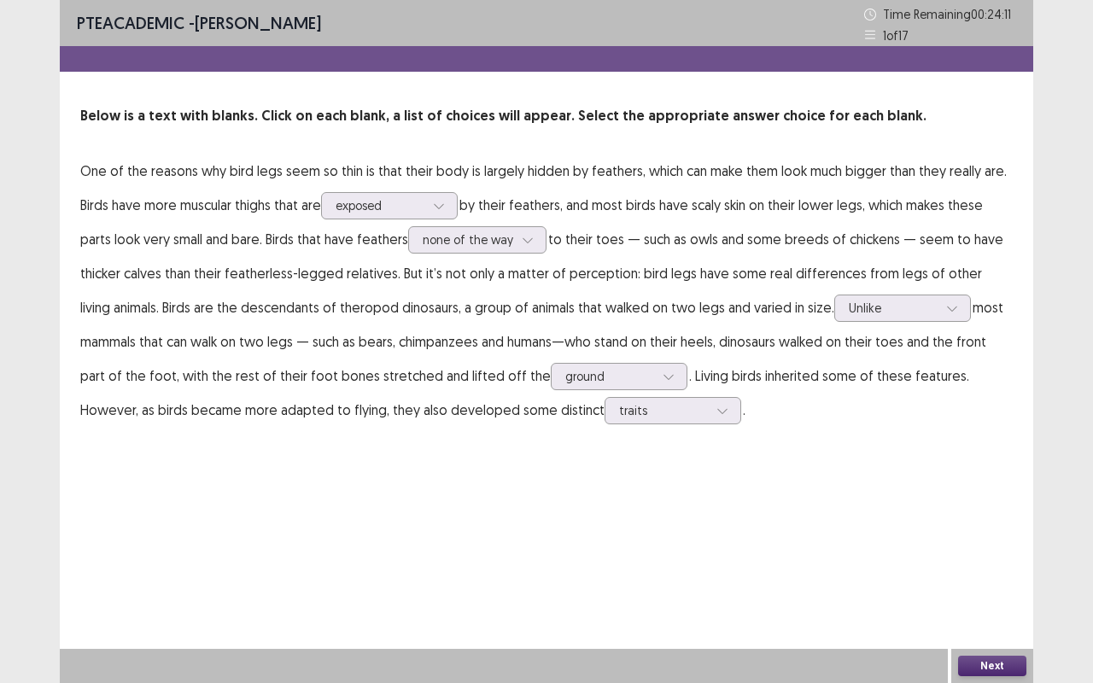
click at [1018, 543] on button "Next" at bounding box center [992, 666] width 68 height 20
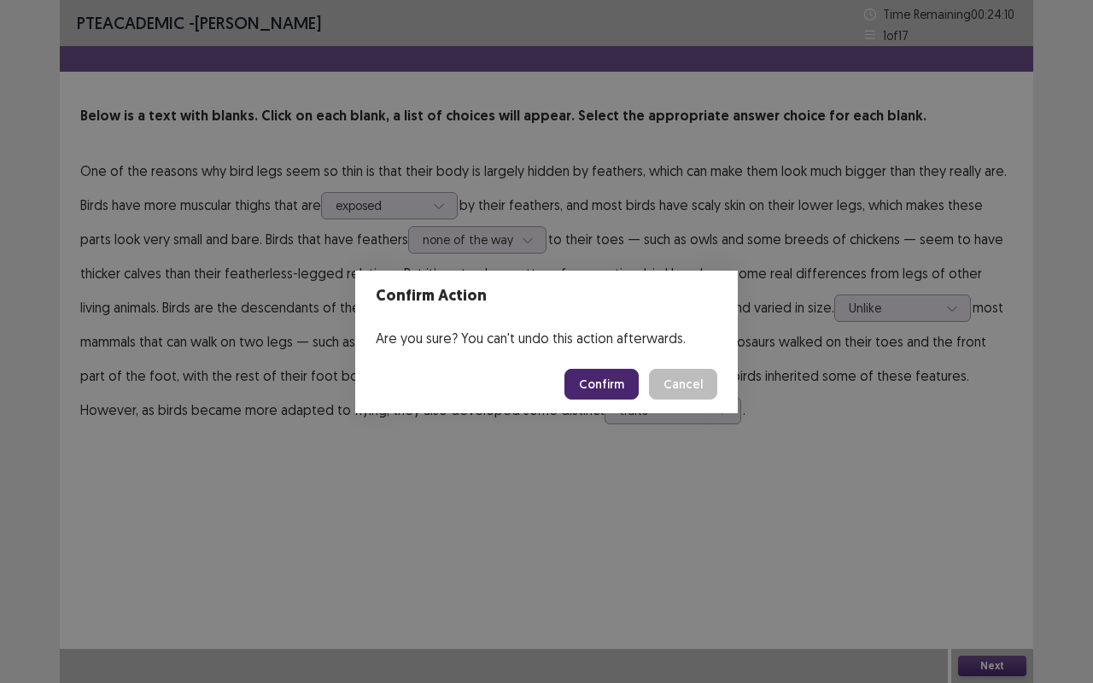
click at [613, 379] on button "Confirm" at bounding box center [602, 384] width 74 height 31
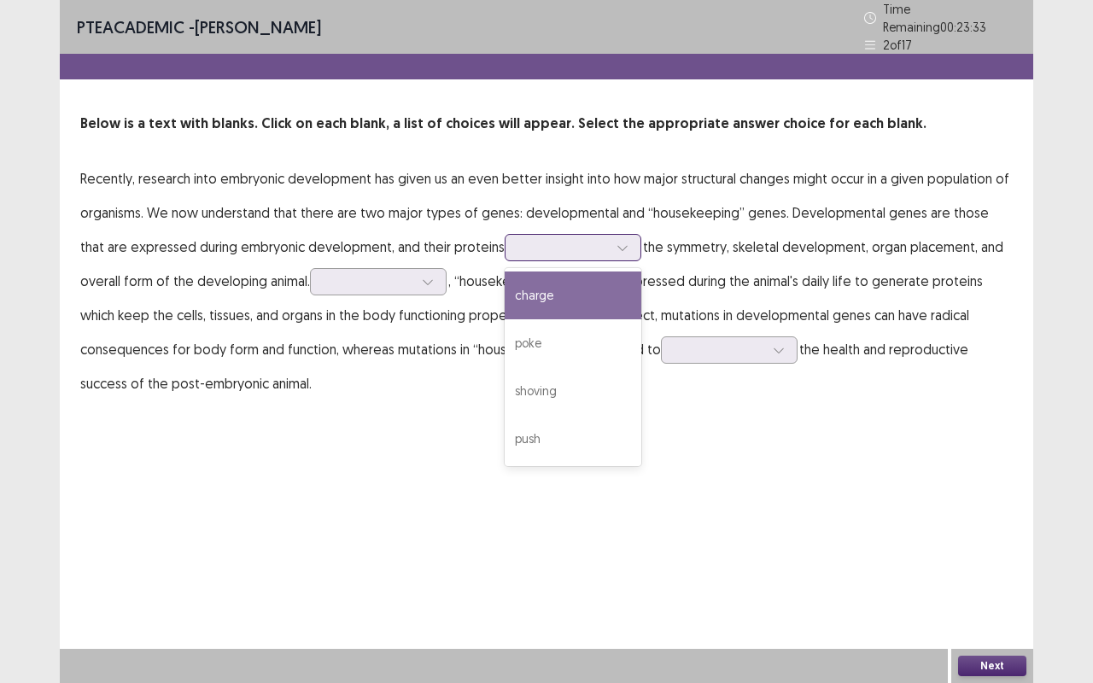
click at [566, 278] on div "charge" at bounding box center [573, 296] width 137 height 48
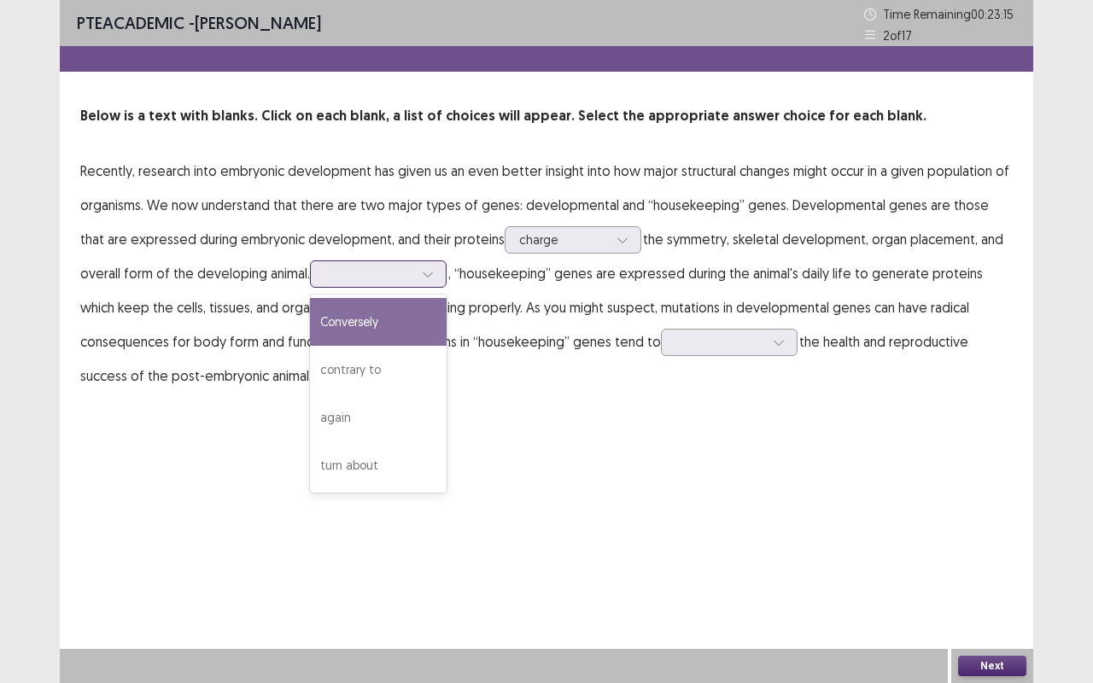
click at [425, 325] on div "Conversely" at bounding box center [378, 322] width 137 height 48
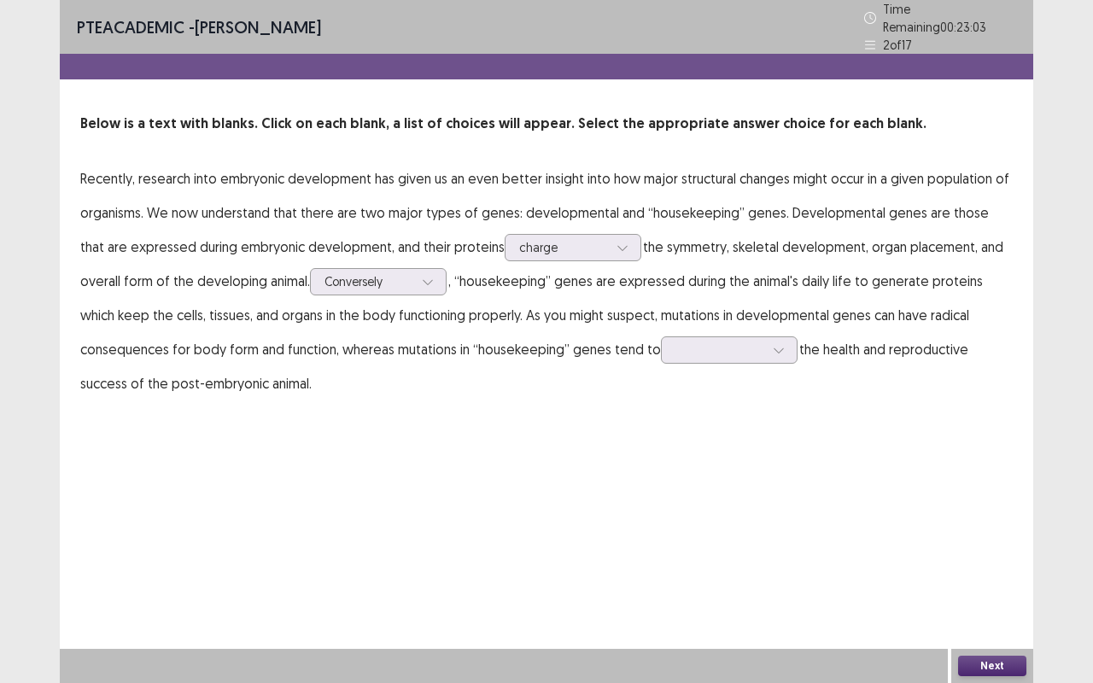
click at [770, 371] on p "Recently, research into embryonic development has given us an even better insig…" at bounding box center [546, 280] width 933 height 239
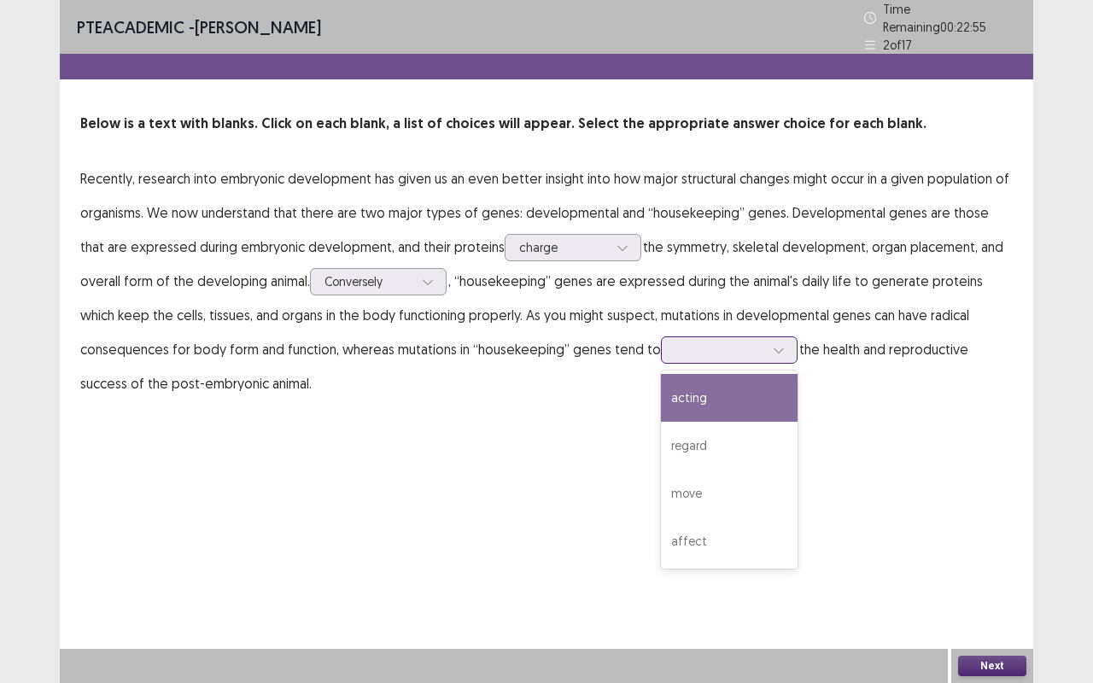
click at [714, 535] on div "affect" at bounding box center [729, 542] width 137 height 48
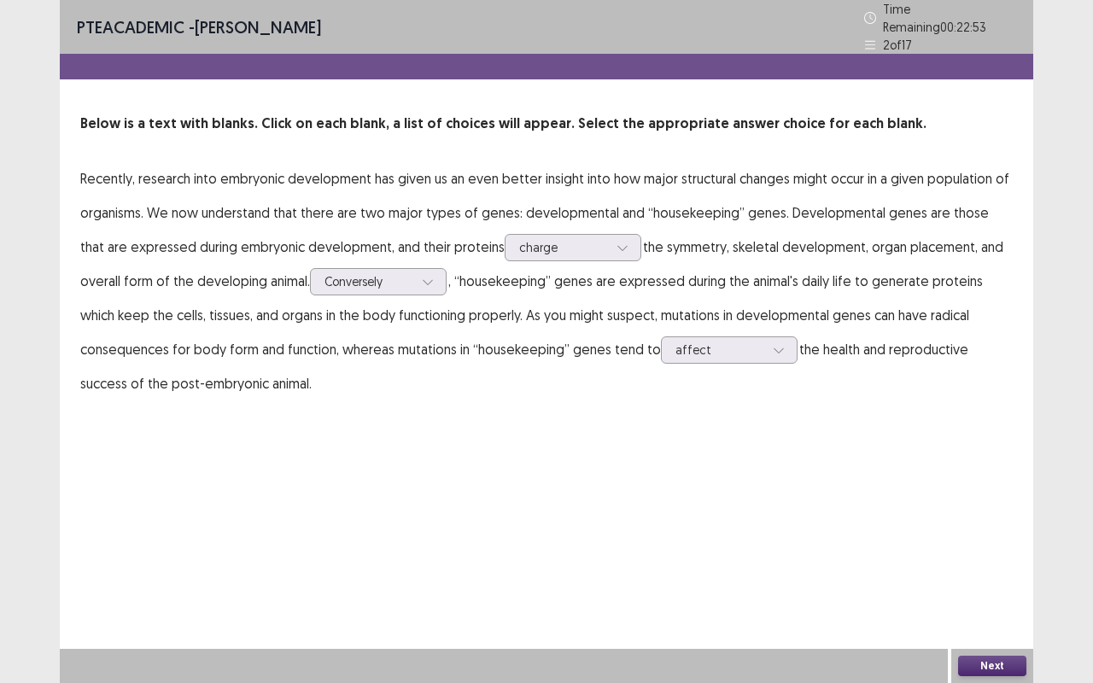
click at [991, 543] on button "Next" at bounding box center [992, 666] width 68 height 20
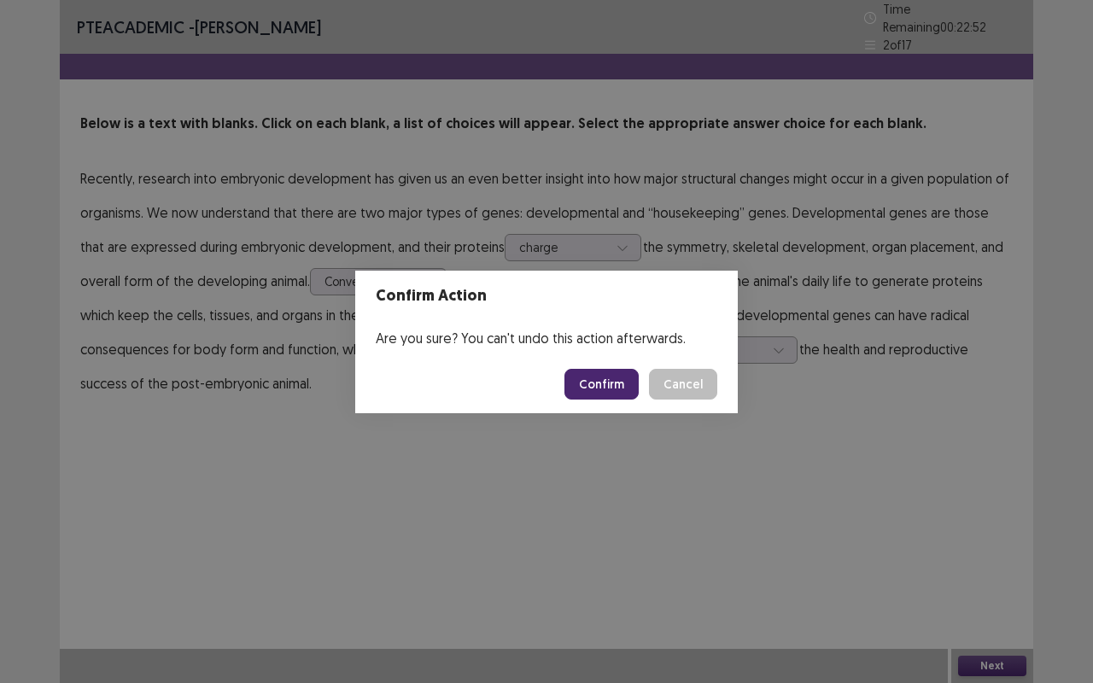
click at [623, 380] on button "Confirm" at bounding box center [602, 384] width 74 height 31
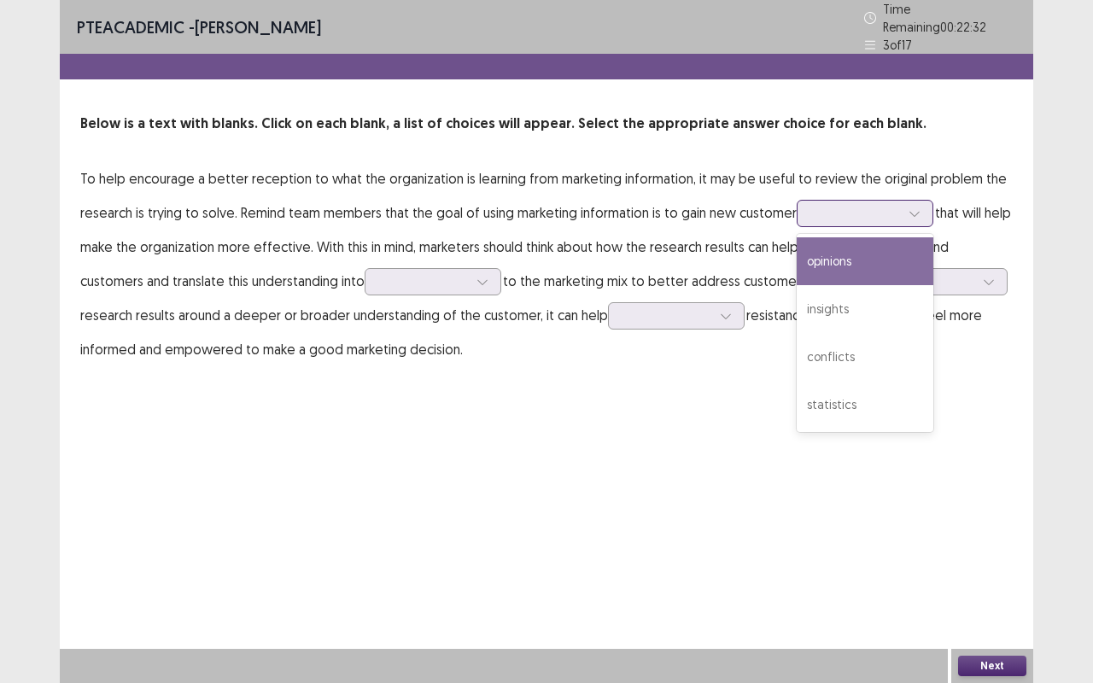
click at [877, 308] on div "insights" at bounding box center [865, 309] width 137 height 48
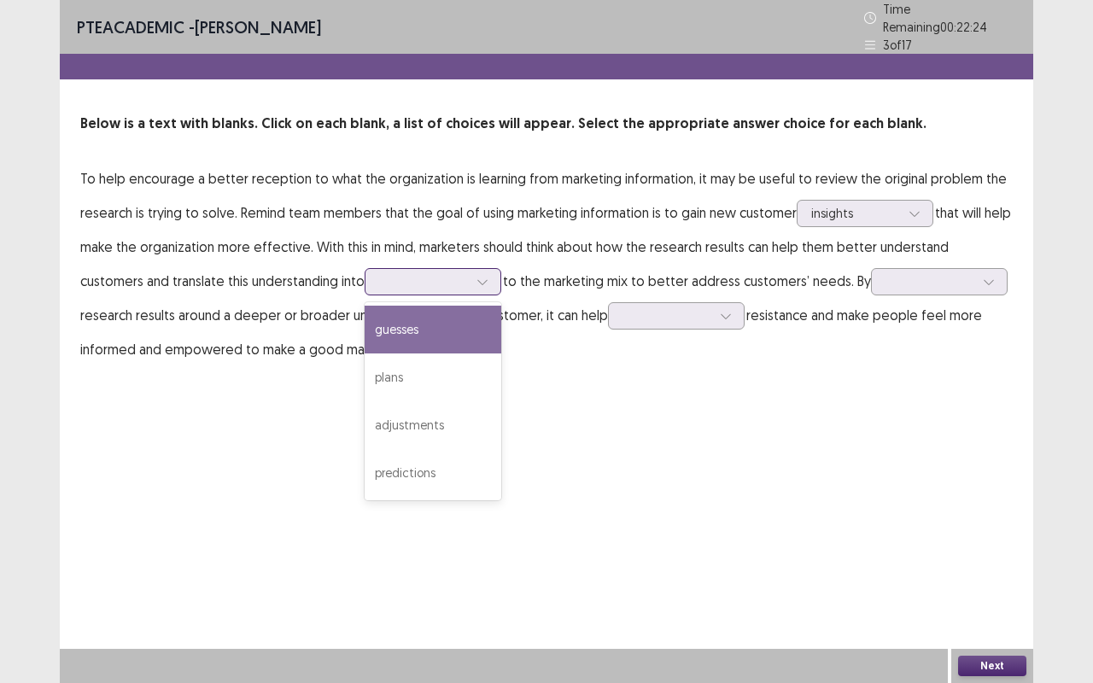
click at [366, 385] on div "plans" at bounding box center [433, 378] width 137 height 48
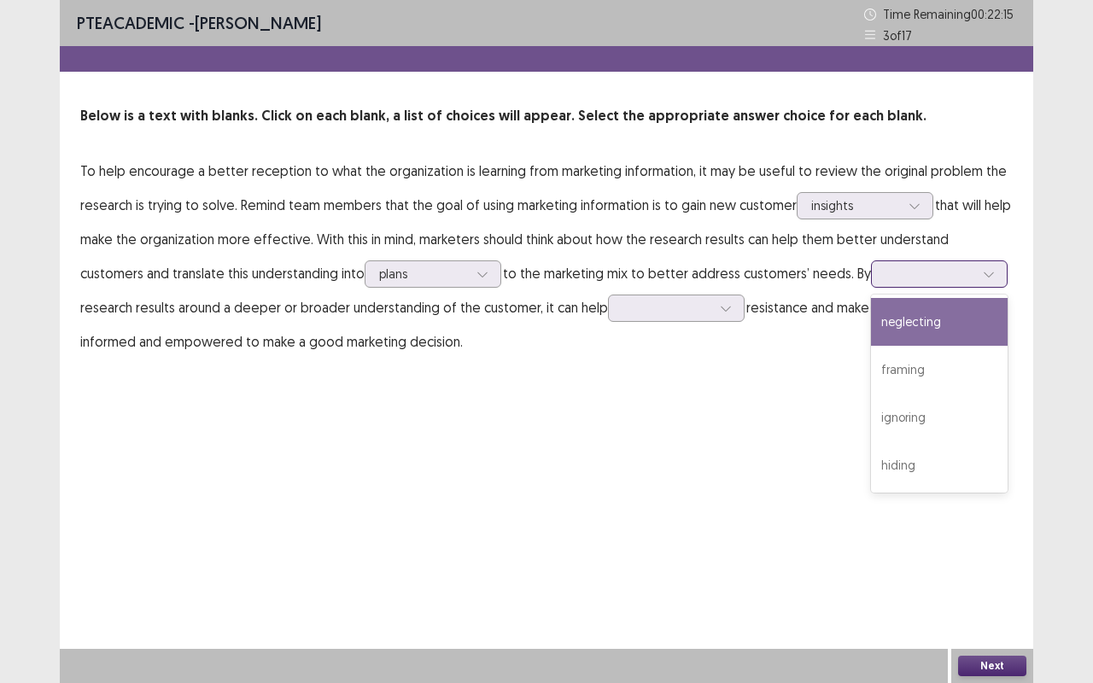
click at [876, 374] on div "framing" at bounding box center [939, 370] width 137 height 48
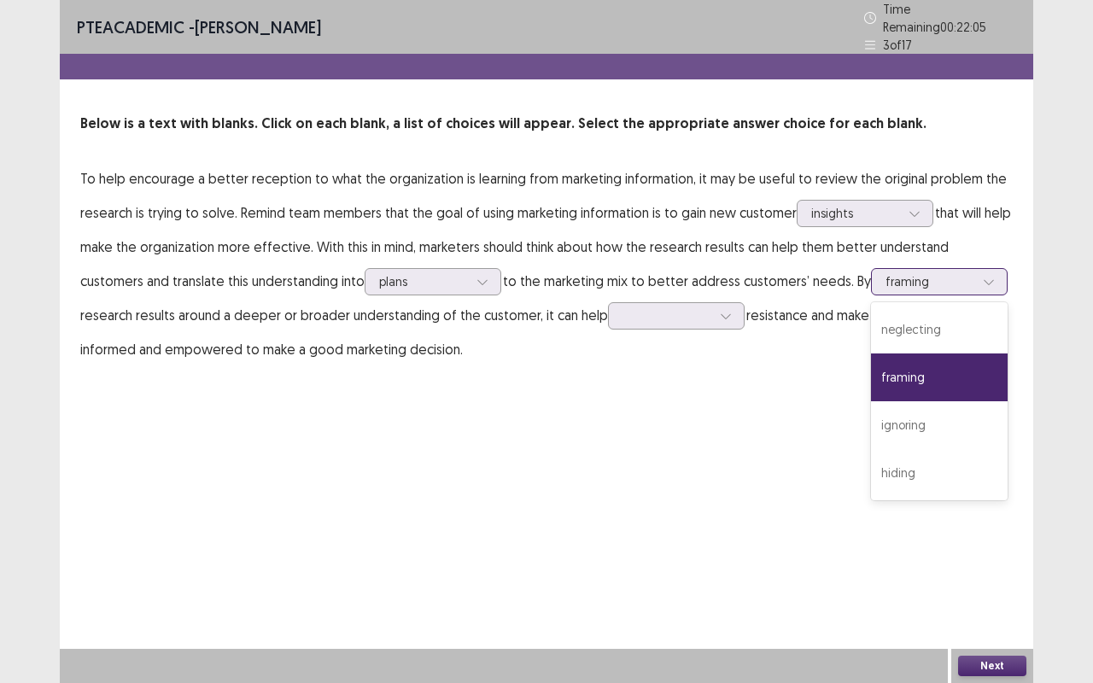
click at [883, 463] on div "hiding" at bounding box center [939, 473] width 137 height 48
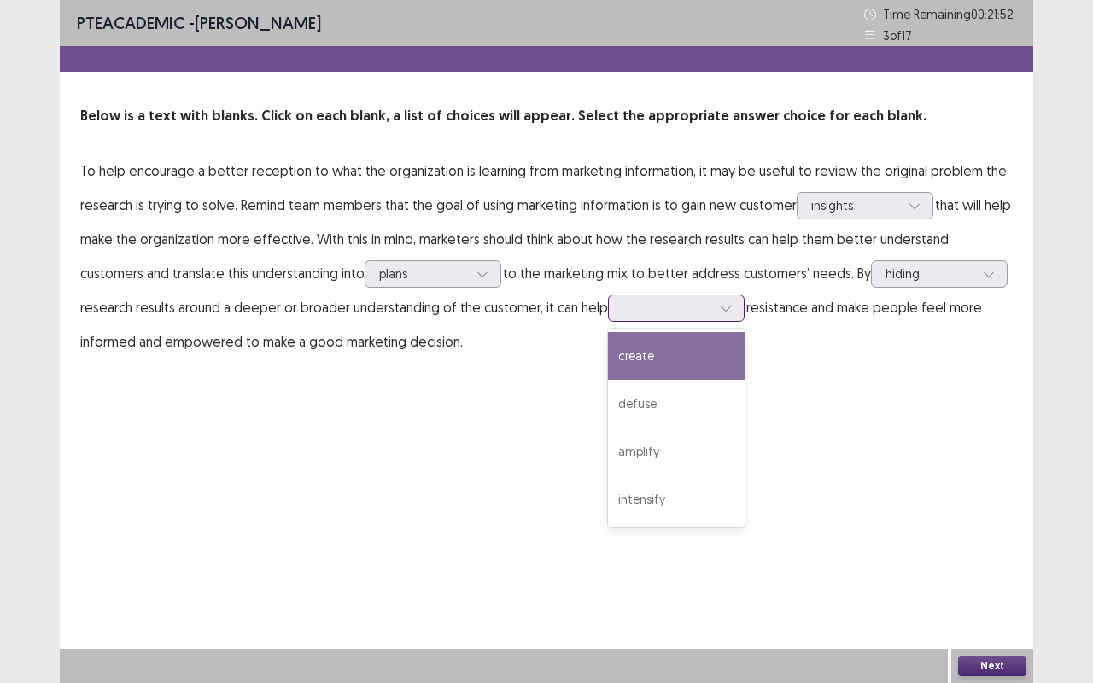
click at [653, 370] on div "create" at bounding box center [676, 356] width 137 height 48
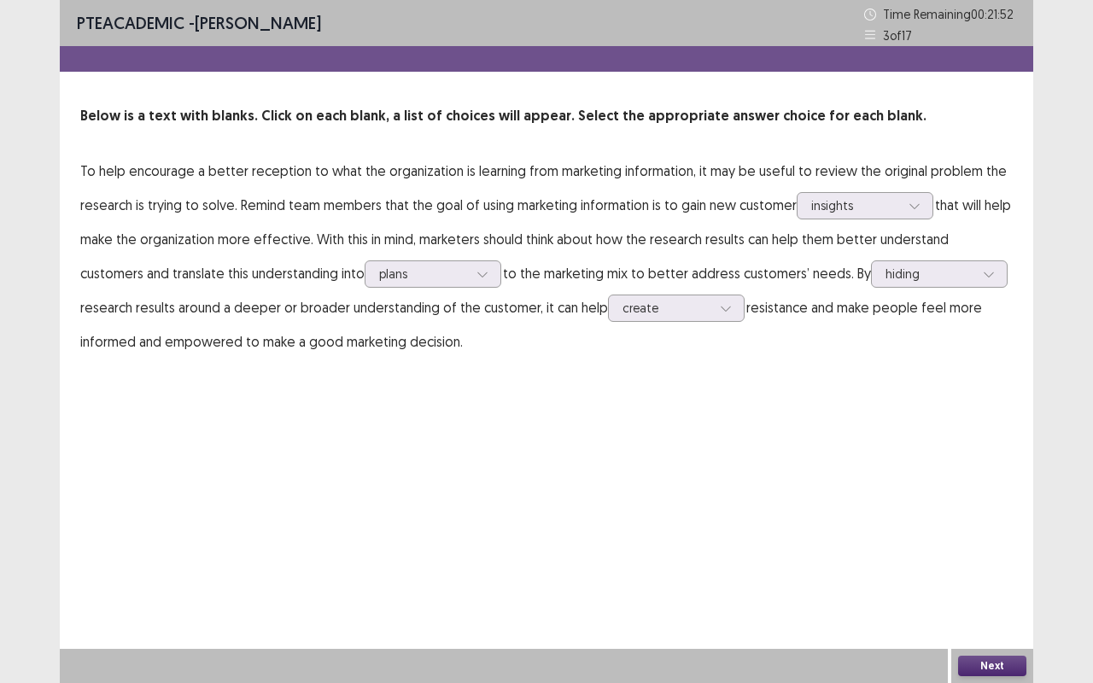
click at [1014, 543] on button "Next" at bounding box center [992, 666] width 68 height 20
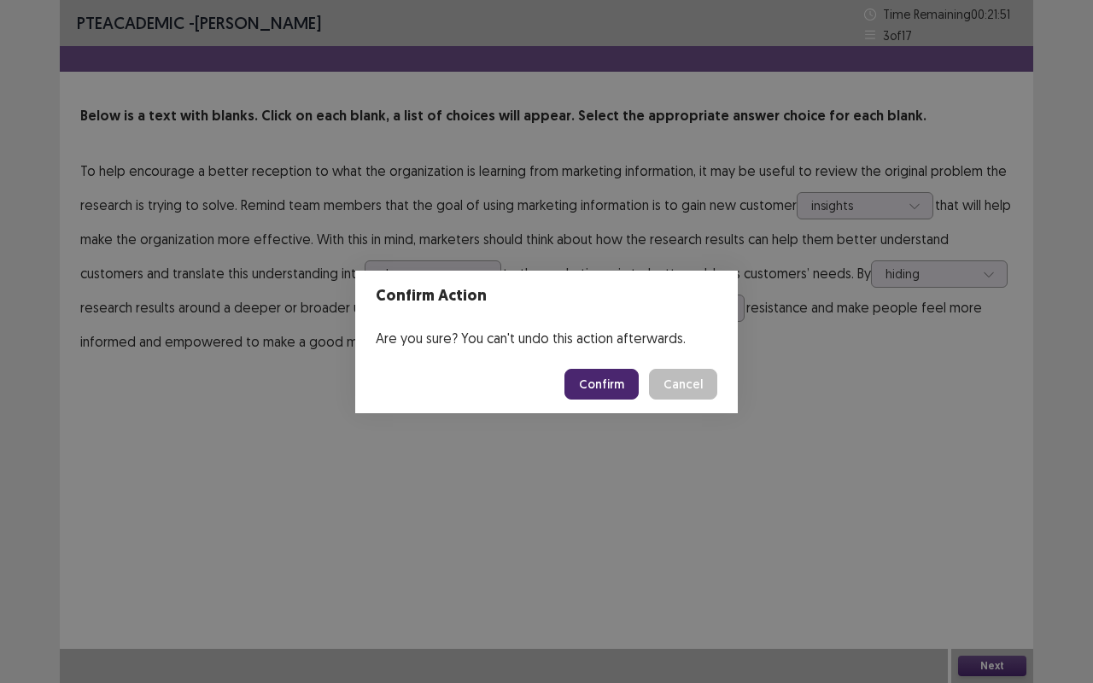
click at [591, 412] on footer "Confirm Cancel" at bounding box center [546, 384] width 383 height 58
click at [625, 384] on button "Confirm" at bounding box center [602, 384] width 74 height 31
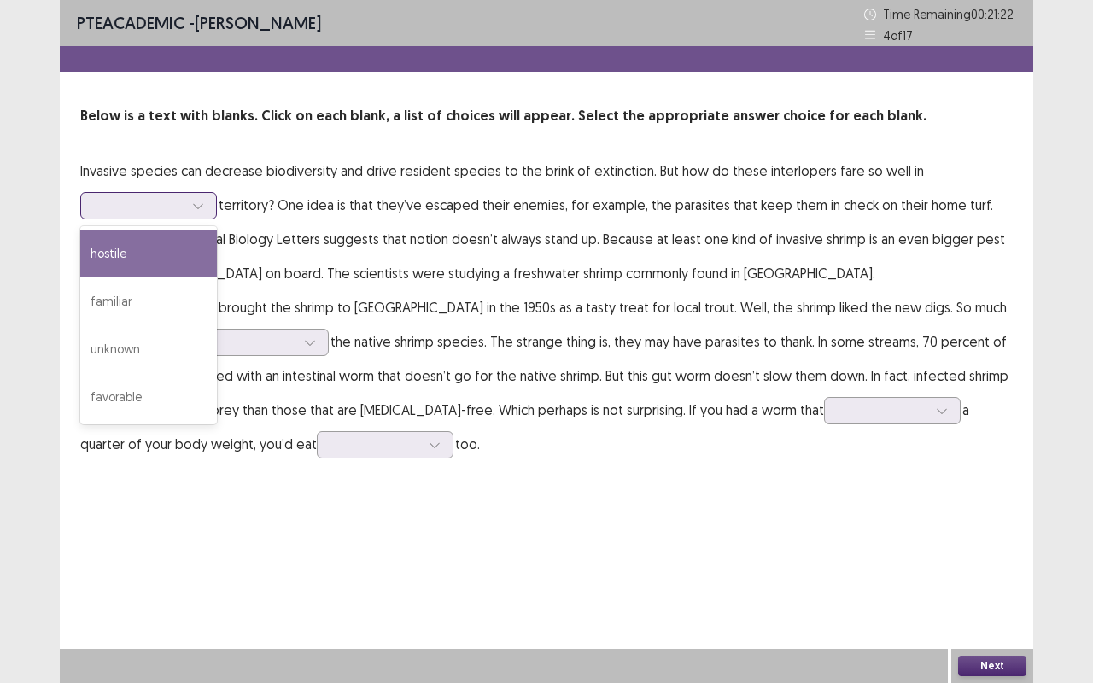
click at [114, 367] on div "unknown" at bounding box center [148, 349] width 137 height 48
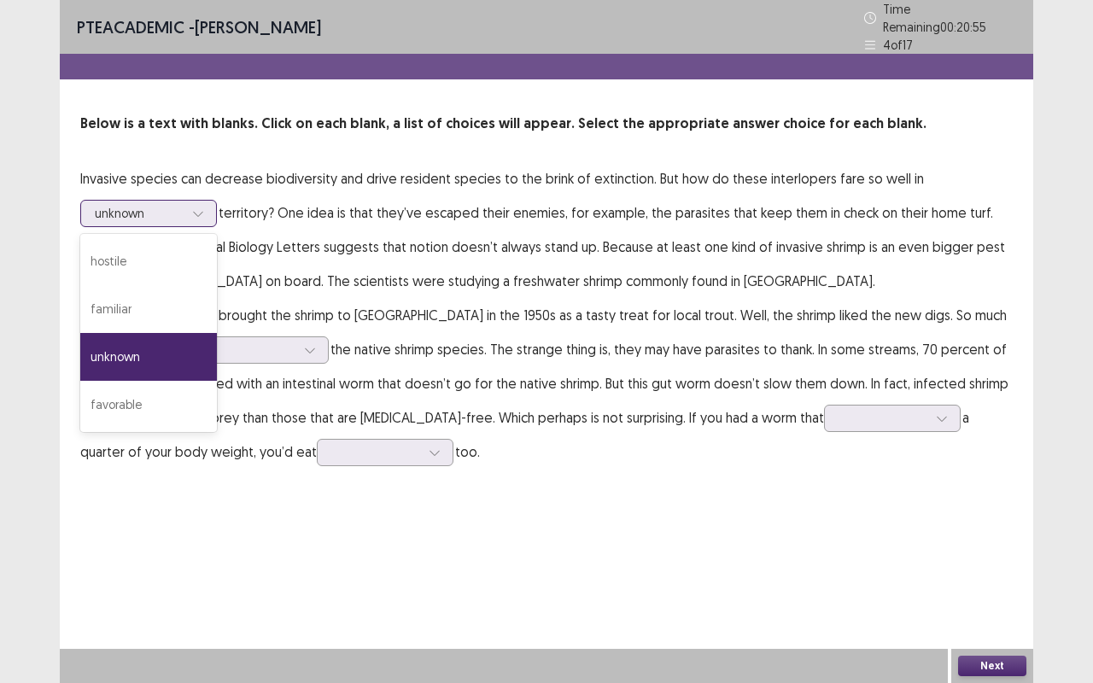
click at [103, 313] on div "familiar" at bounding box center [148, 309] width 137 height 48
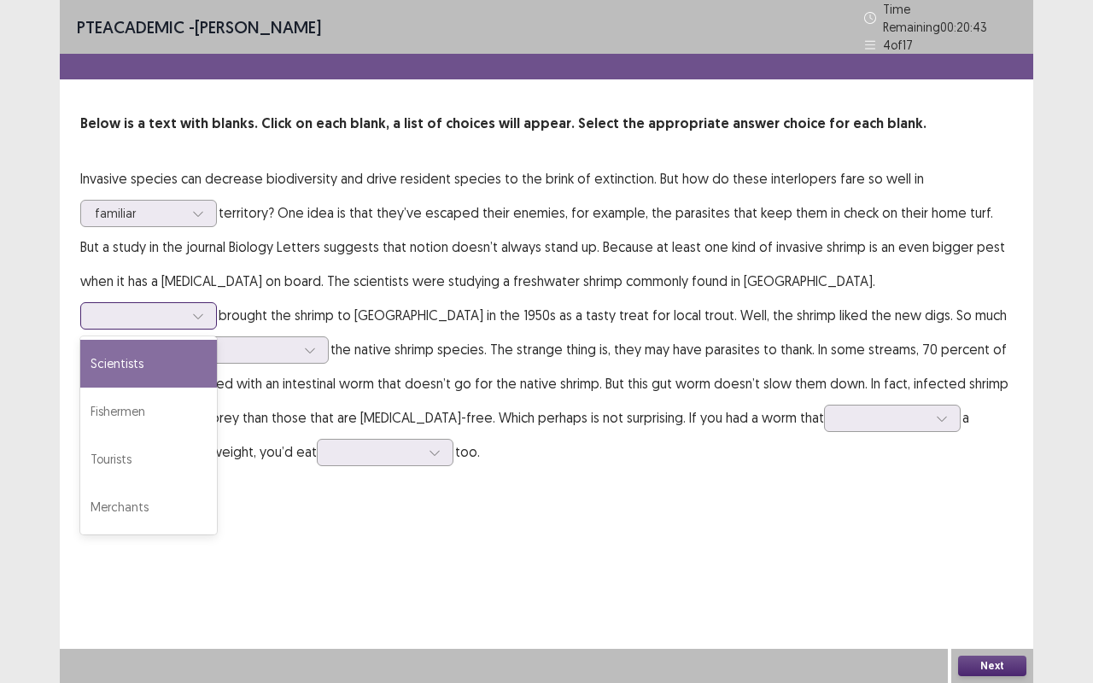
click at [217, 340] on div "Scientists" at bounding box center [148, 364] width 137 height 48
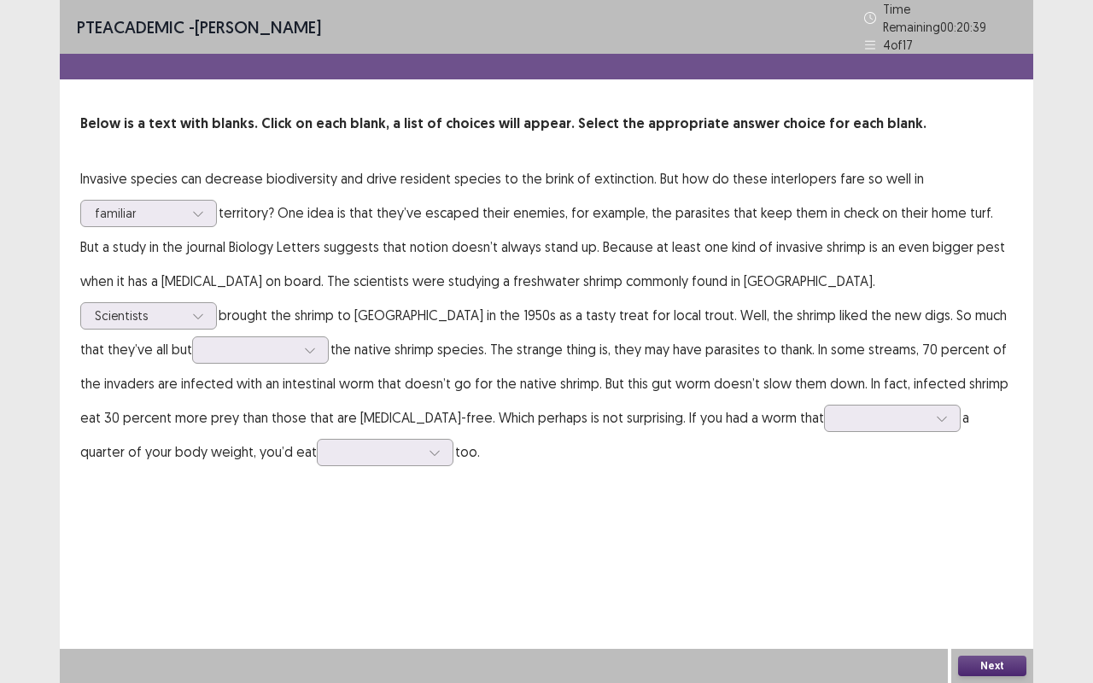
click at [916, 337] on p "Invasive species can decrease biodiversity and drive resident species to the br…" at bounding box center [546, 314] width 933 height 307
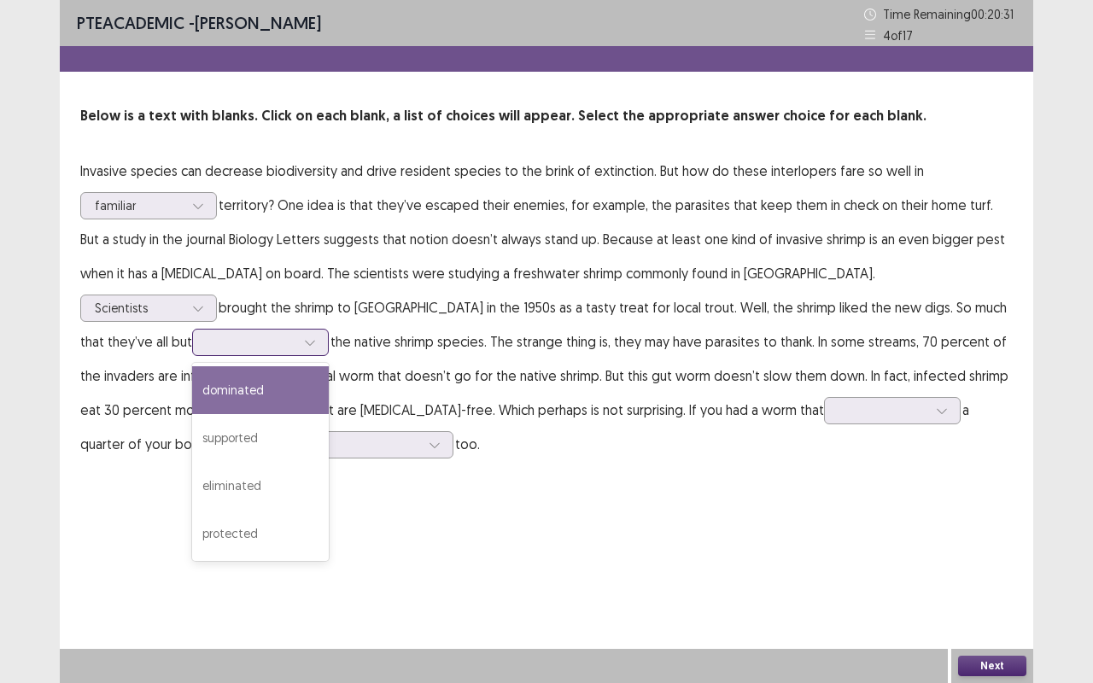
click at [329, 510] on div "protected" at bounding box center [260, 534] width 137 height 48
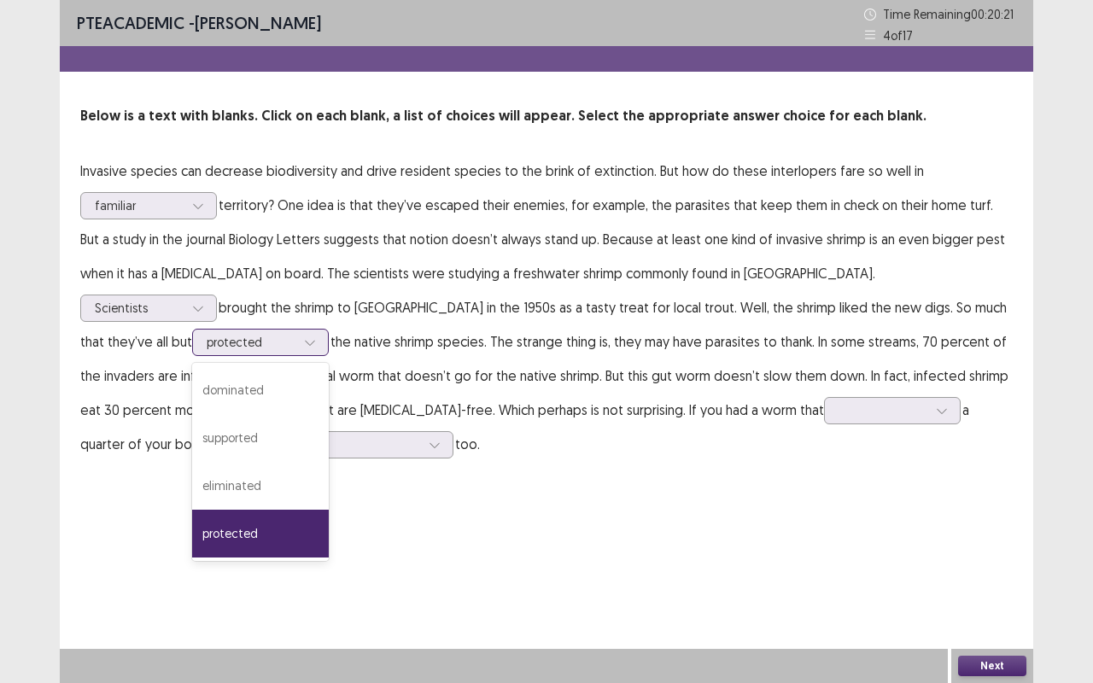
click at [329, 462] on div "eliminated" at bounding box center [260, 486] width 137 height 48
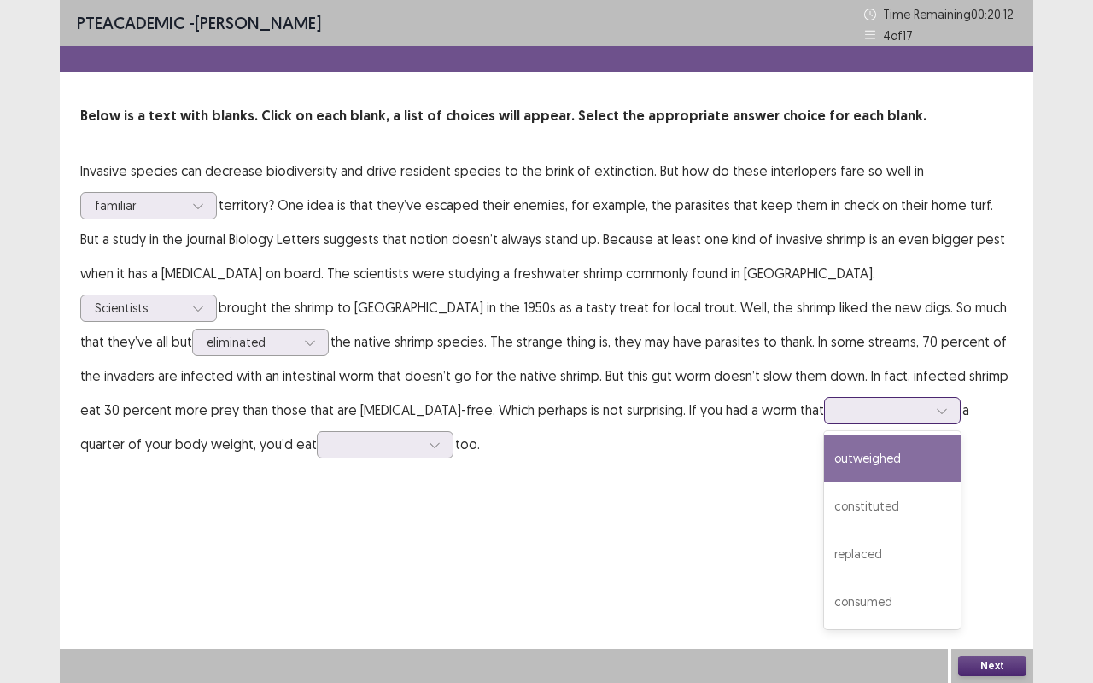
click at [824, 543] on div "consumed" at bounding box center [892, 602] width 137 height 48
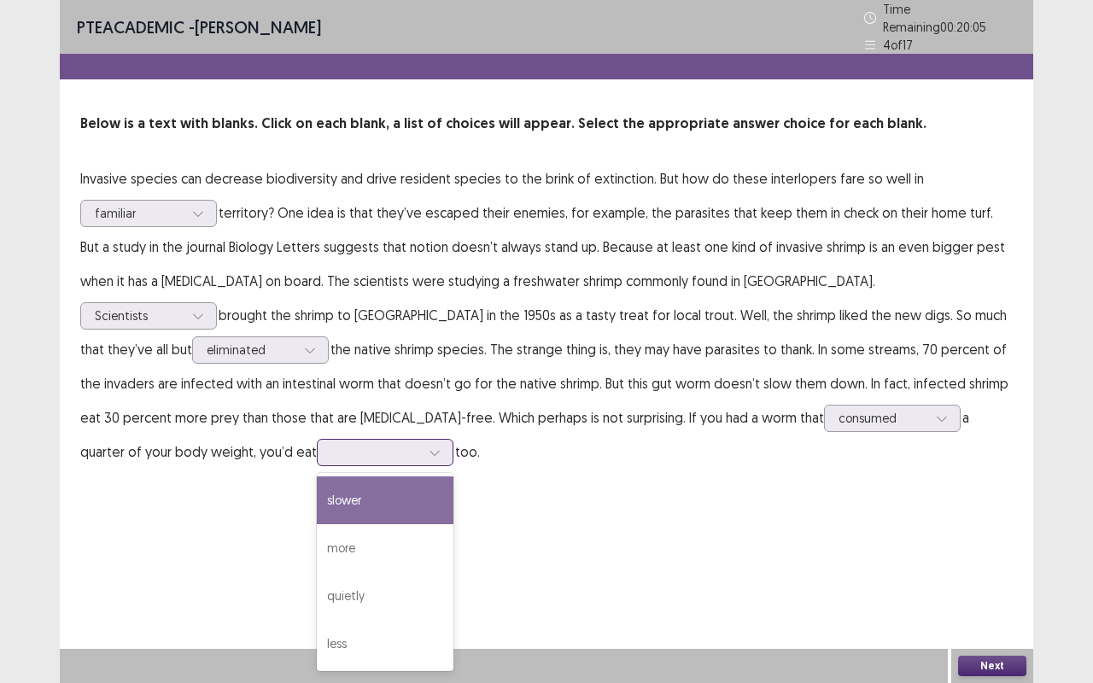
click at [454, 524] on div "more" at bounding box center [385, 548] width 137 height 48
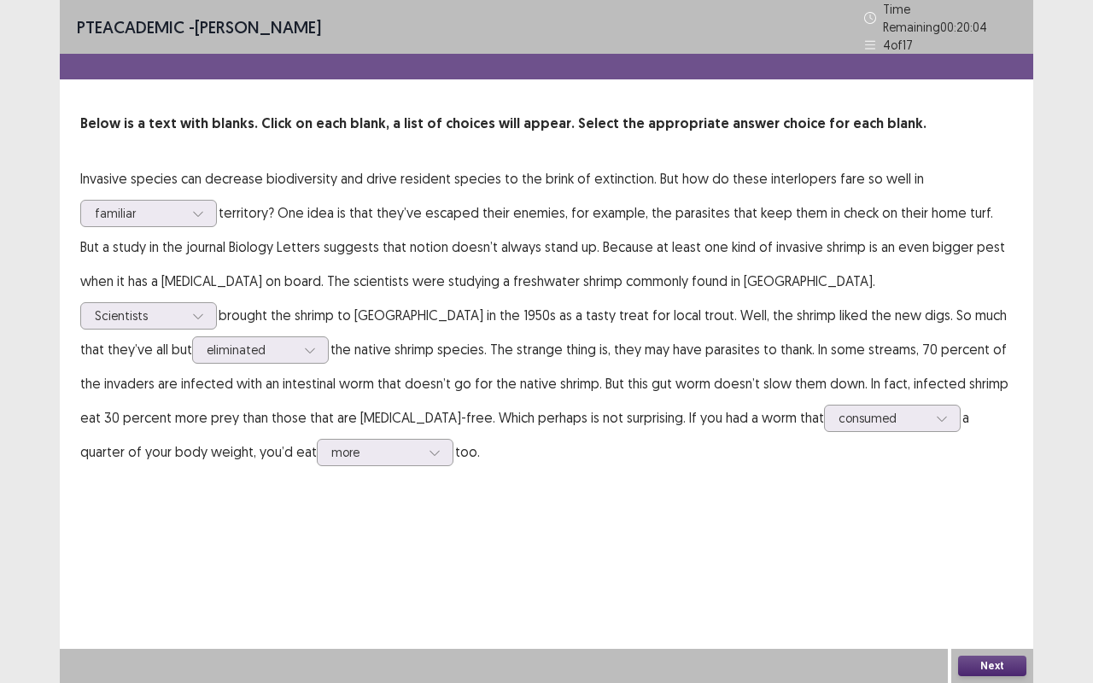
click at [981, 543] on button "Next" at bounding box center [992, 666] width 68 height 20
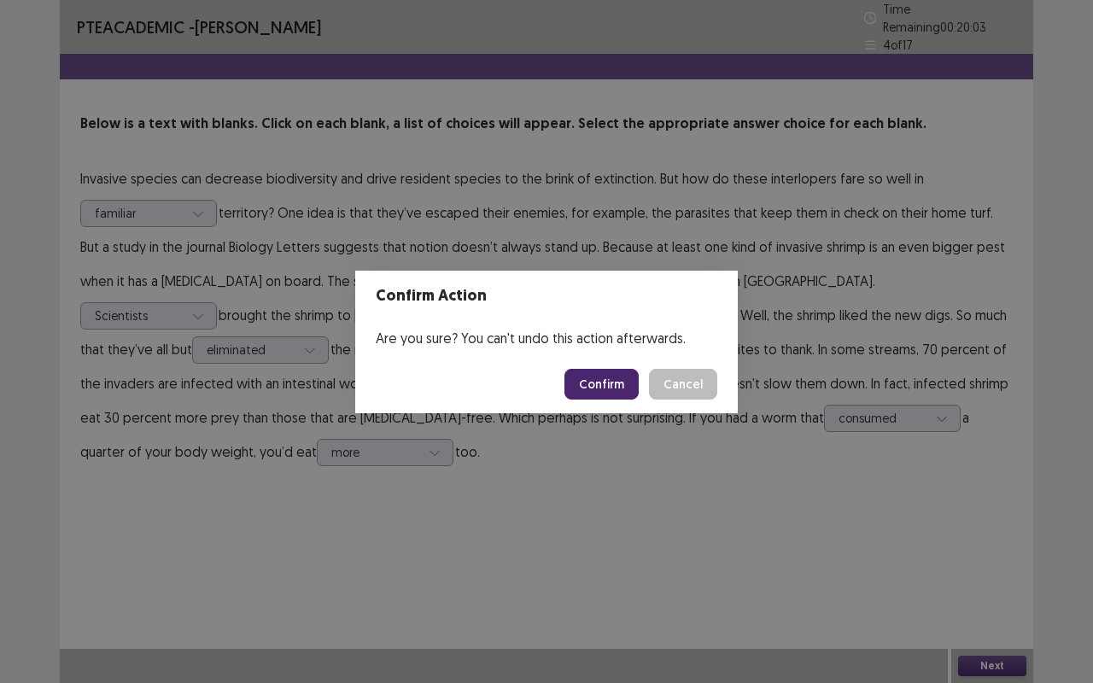
click at [600, 392] on button "Confirm" at bounding box center [602, 384] width 74 height 31
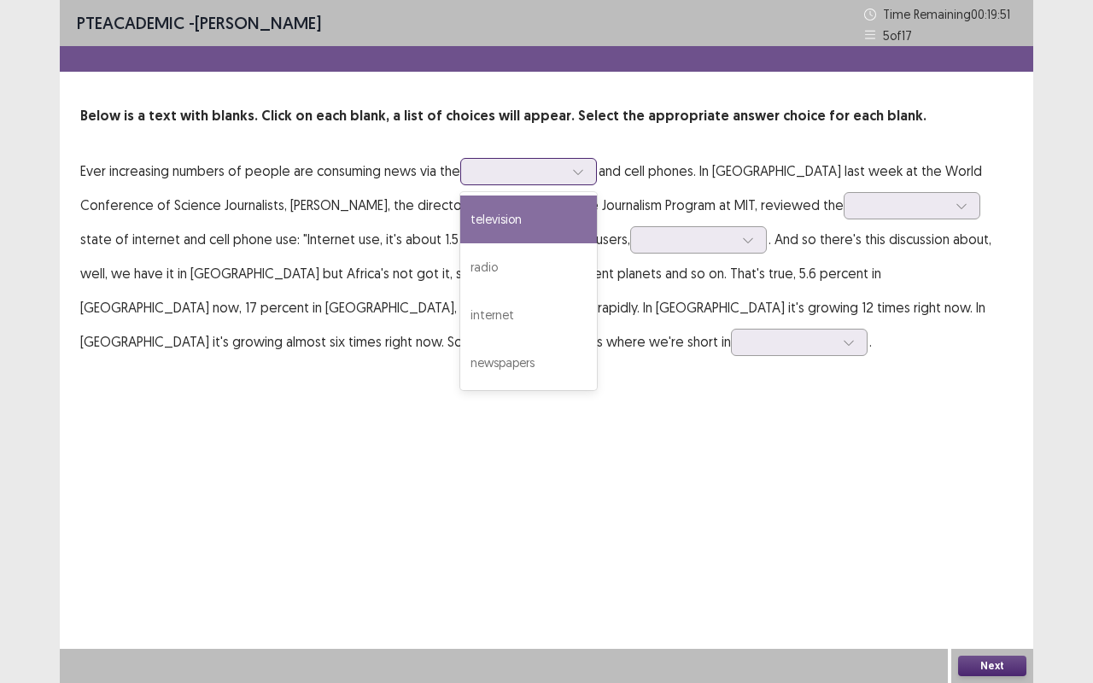
click at [507, 223] on div "television" at bounding box center [528, 220] width 137 height 48
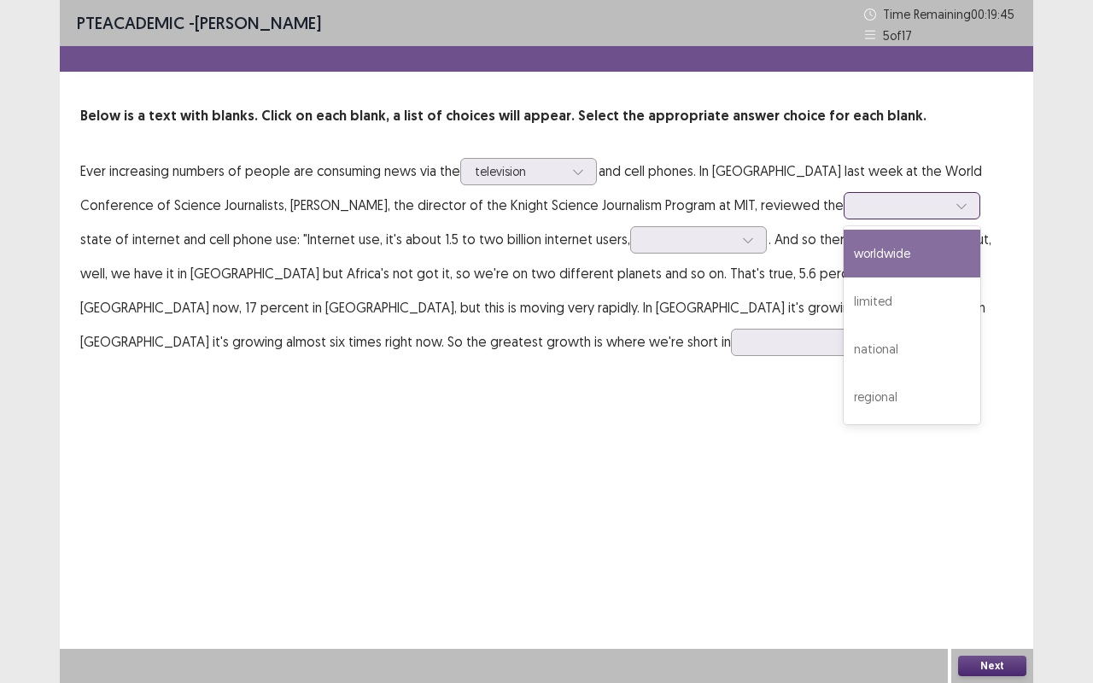
click at [844, 272] on div "worldwide" at bounding box center [912, 254] width 137 height 48
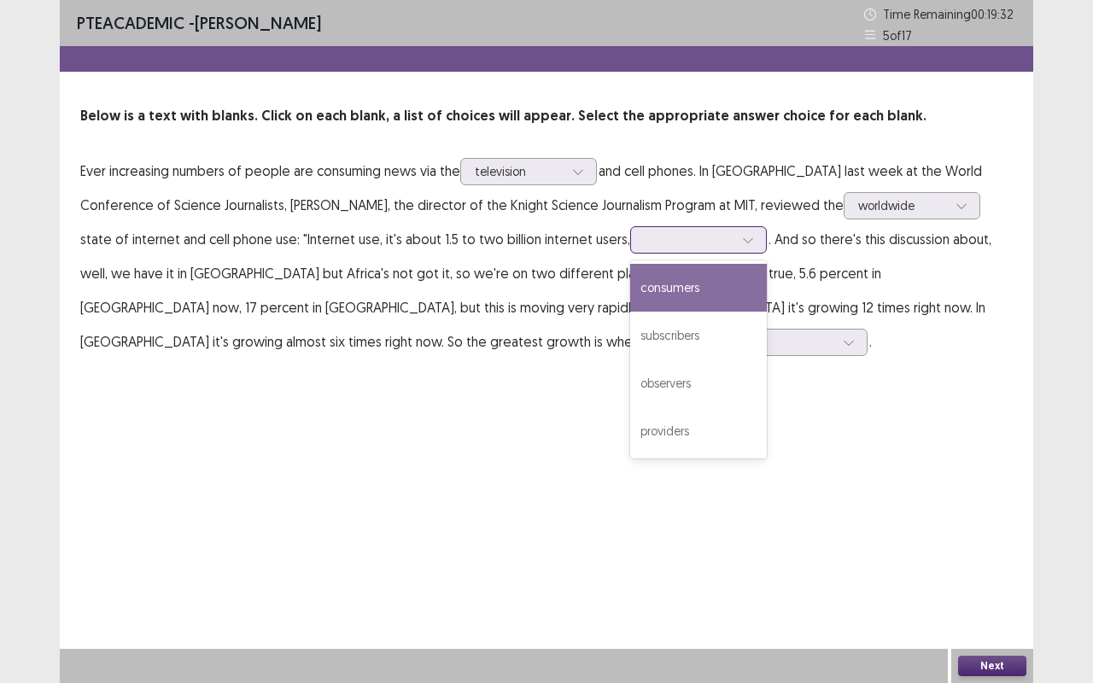
click at [630, 296] on div "consumers" at bounding box center [698, 288] width 137 height 48
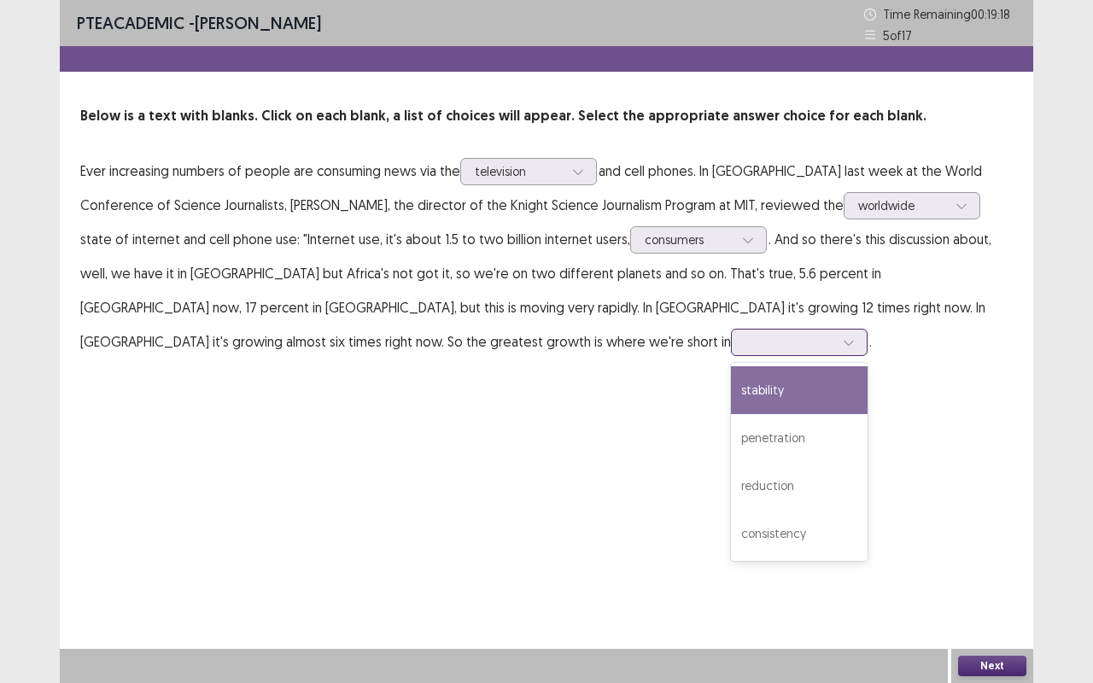
click at [731, 539] on div "consistency" at bounding box center [799, 534] width 137 height 48
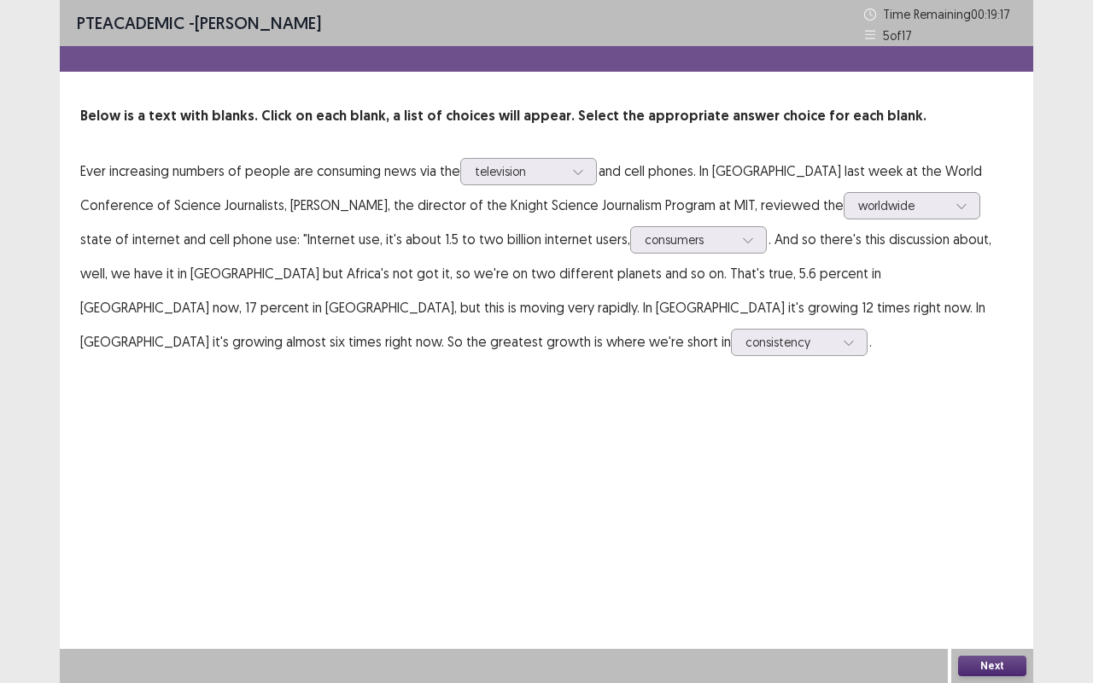
click at [965, 543] on button "Next" at bounding box center [992, 666] width 68 height 20
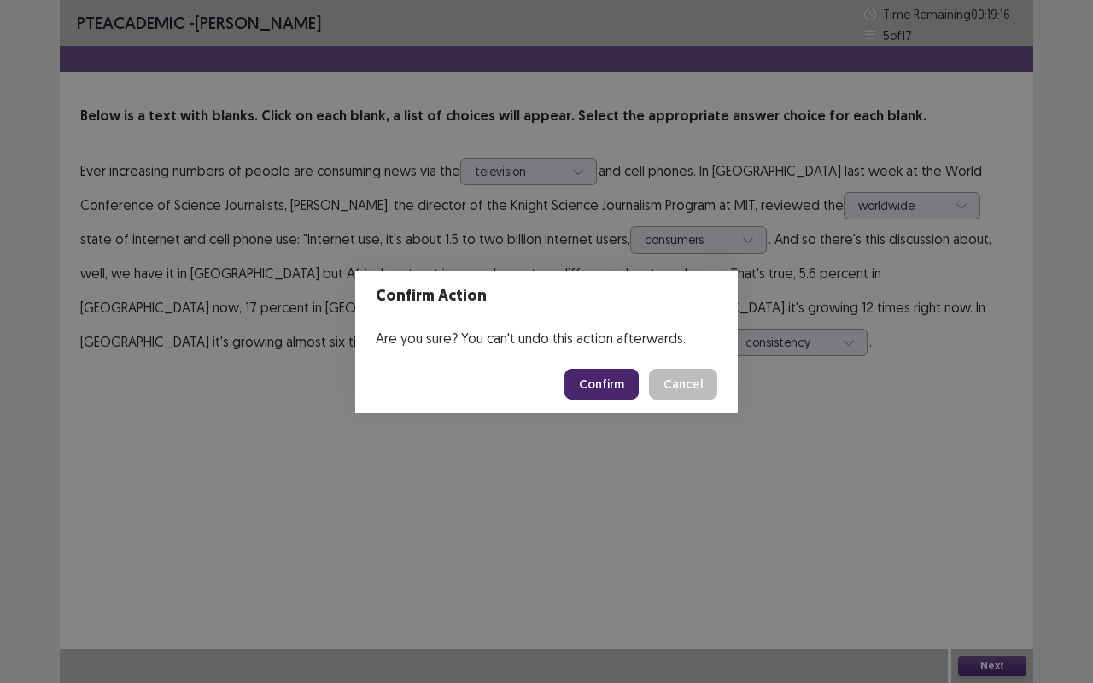
click at [592, 385] on button "Confirm" at bounding box center [602, 384] width 74 height 31
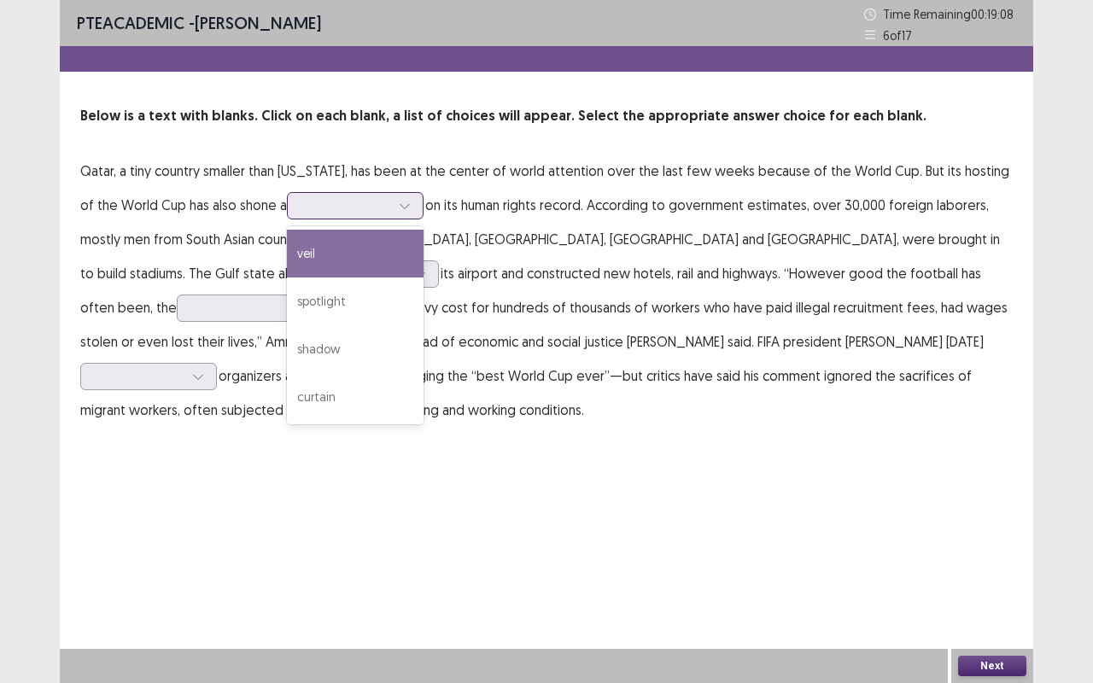
click at [313, 295] on div "spotlight" at bounding box center [355, 302] width 137 height 48
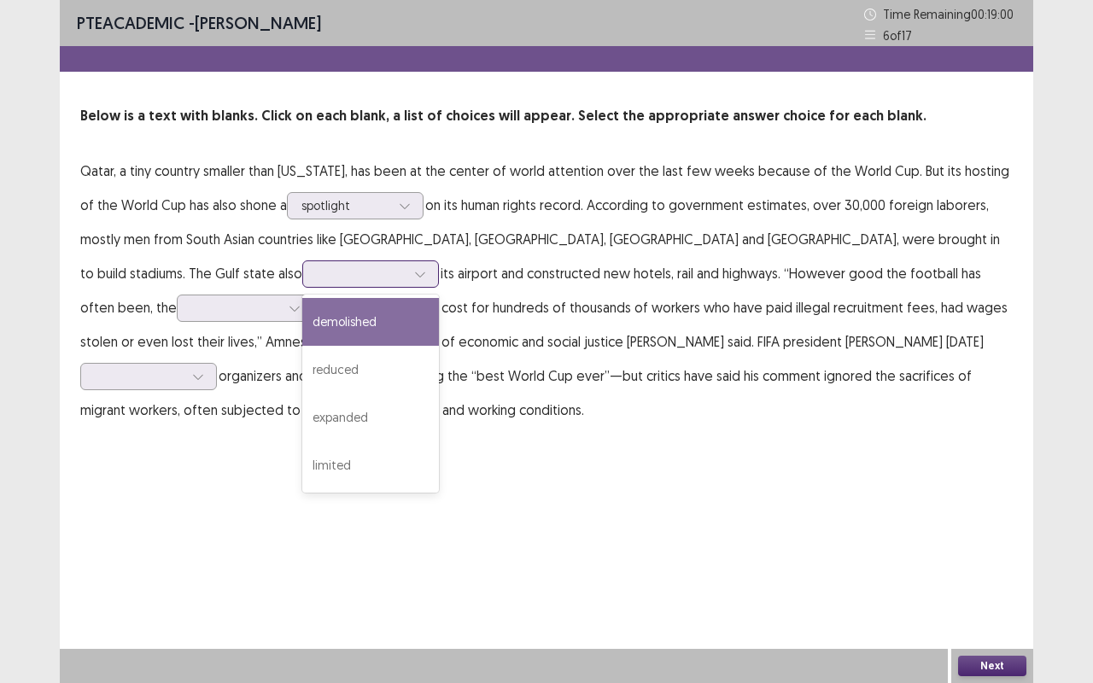
click at [302, 419] on div "expanded" at bounding box center [370, 418] width 137 height 48
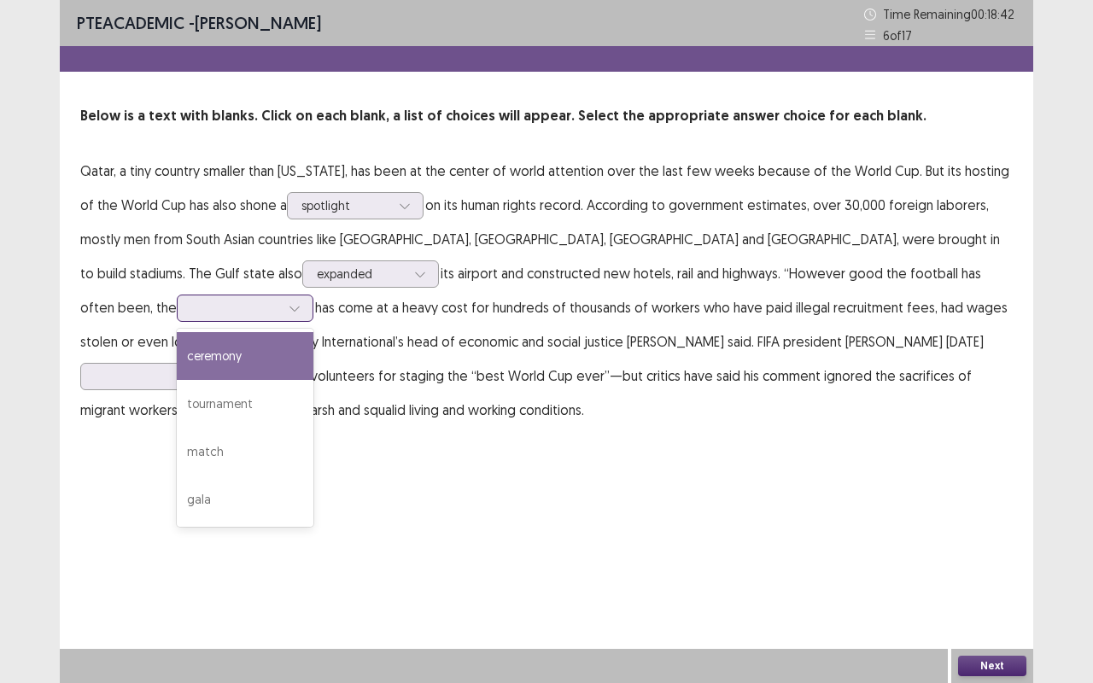
click at [313, 380] on div "tournament" at bounding box center [245, 404] width 137 height 48
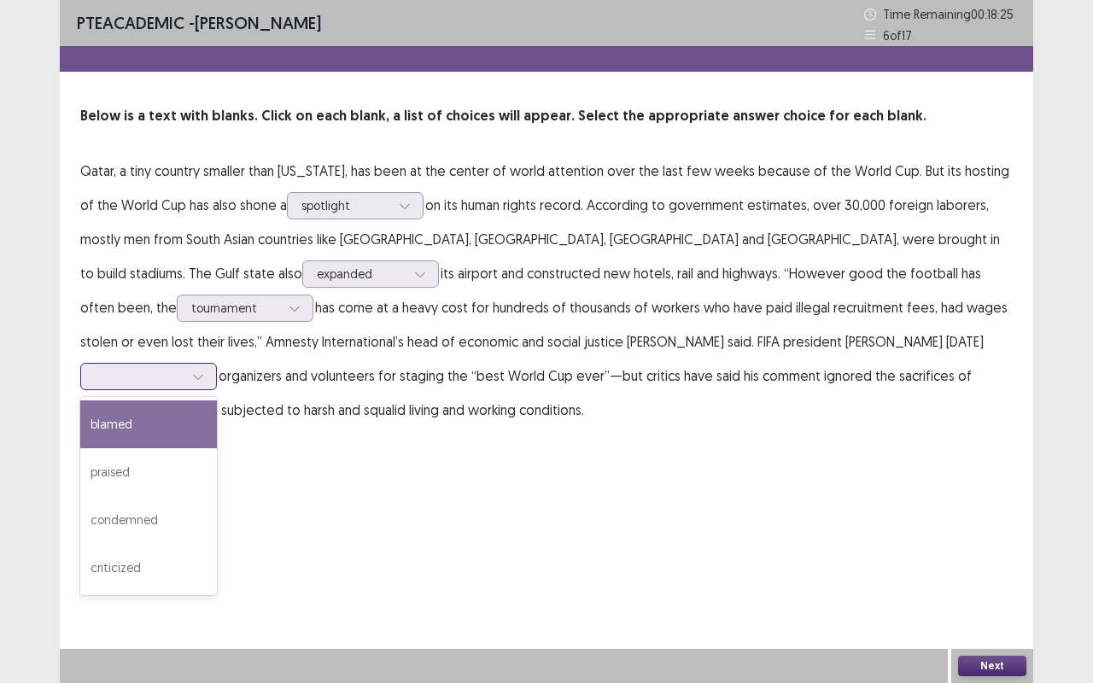
click at [217, 453] on div "praised" at bounding box center [148, 472] width 137 height 48
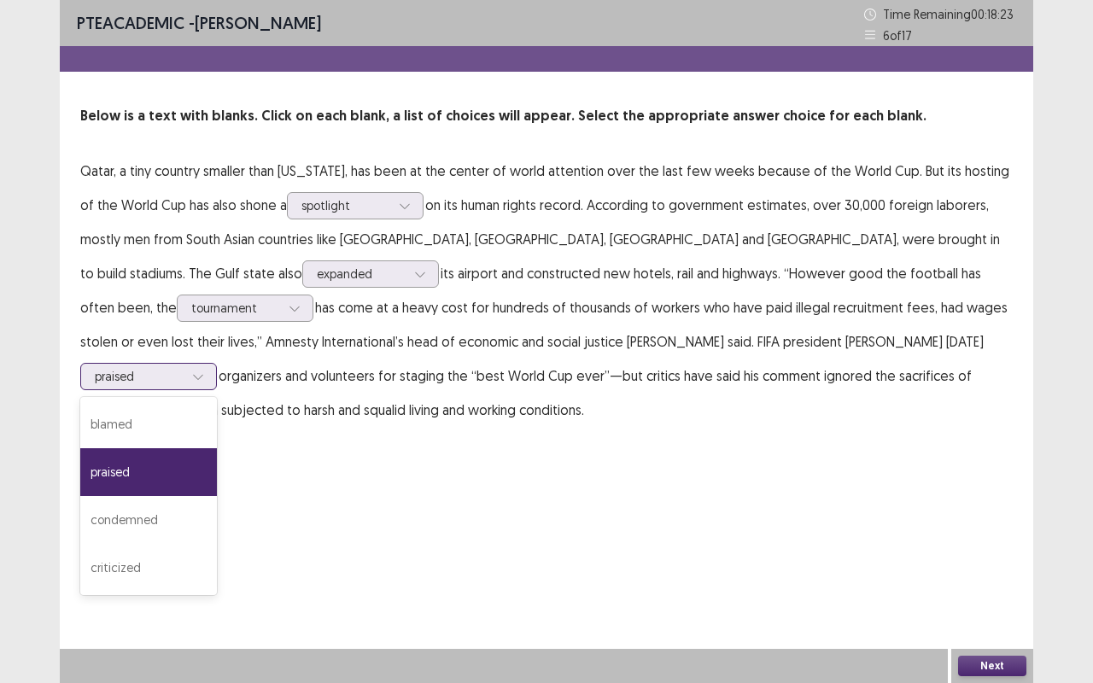
click at [217, 543] on div "criticized" at bounding box center [148, 568] width 137 height 48
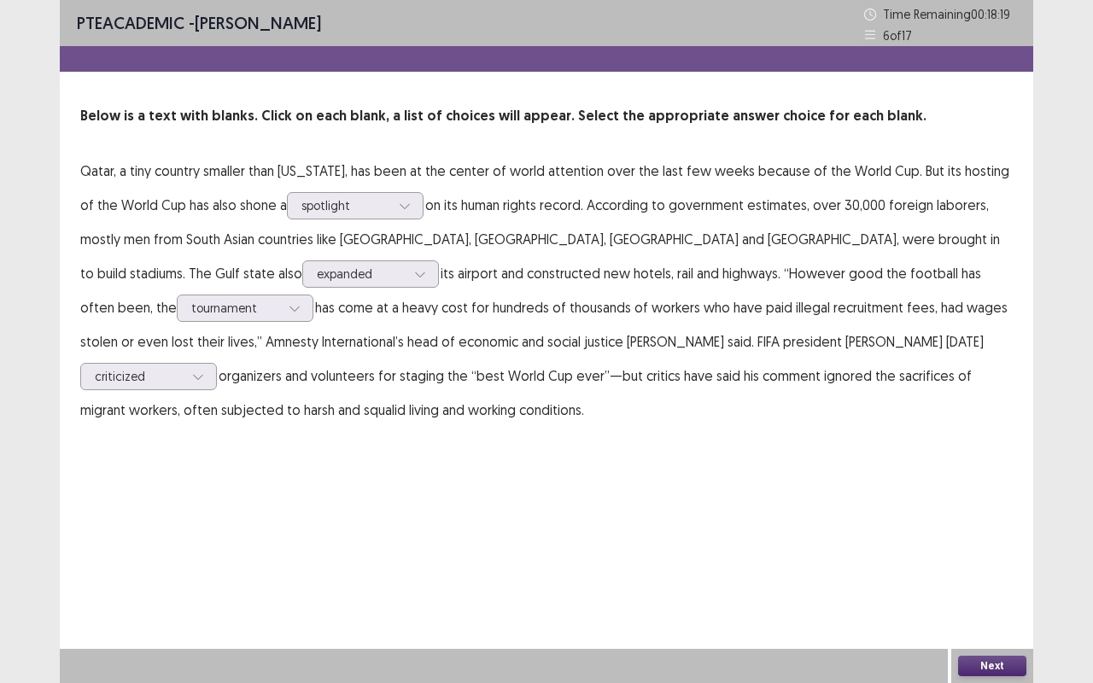
click at [982, 543] on button "Next" at bounding box center [992, 666] width 68 height 20
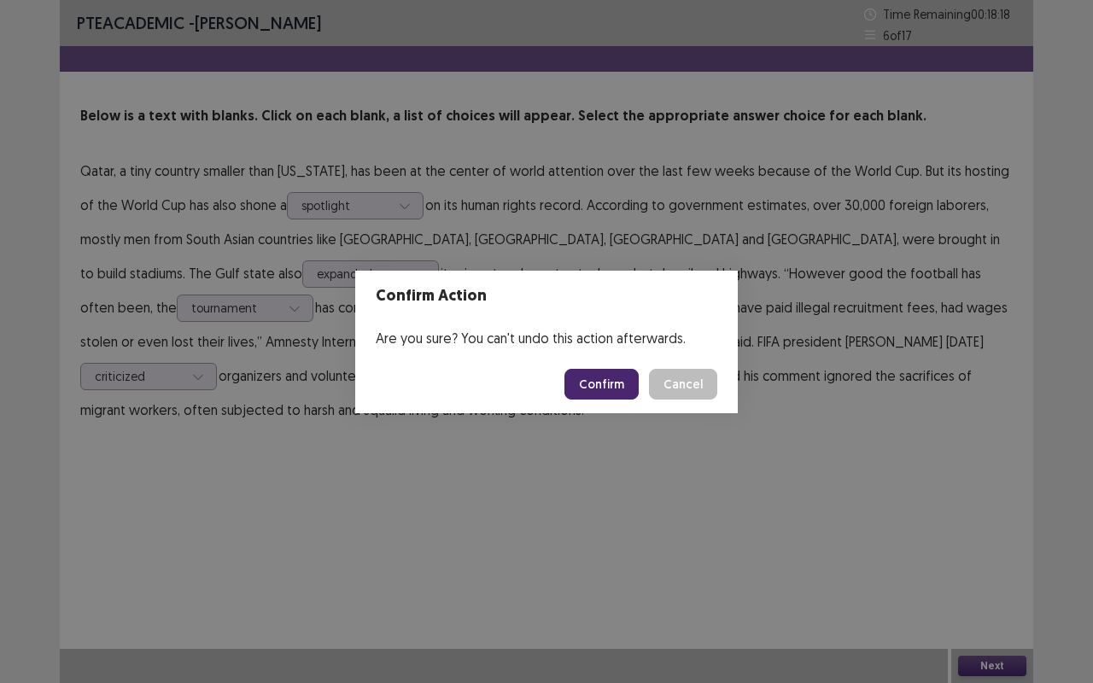
click at [620, 389] on button "Confirm" at bounding box center [602, 384] width 74 height 31
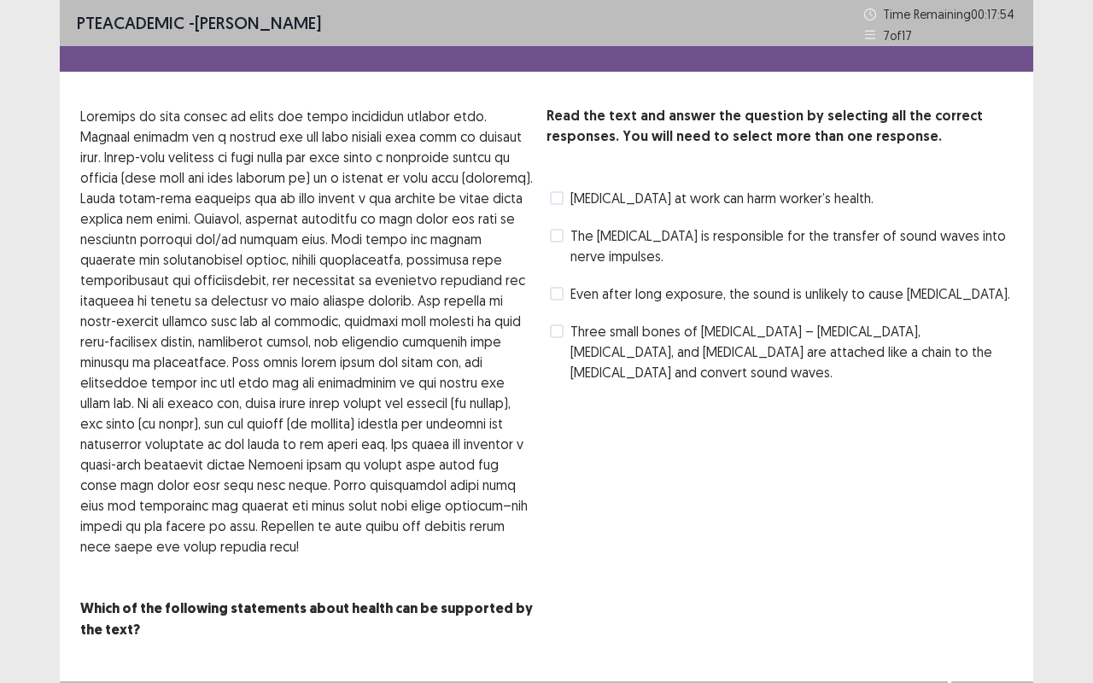
click at [558, 192] on span at bounding box center [557, 198] width 14 height 14
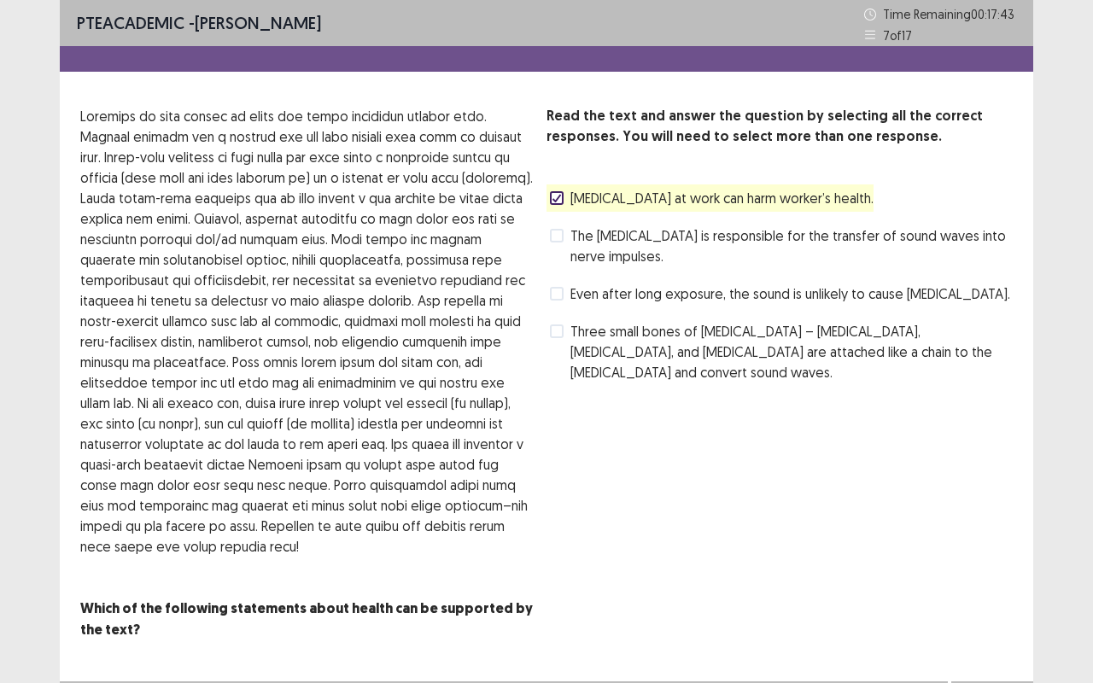
click at [564, 296] on label "Even after long exposure, the sound is unlikely to cause hearing loss." at bounding box center [780, 294] width 460 height 20
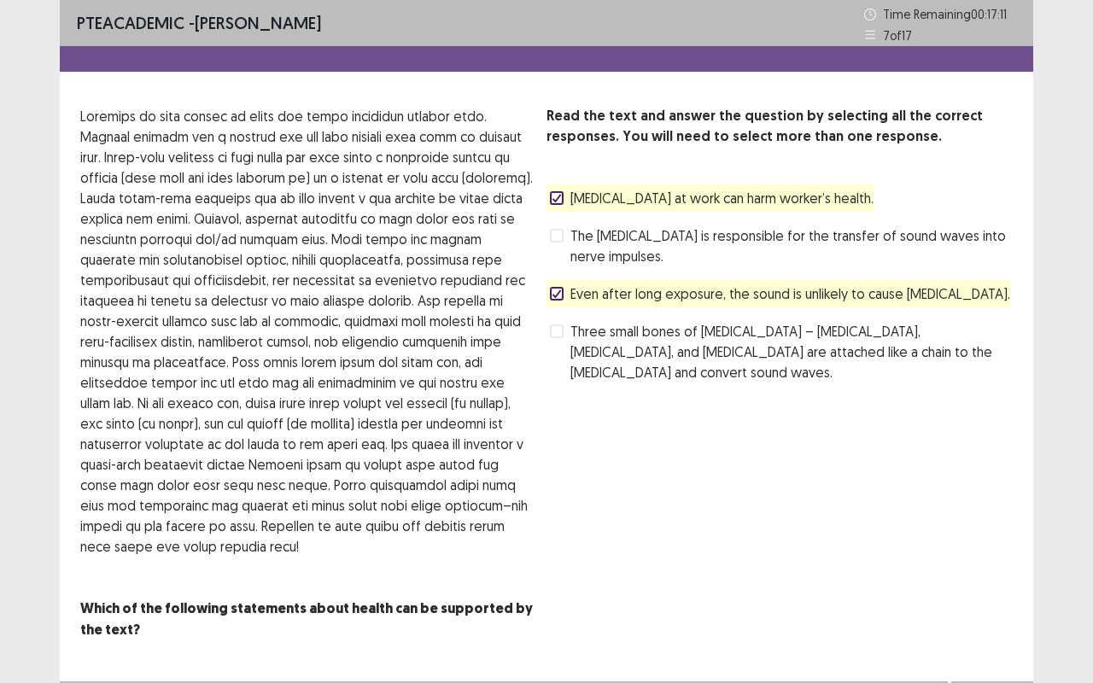
scroll to position [32, 0]
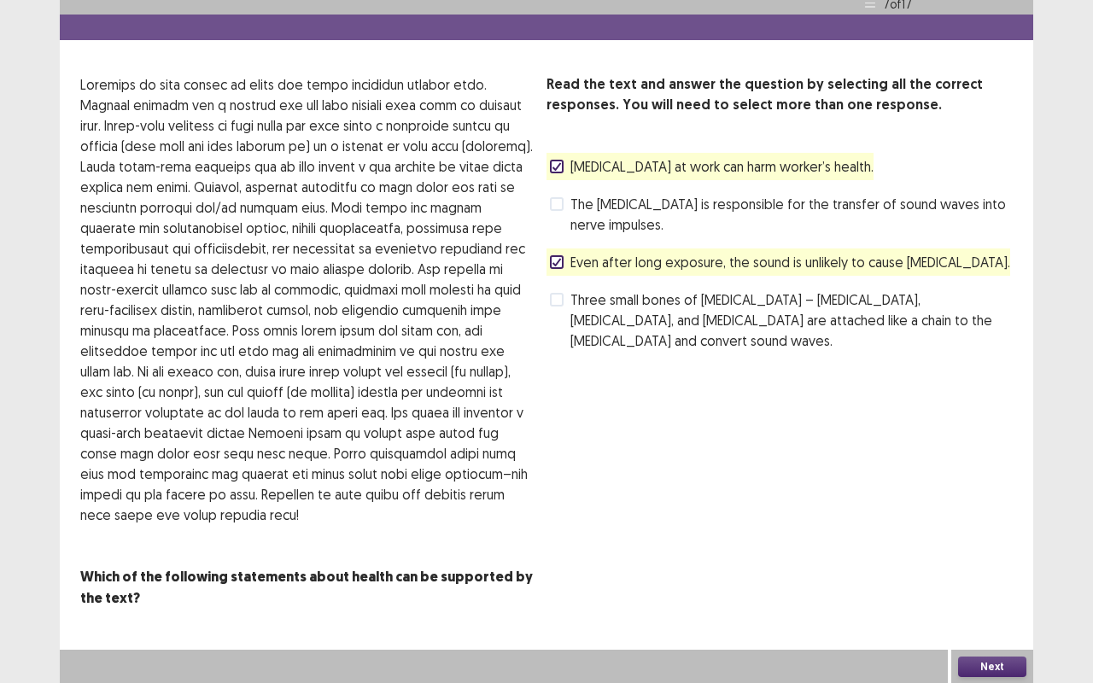
click at [975, 543] on div "PTE academic - Sophia Aucena Time Remaining 00 : 17 : 06 7 of 17 Read the text …" at bounding box center [547, 305] width 974 height 675
click at [979, 543] on button "Next" at bounding box center [992, 667] width 68 height 20
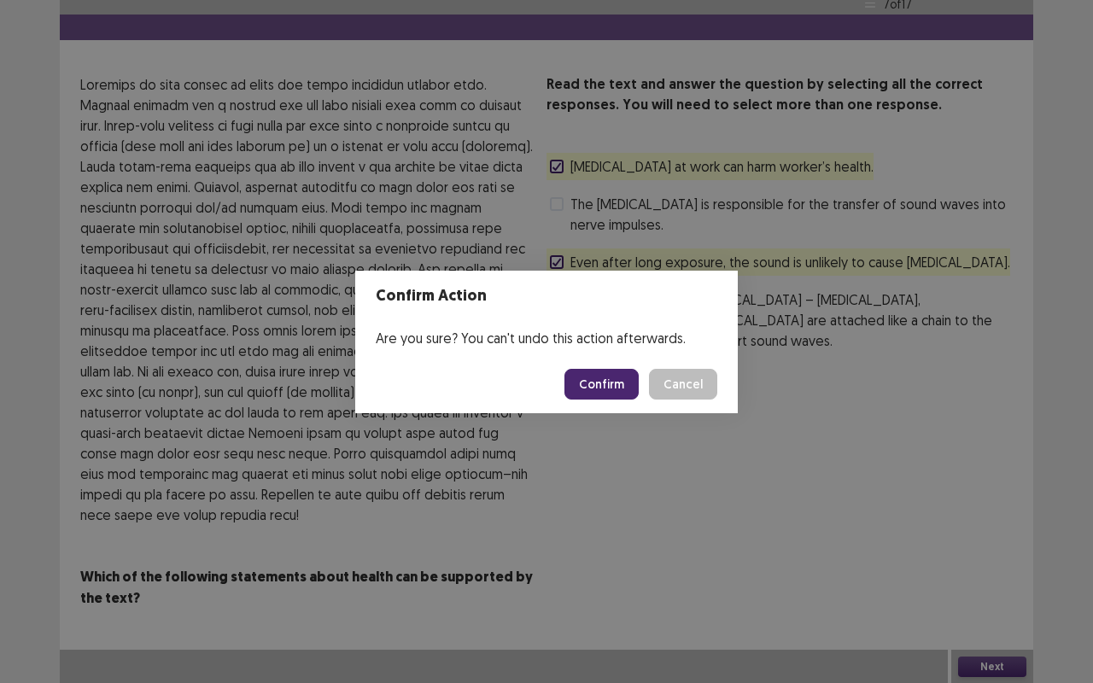
click at [620, 387] on button "Confirm" at bounding box center [602, 384] width 74 height 31
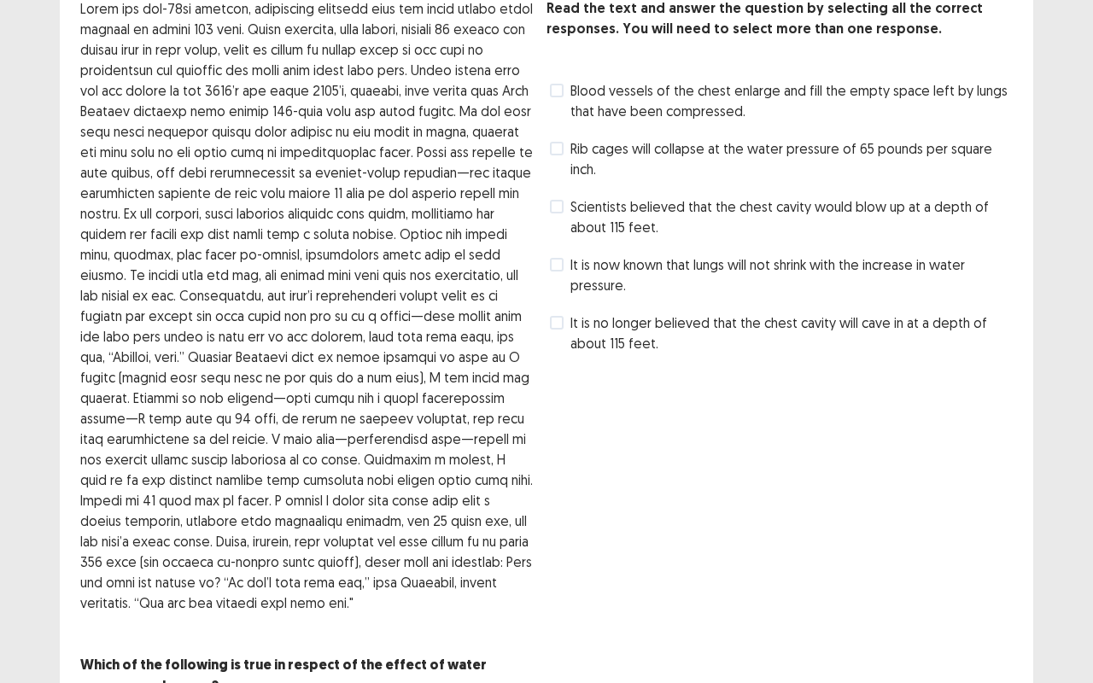
scroll to position [98, 0]
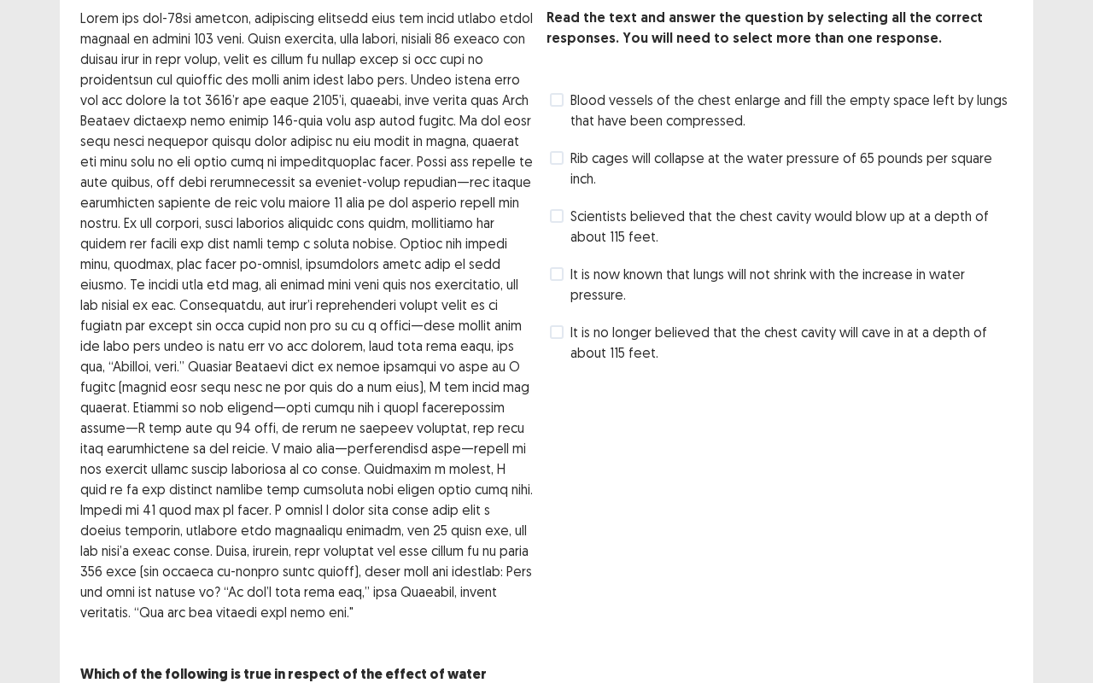
click at [574, 129] on span "Blood vessels of the chest enlarge and fill the empty space left by lungs that …" at bounding box center [792, 110] width 442 height 41
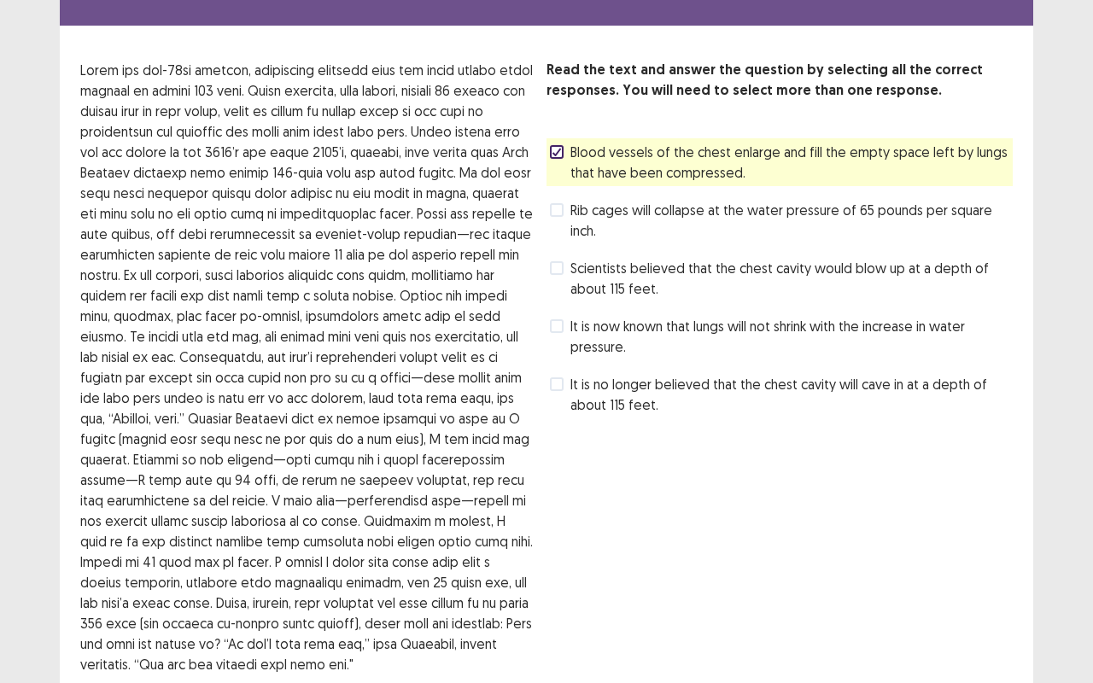
scroll to position [45, 0]
click at [609, 277] on span "Scientists believed that the chest cavity would blow up at a depth of about 115…" at bounding box center [792, 279] width 442 height 41
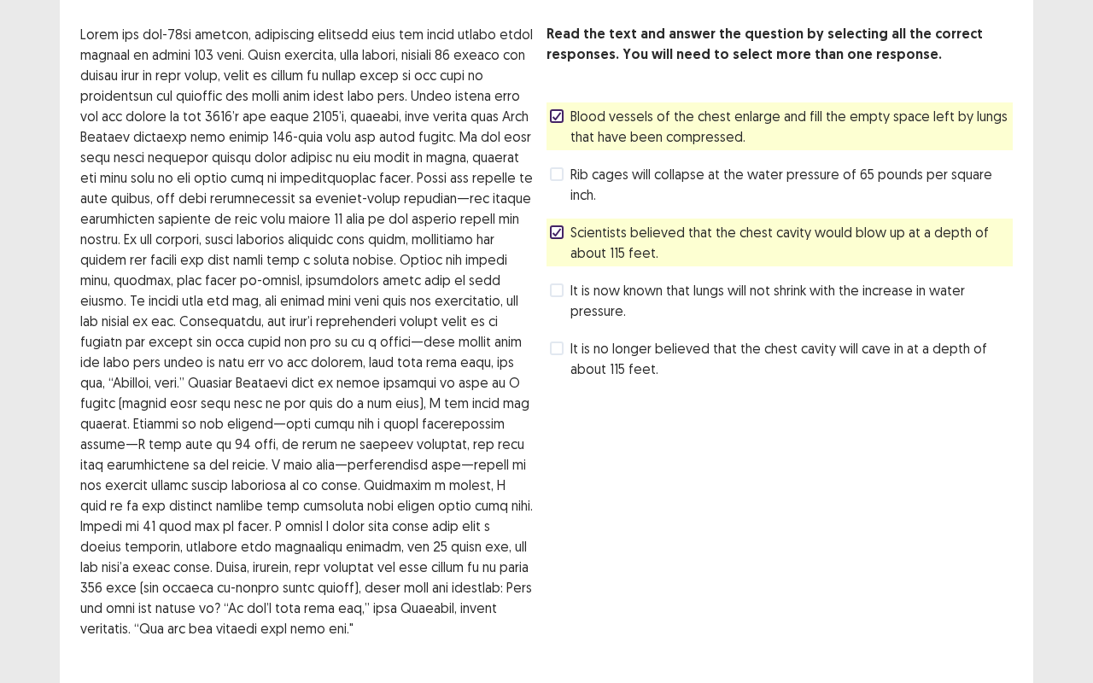
scroll to position [196, 0]
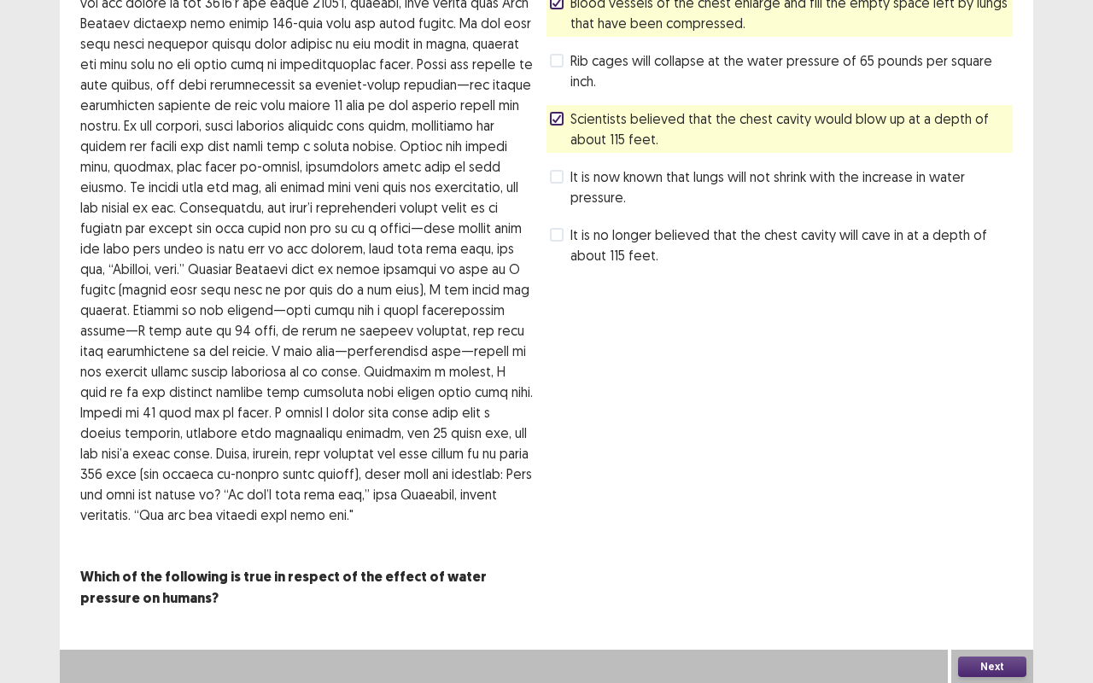
click at [967, 543] on button "Next" at bounding box center [992, 667] width 68 height 20
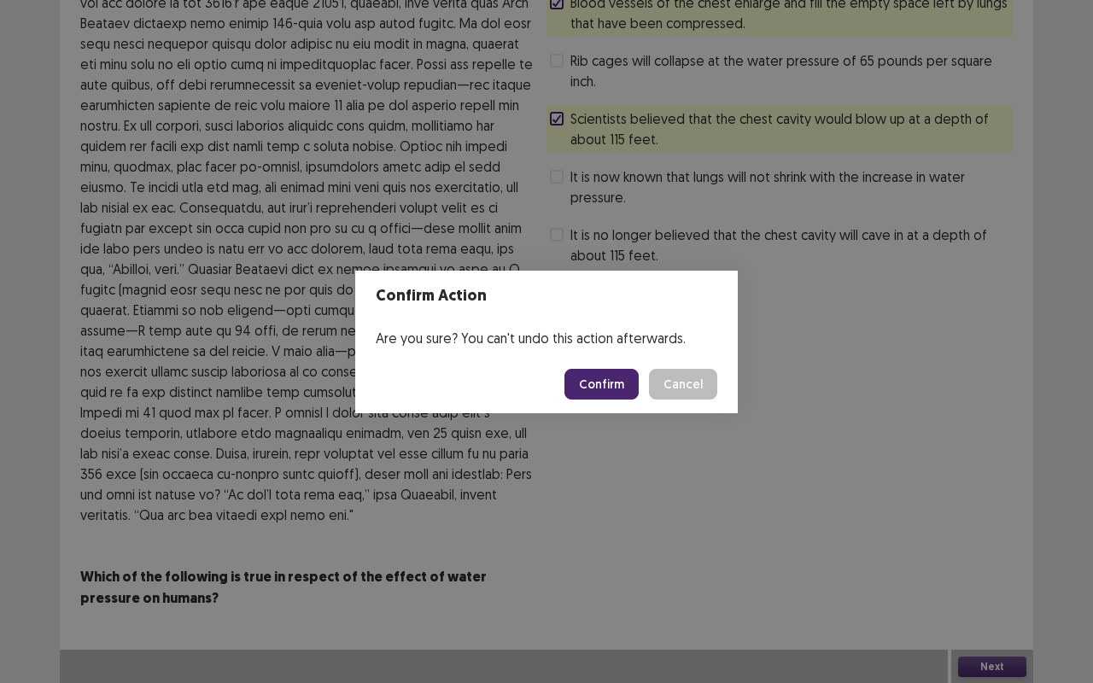
click at [595, 378] on button "Confirm" at bounding box center [602, 384] width 74 height 31
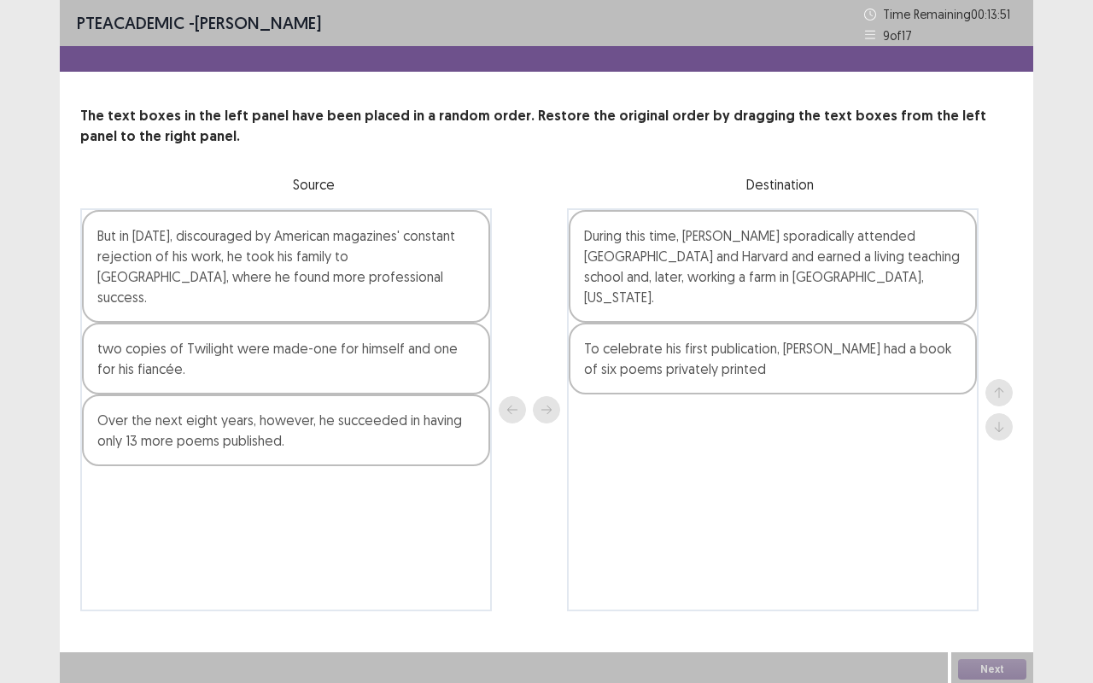
scroll to position [3, 0]
